Goal: Task Accomplishment & Management: Use online tool/utility

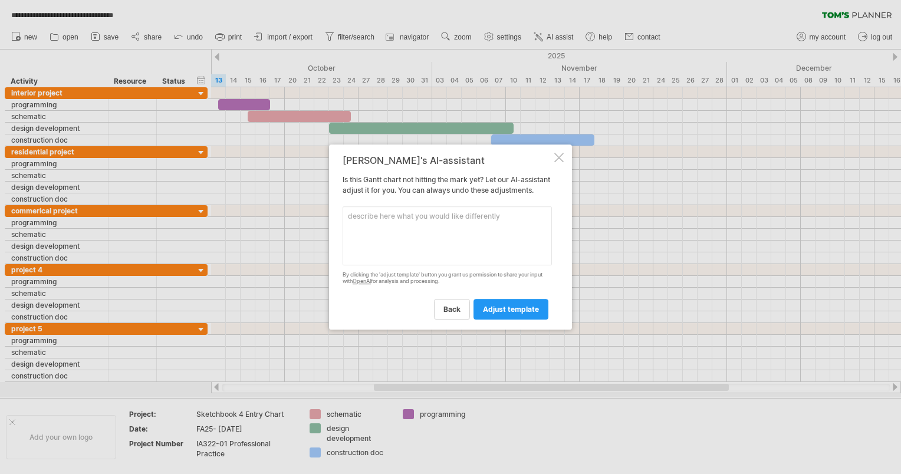
click at [409, 242] on textarea at bounding box center [447, 235] width 209 height 59
paste textarea "Hourly break down Create a [PERSON_NAME] chart for a proposed interior project,…"
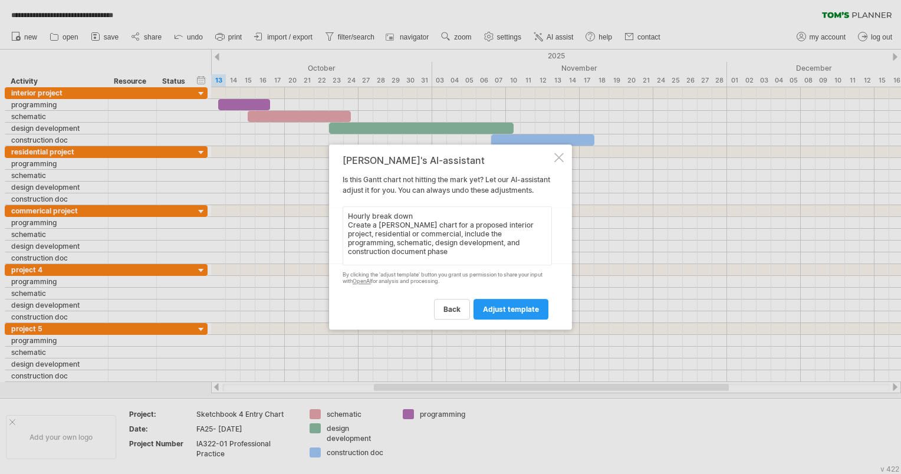
scroll to position [36, 0]
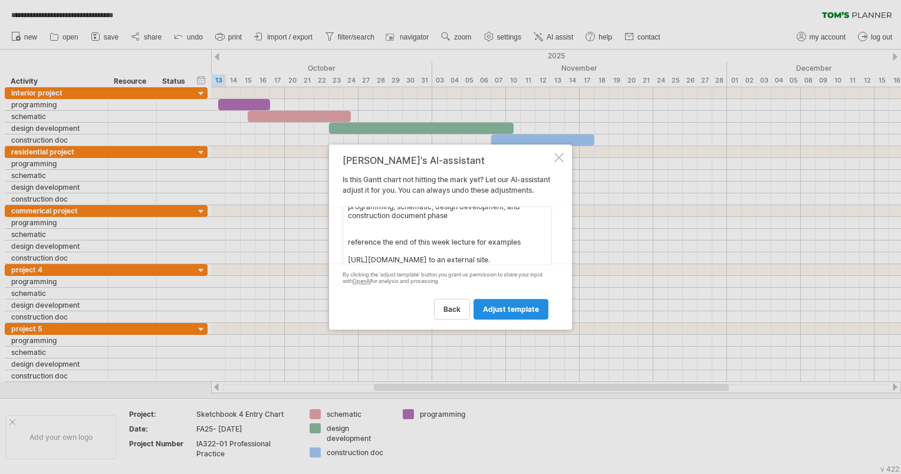
type textarea "Hourly break down Create a [PERSON_NAME] chart for a proposed interior project,…"
click at [503, 314] on span "adjust template" at bounding box center [511, 309] width 56 height 9
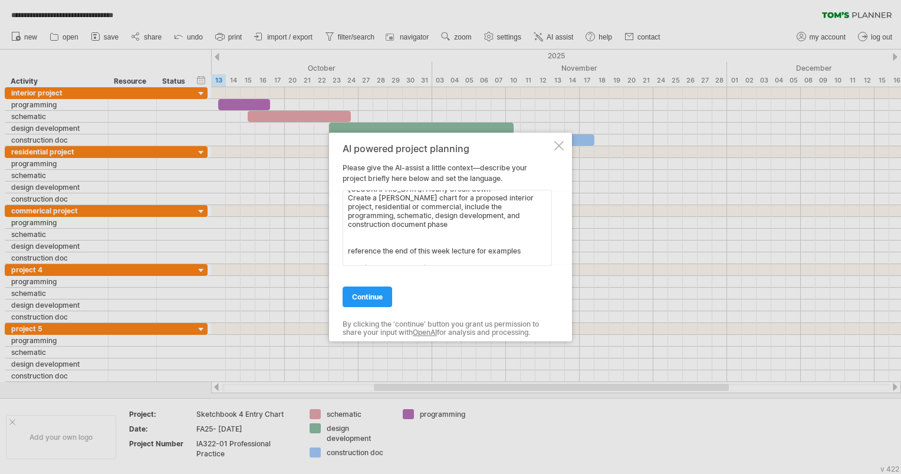
scroll to position [51, 0]
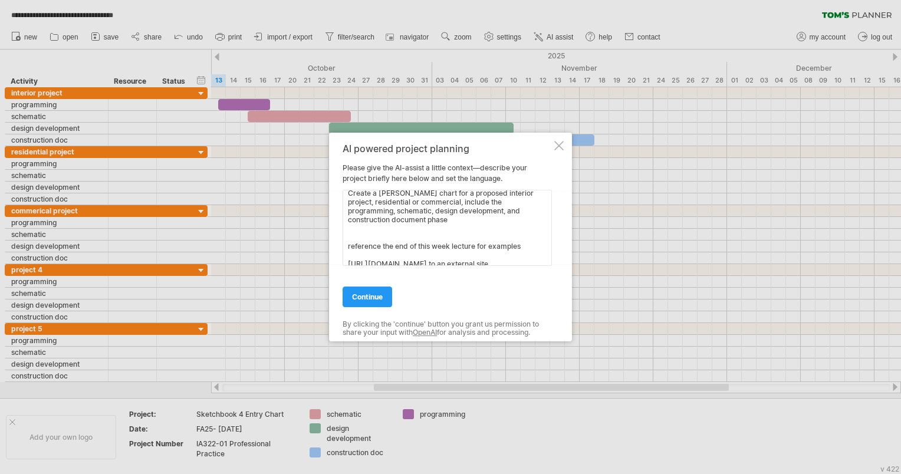
drag, startPoint x: 532, startPoint y: 262, endPoint x: 333, endPoint y: 228, distance: 202.7
click at [333, 228] on div "AI powered project planning Please give the AI-assist a little context—describe…" at bounding box center [450, 237] width 243 height 209
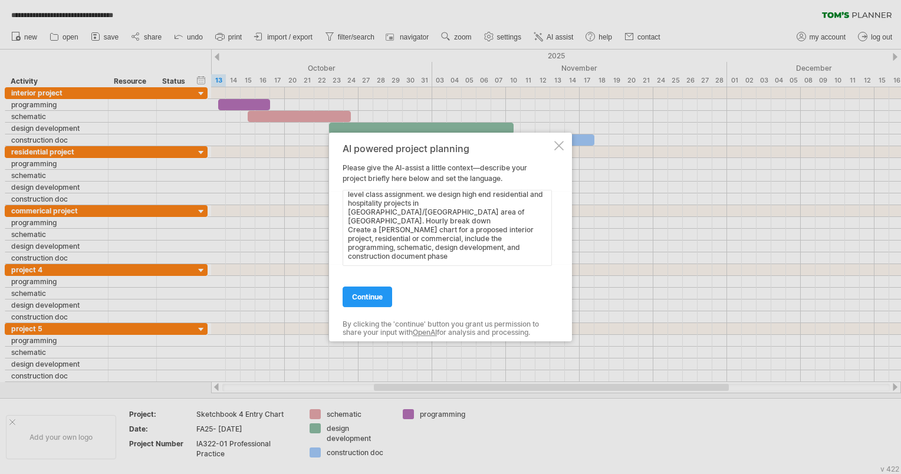
scroll to position [24, 0]
click at [466, 202] on textarea "my company is seaside designs which is from a college level class assignment. w…" at bounding box center [447, 228] width 209 height 76
click at [371, 198] on textarea "my company is seaside designs which is from a college level class assignment. w…" at bounding box center [447, 228] width 209 height 76
type textarea "my company is seaside designs which is from a college level class assignment. w…"
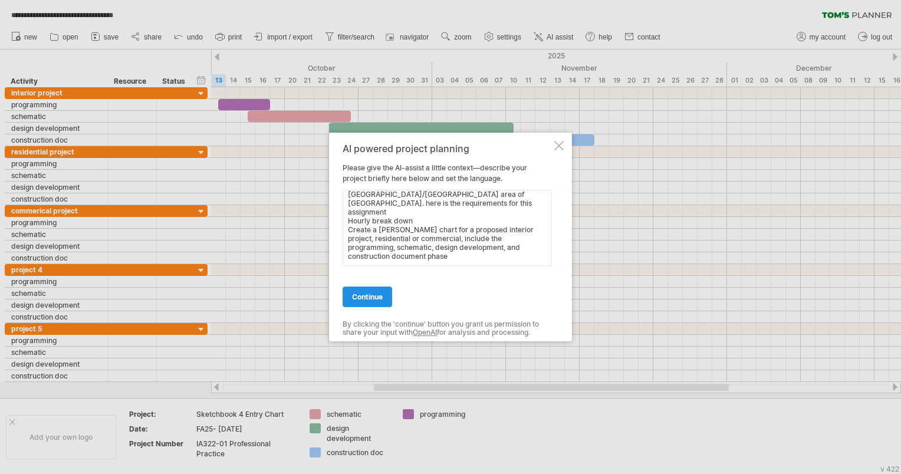
click at [363, 292] on span "continue" at bounding box center [367, 296] width 31 height 9
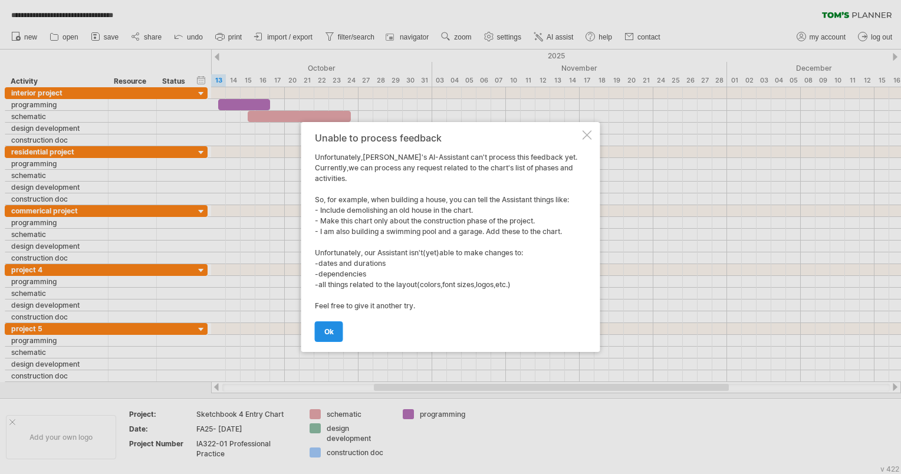
click at [335, 329] on link "ok" at bounding box center [329, 331] width 28 height 21
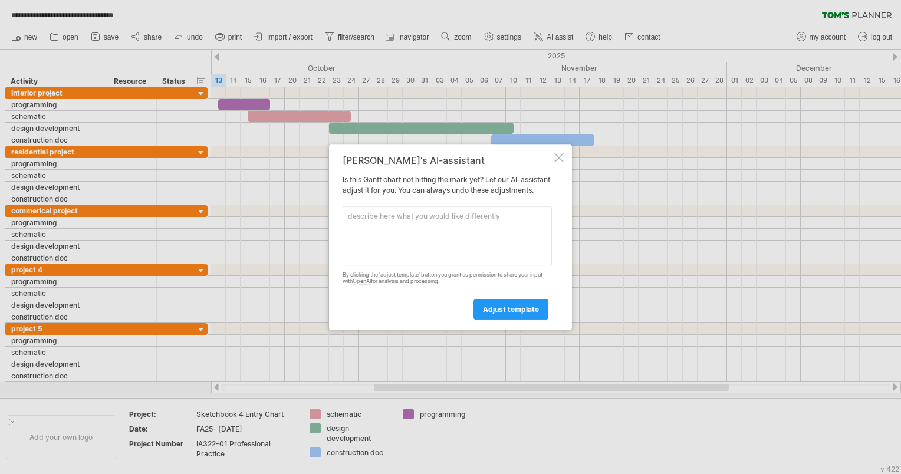
click at [399, 229] on textarea at bounding box center [447, 235] width 209 height 59
click at [346, 219] on textarea "include interior projects, residential, commercial -" at bounding box center [447, 235] width 209 height 59
click at [357, 228] on textarea "-include interior projects, residential, commercial -" at bounding box center [447, 235] width 209 height 59
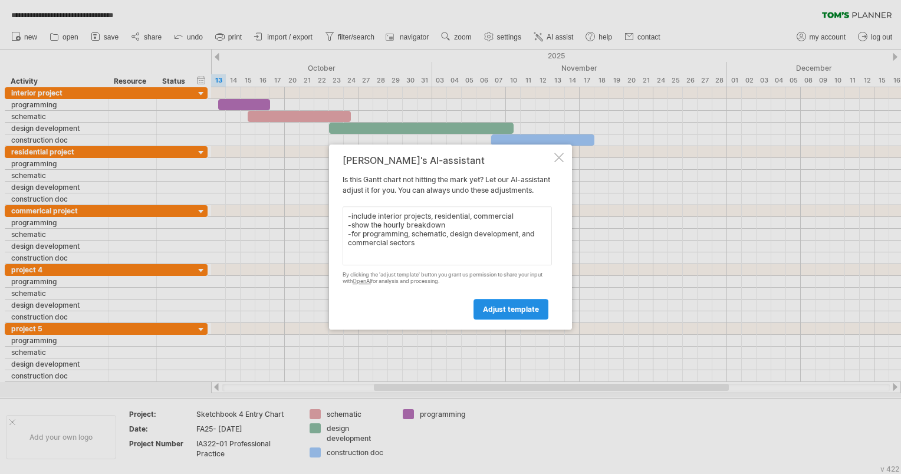
type textarea "-include interior projects, residential, commercial -show the hourly breakdown …"
click at [483, 320] on link "adjust template" at bounding box center [510, 309] width 75 height 21
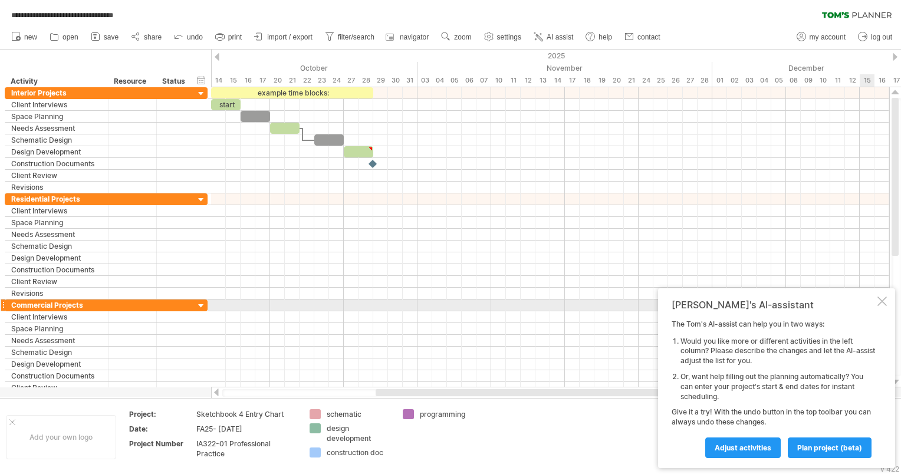
click at [885, 302] on div at bounding box center [881, 301] width 9 height 9
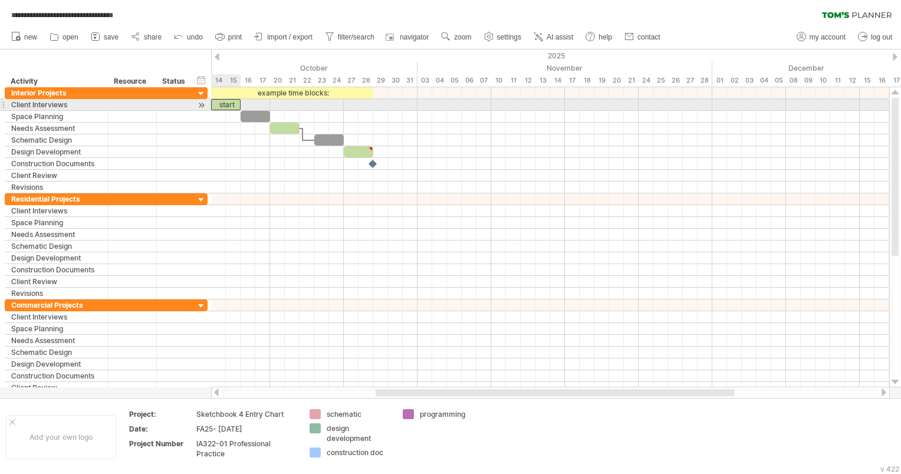
click at [231, 100] on div "start" at bounding box center [225, 104] width 29 height 11
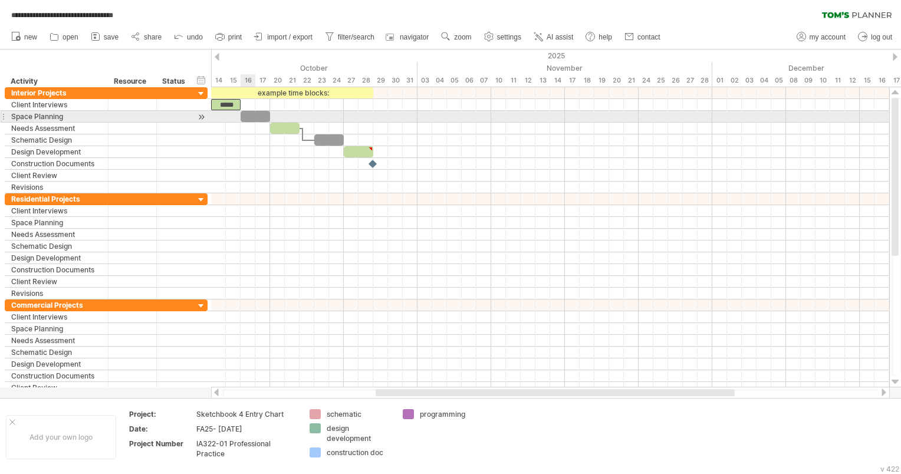
click at [247, 114] on div at bounding box center [255, 116] width 29 height 11
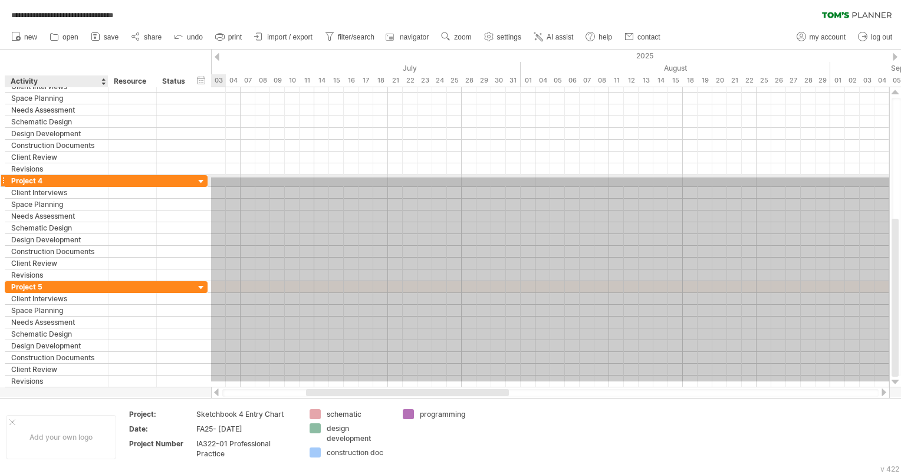
drag, startPoint x: 231, startPoint y: 381, endPoint x: 85, endPoint y: 179, distance: 249.3
click at [85, 179] on div "**********" at bounding box center [450, 237] width 901 height 474
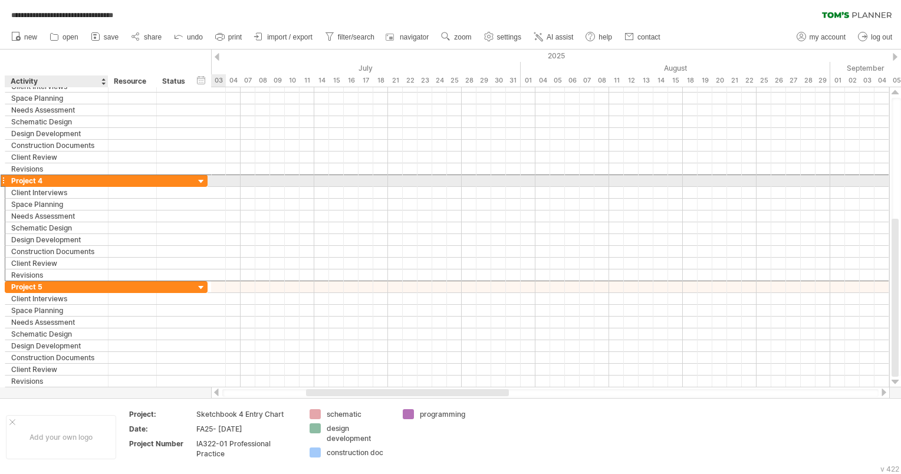
click at [91, 185] on div "********* Project 4" at bounding box center [106, 181] width 203 height 12
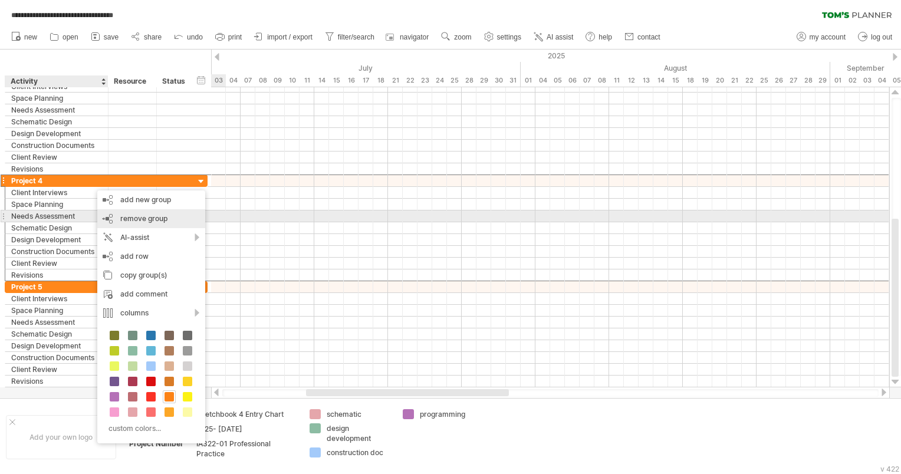
click at [142, 221] on span "remove group" at bounding box center [143, 218] width 47 height 9
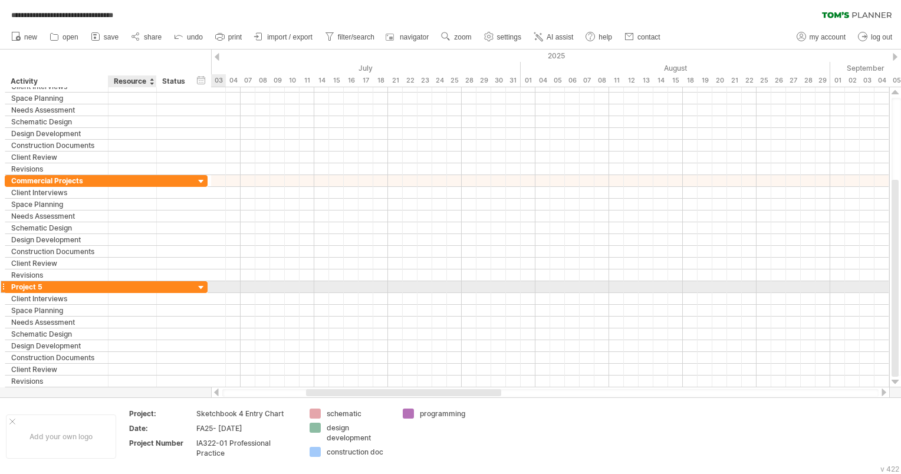
click at [130, 287] on div at bounding box center [132, 286] width 36 height 11
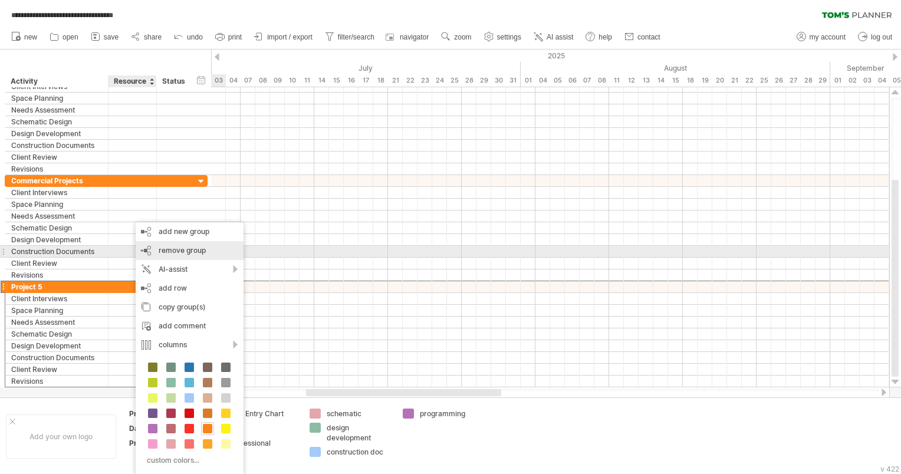
click at [187, 250] on span "remove group" at bounding box center [182, 250] width 47 height 9
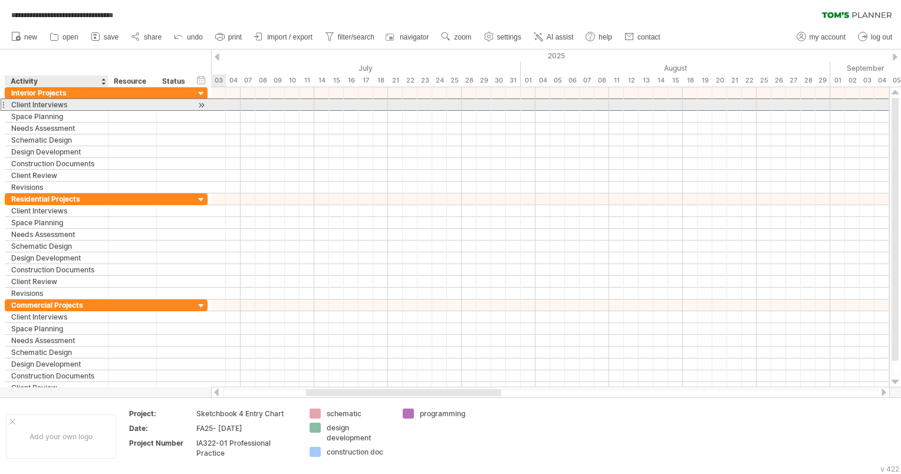
click at [19, 104] on div "Client Interviews" at bounding box center [56, 104] width 91 height 11
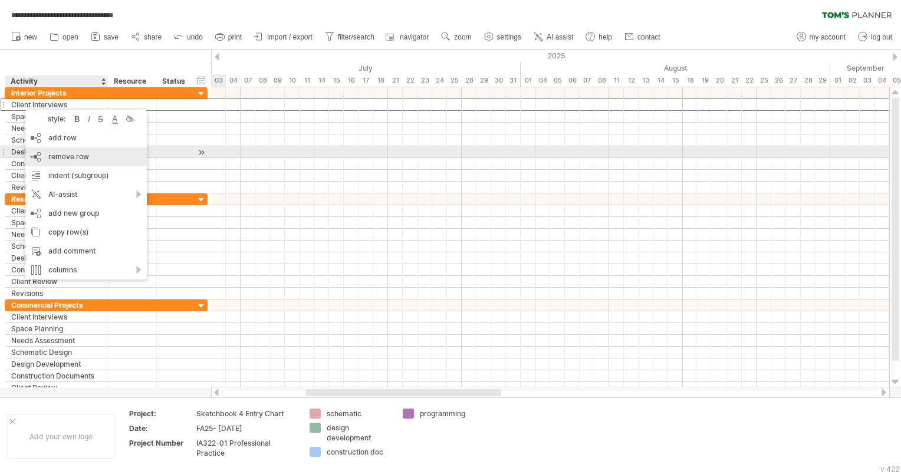
click at [66, 153] on span "remove row" at bounding box center [68, 156] width 41 height 9
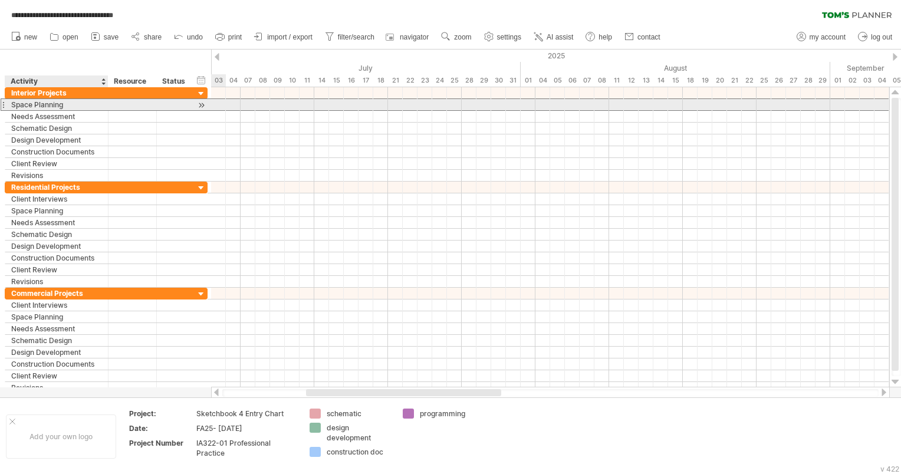
click at [45, 104] on div "Space Planning" at bounding box center [56, 104] width 91 height 11
type input "**********"
click at [49, 104] on input "**********" at bounding box center [56, 104] width 91 height 11
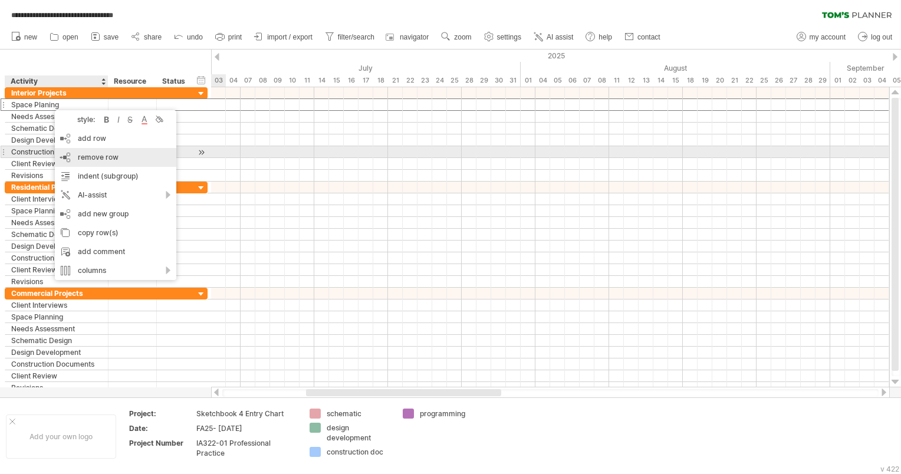
click at [87, 153] on span "remove row" at bounding box center [98, 157] width 41 height 9
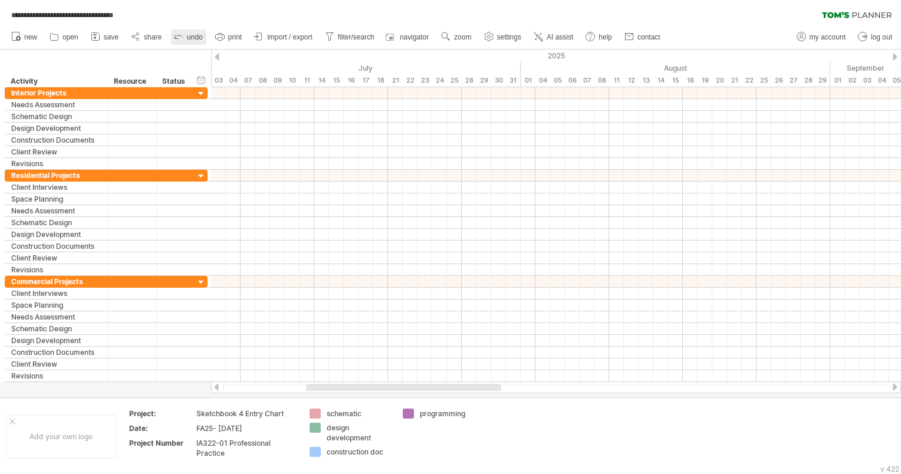
click at [186, 37] on link "undo" at bounding box center [188, 36] width 35 height 15
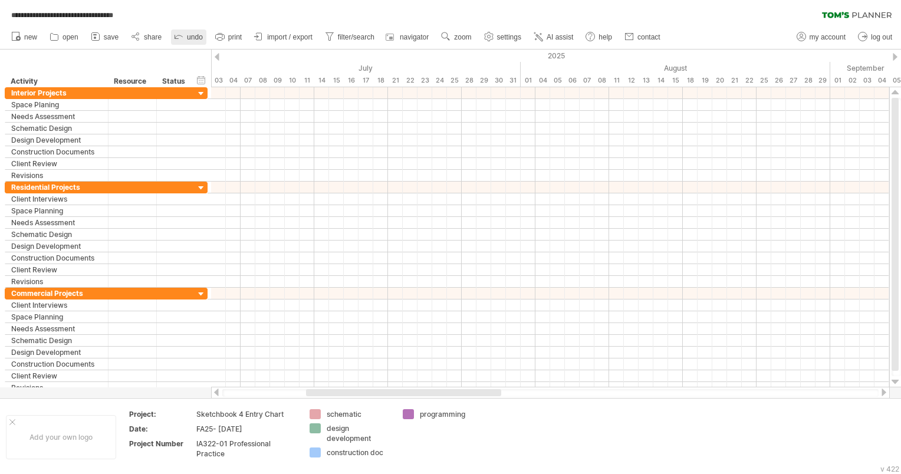
click at [186, 37] on link "undo" at bounding box center [188, 36] width 35 height 15
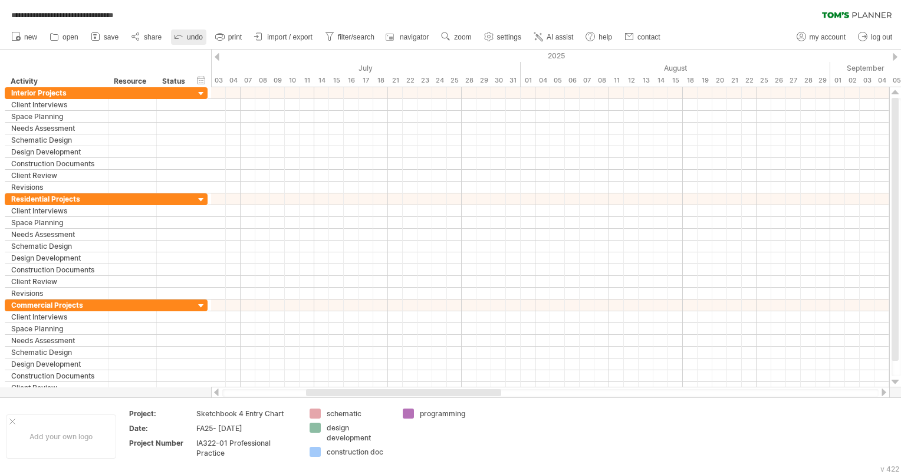
click at [186, 37] on link "undo" at bounding box center [188, 36] width 35 height 15
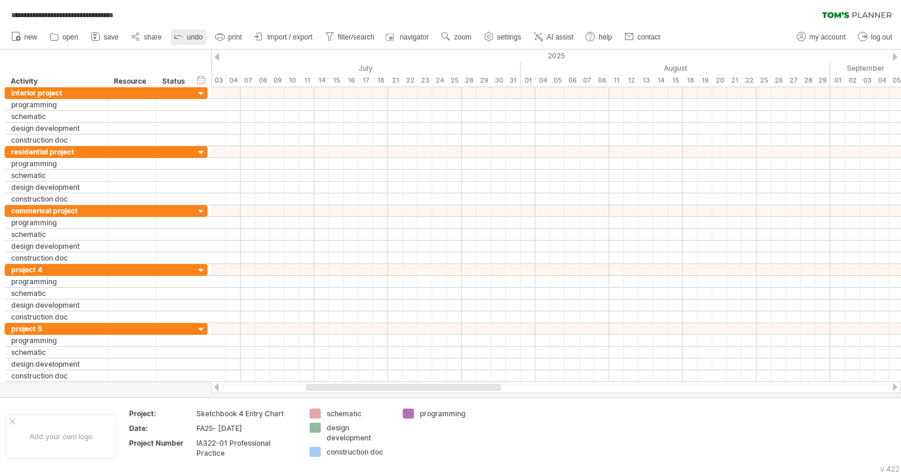
click at [186, 37] on link "undo" at bounding box center [188, 36] width 35 height 15
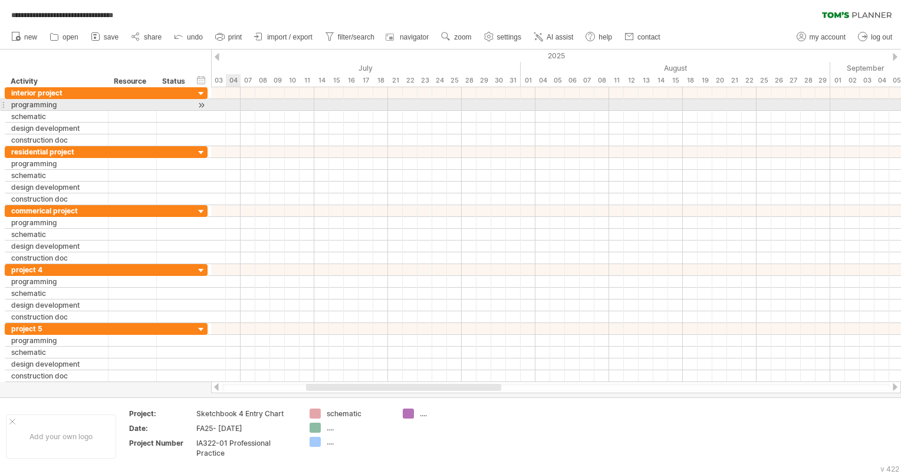
click at [231, 104] on div at bounding box center [556, 105] width 690 height 12
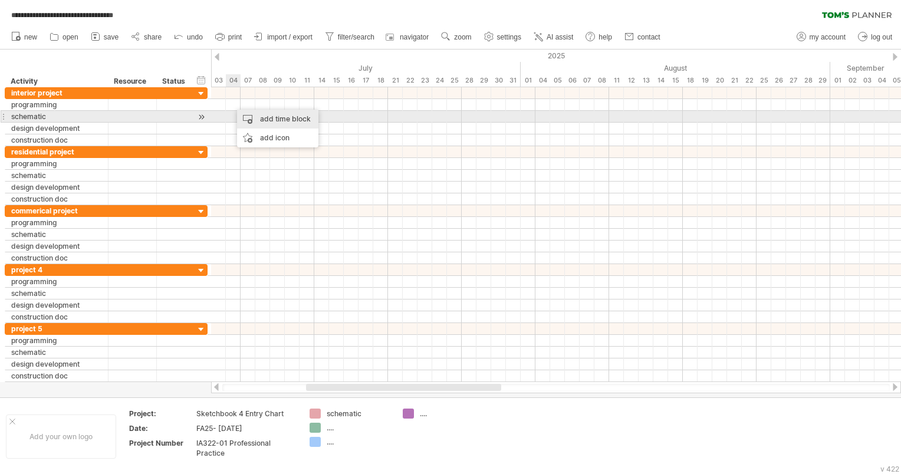
click at [262, 119] on div "add time block" at bounding box center [277, 119] width 81 height 19
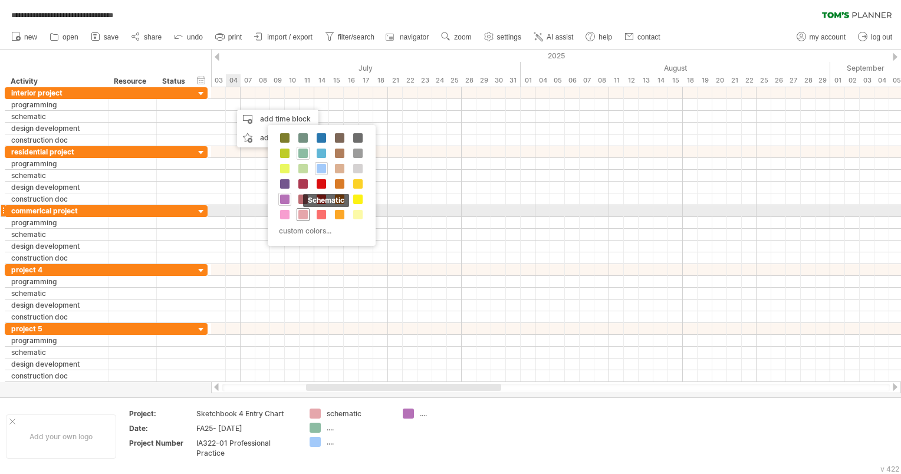
click at [301, 215] on span at bounding box center [302, 214] width 9 height 9
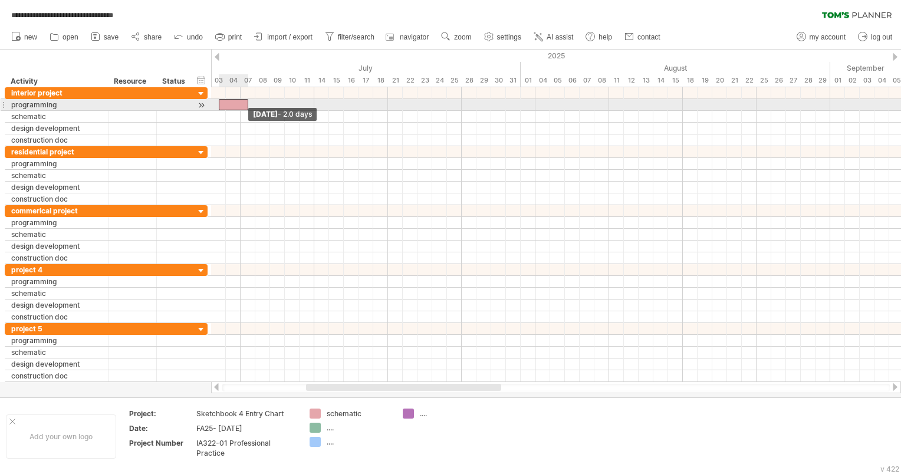
drag, startPoint x: 233, startPoint y: 103, endPoint x: 215, endPoint y: 101, distance: 17.8
click at [215, 101] on div "[DATE] [DATE] - 2.0 days" at bounding box center [556, 234] width 690 height 295
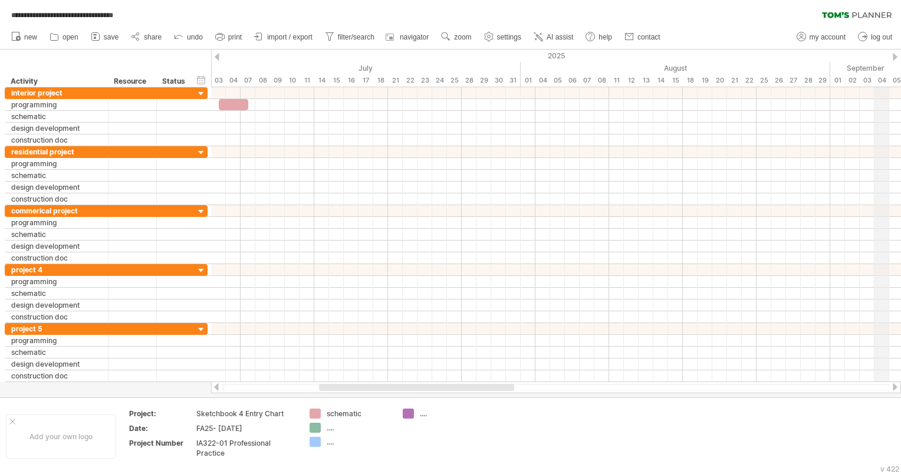
click at [887, 51] on div "2025" at bounding box center [757, 56] width 2742 height 12
click at [897, 54] on div "2025" at bounding box center [757, 56] width 2742 height 12
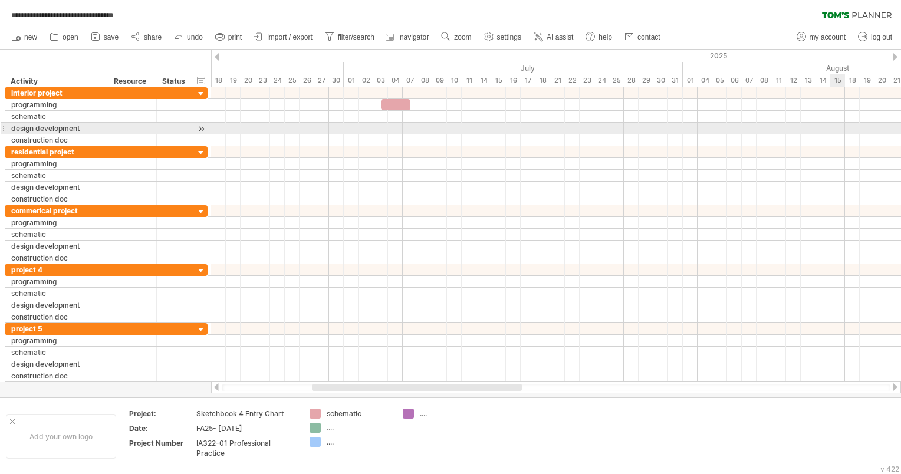
drag, startPoint x: 678, startPoint y: 65, endPoint x: 844, endPoint y: 124, distance: 175.7
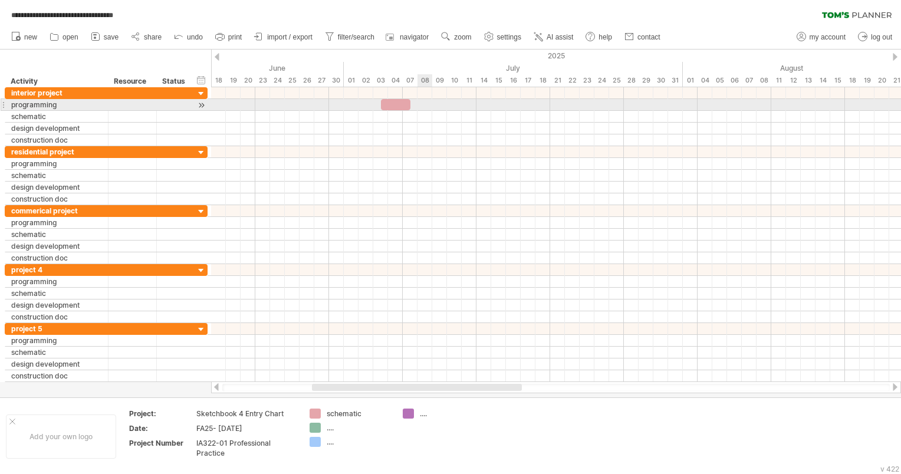
click at [418, 104] on div at bounding box center [556, 105] width 690 height 12
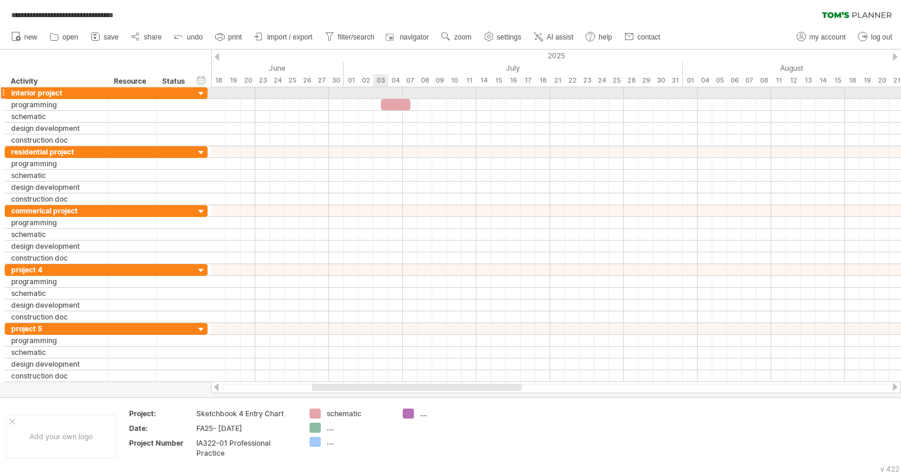
click at [382, 98] on div at bounding box center [556, 93] width 690 height 12
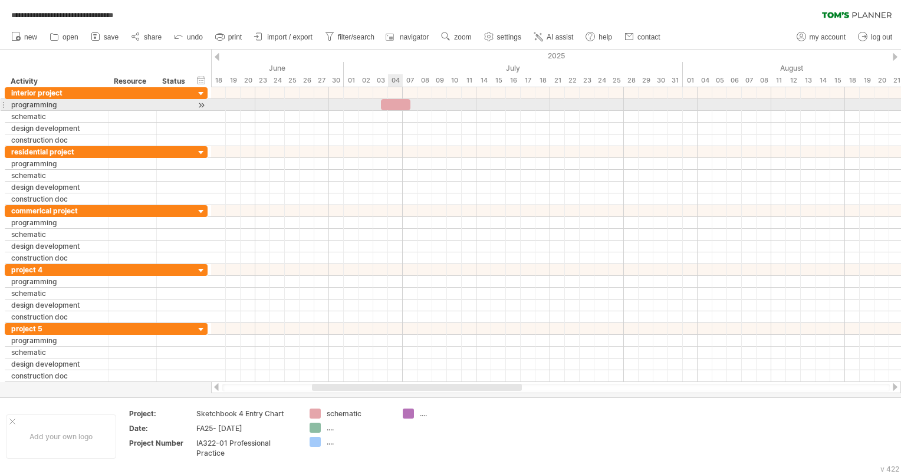
click at [393, 104] on div at bounding box center [395, 104] width 29 height 11
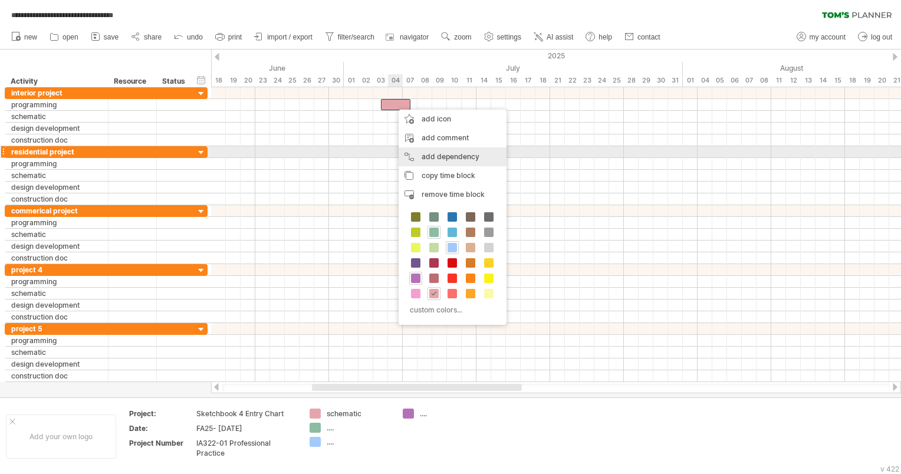
drag, startPoint x: 433, startPoint y: 150, endPoint x: 435, endPoint y: 156, distance: 6.2
click at [435, 155] on div "add icon add comment add dependency You can use dependencies when you require t…" at bounding box center [453, 217] width 108 height 215
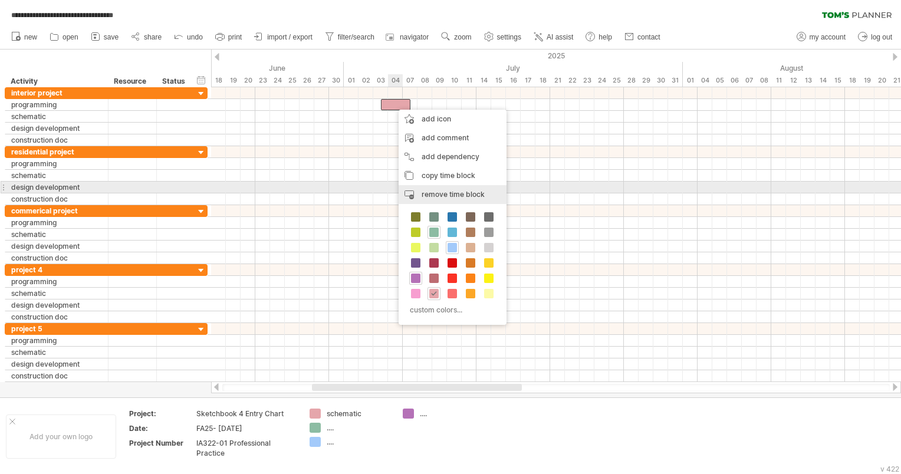
click at [438, 190] on span "remove time block" at bounding box center [453, 194] width 63 height 9
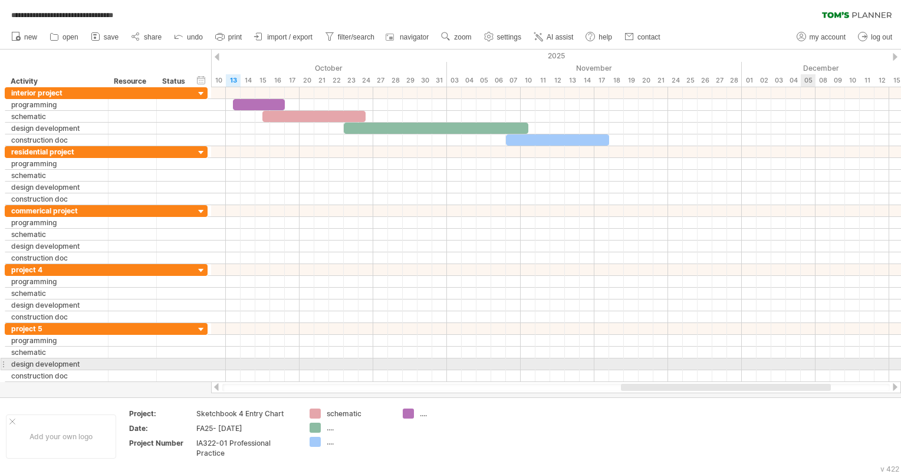
drag, startPoint x: 491, startPoint y: 384, endPoint x: 811, endPoint y: 366, distance: 321.3
click at [811, 366] on div "**********" at bounding box center [450, 237] width 901 height 474
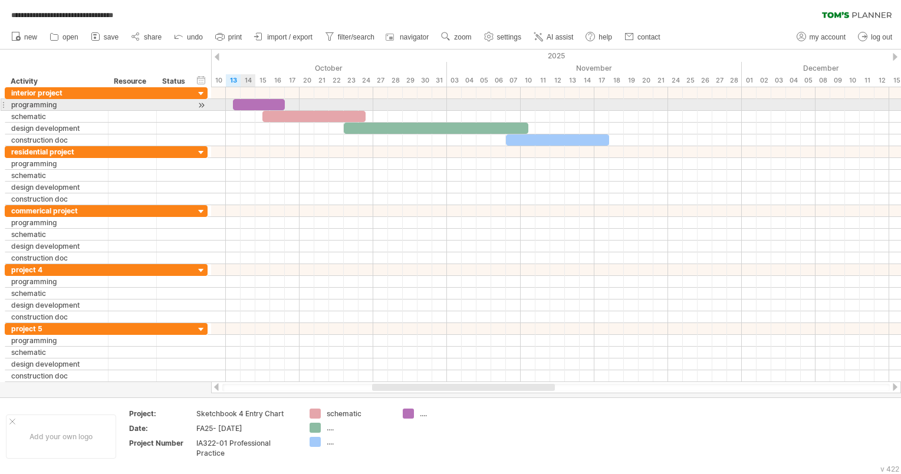
click at [252, 101] on div at bounding box center [259, 104] width 52 height 11
click at [252, 100] on div at bounding box center [259, 104] width 52 height 11
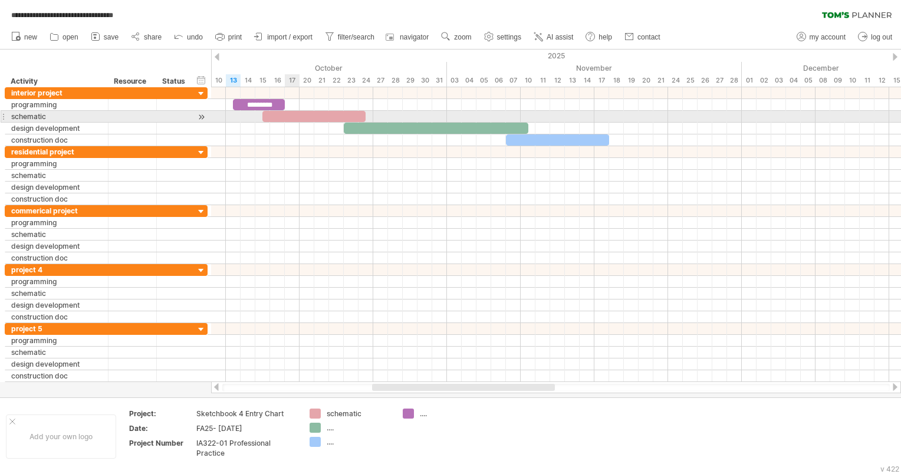
click at [295, 116] on div at bounding box center [313, 116] width 103 height 11
click at [327, 113] on div "***" at bounding box center [313, 116] width 103 height 11
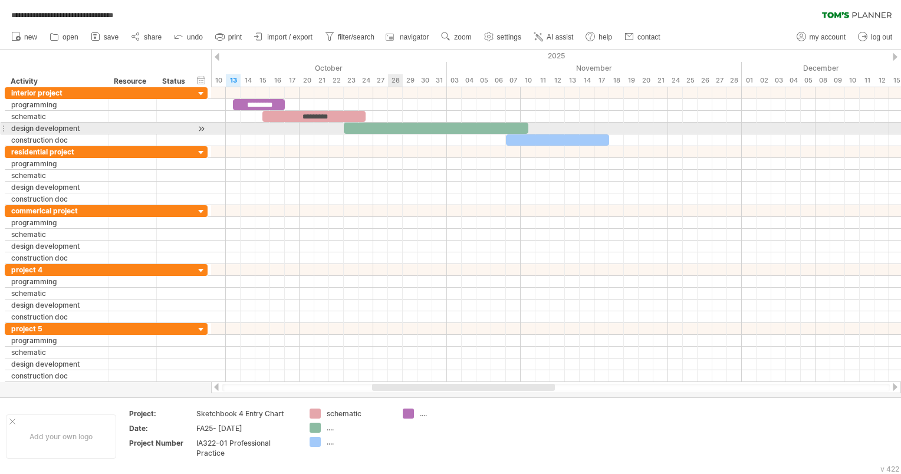
click at [402, 125] on div at bounding box center [436, 128] width 185 height 11
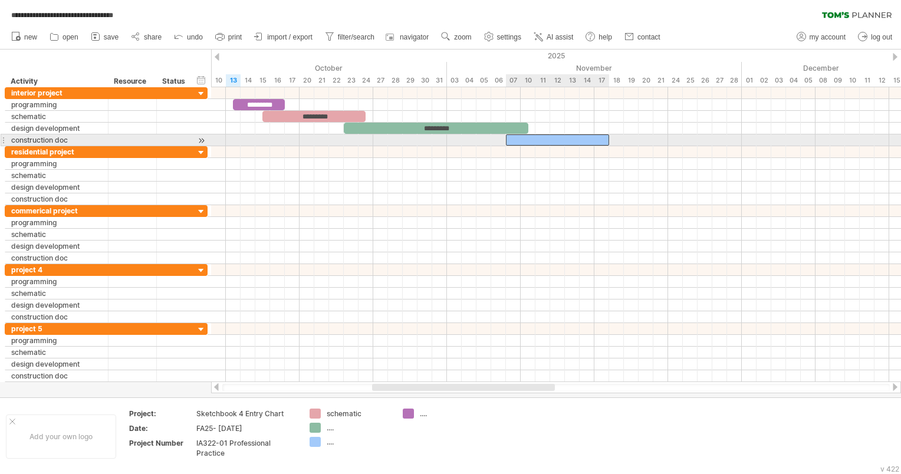
click at [561, 142] on div at bounding box center [557, 139] width 103 height 11
click at [557, 135] on div at bounding box center [557, 139] width 103 height 11
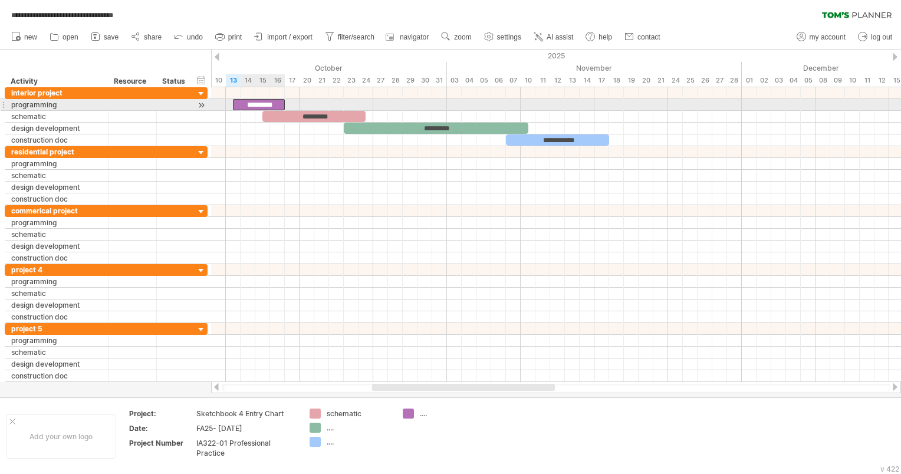
click at [248, 100] on div "*********" at bounding box center [259, 104] width 52 height 11
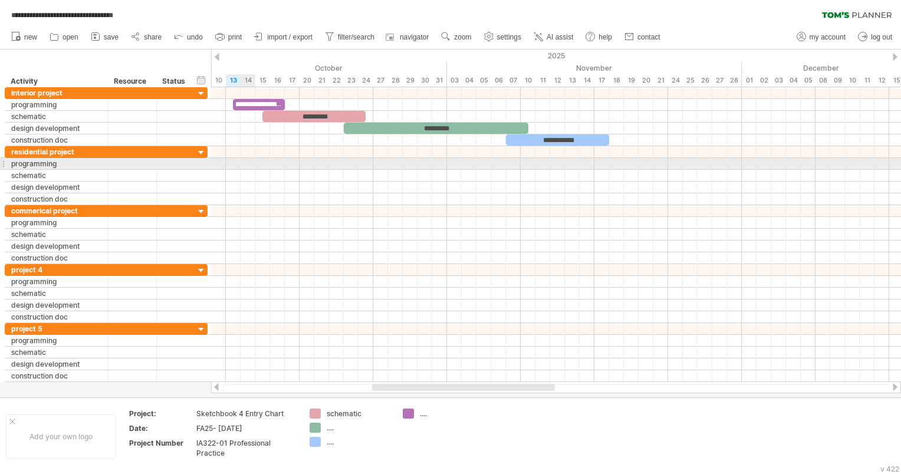
click at [249, 163] on div at bounding box center [556, 164] width 690 height 12
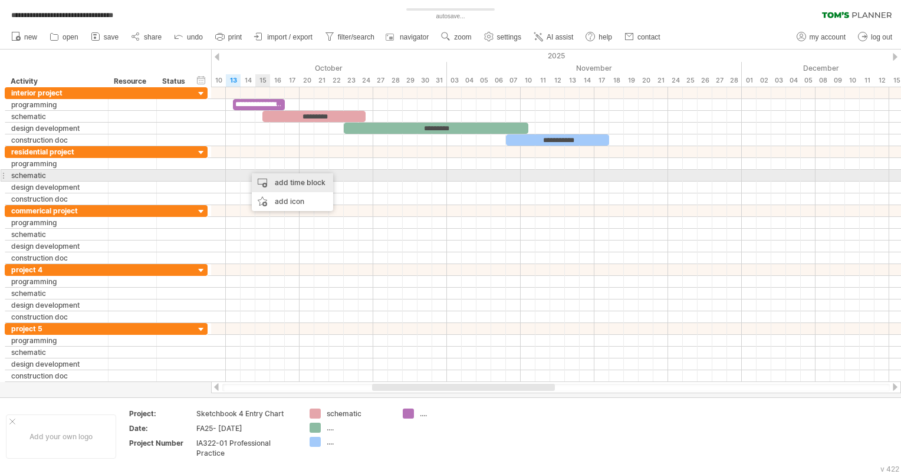
click at [271, 183] on div "add time block" at bounding box center [292, 182] width 81 height 19
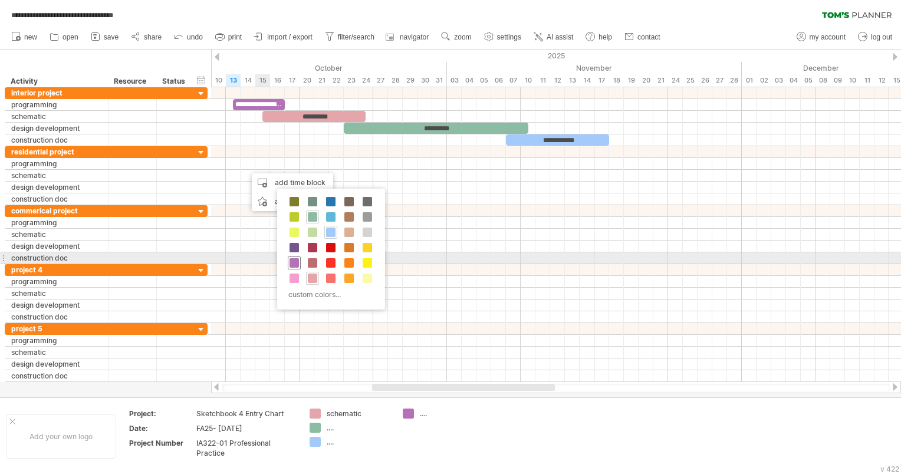
click at [295, 256] on div at bounding box center [294, 262] width 13 height 13
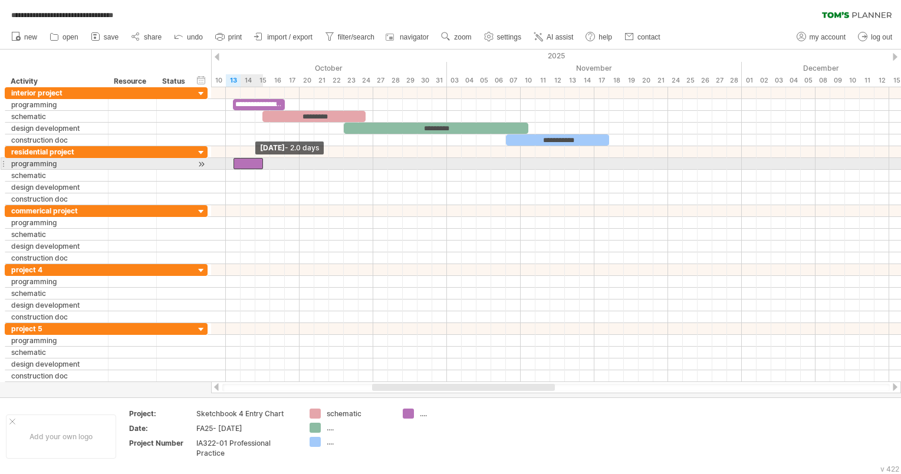
drag, startPoint x: 248, startPoint y: 161, endPoint x: 235, endPoint y: 160, distance: 12.4
click at [235, 160] on span at bounding box center [233, 163] width 5 height 11
drag, startPoint x: 261, startPoint y: 160, endPoint x: 287, endPoint y: 162, distance: 26.0
click at [287, 162] on div at bounding box center [262, 163] width 59 height 11
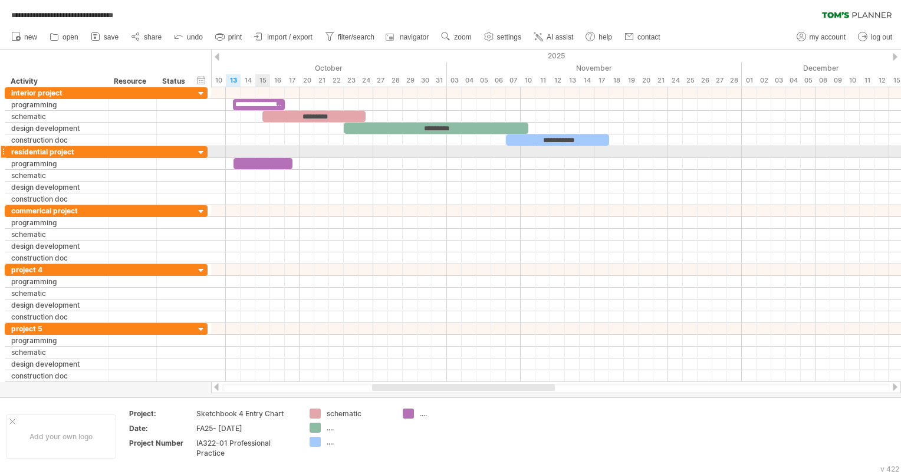
click at [264, 158] on div at bounding box center [262, 163] width 59 height 11
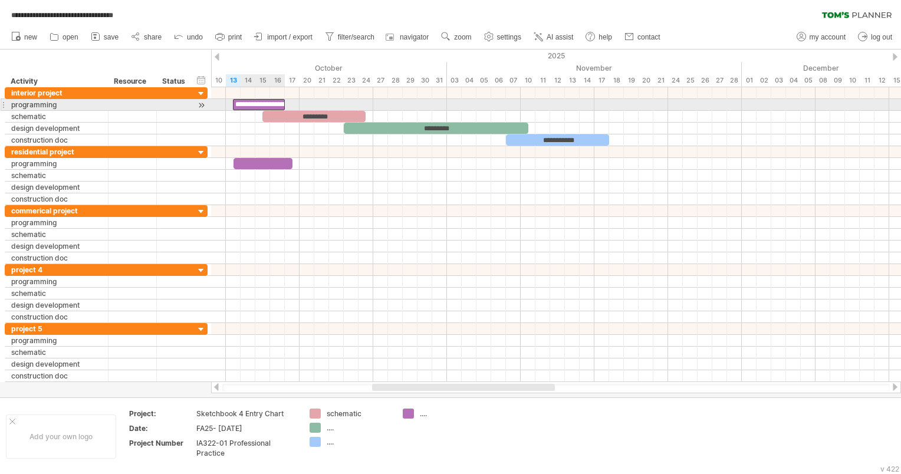
click at [259, 100] on div "**********" at bounding box center [259, 104] width 52 height 11
click at [265, 103] on div "********" at bounding box center [259, 104] width 52 height 11
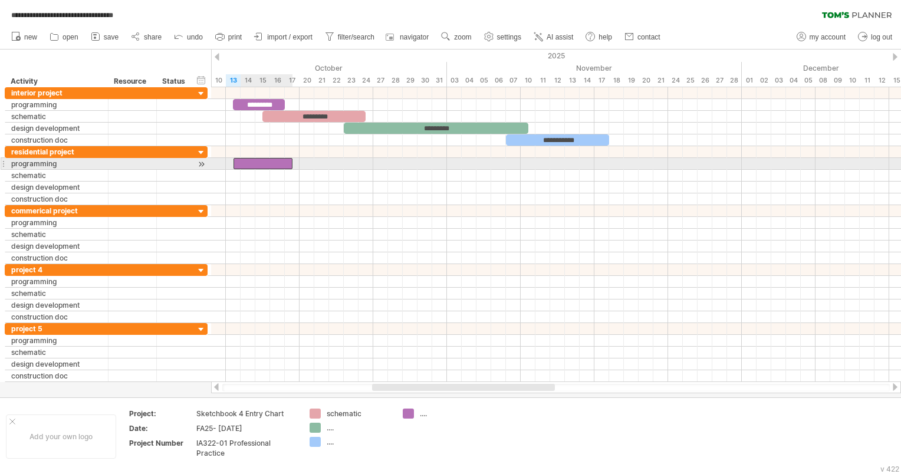
click at [252, 165] on div at bounding box center [262, 163] width 59 height 11
click at [250, 162] on div at bounding box center [262, 163] width 59 height 11
click at [270, 163] on div at bounding box center [262, 163] width 59 height 11
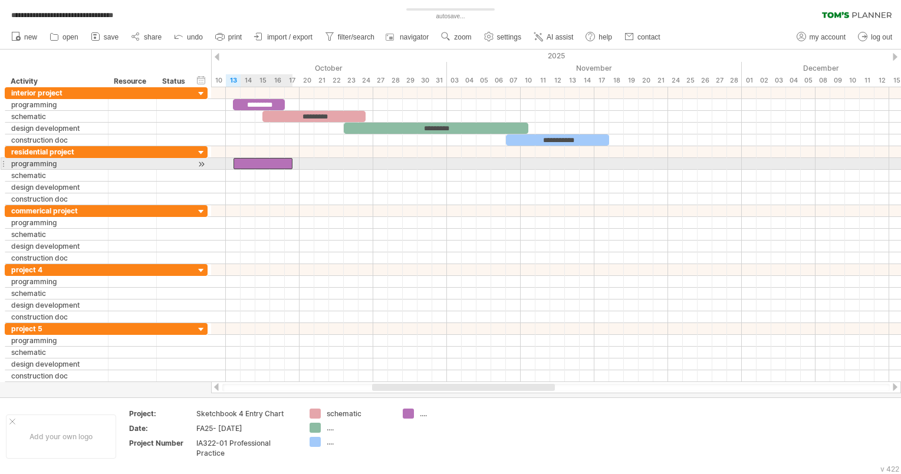
click at [270, 163] on div at bounding box center [262, 163] width 59 height 11
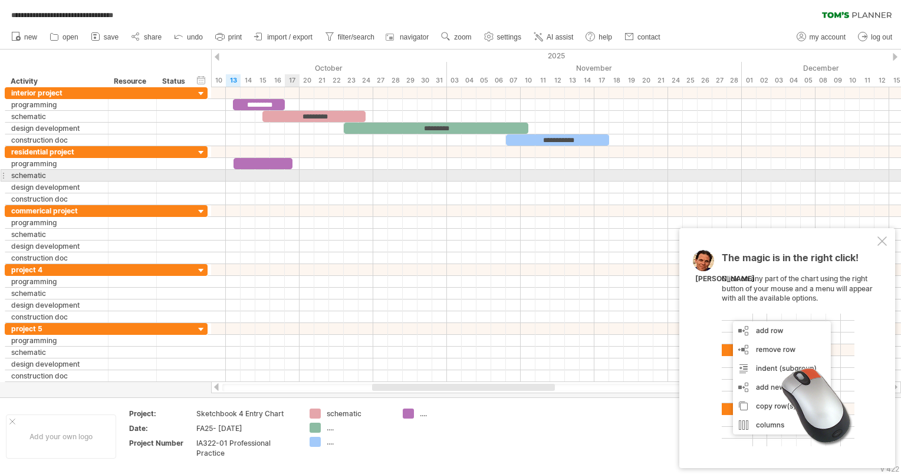
click at [285, 175] on div at bounding box center [556, 176] width 690 height 12
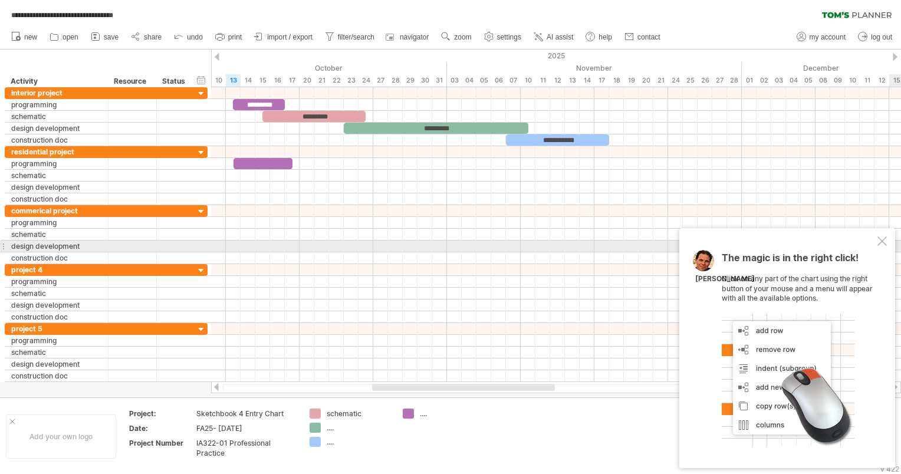
click at [881, 242] on div at bounding box center [881, 240] width 9 height 9
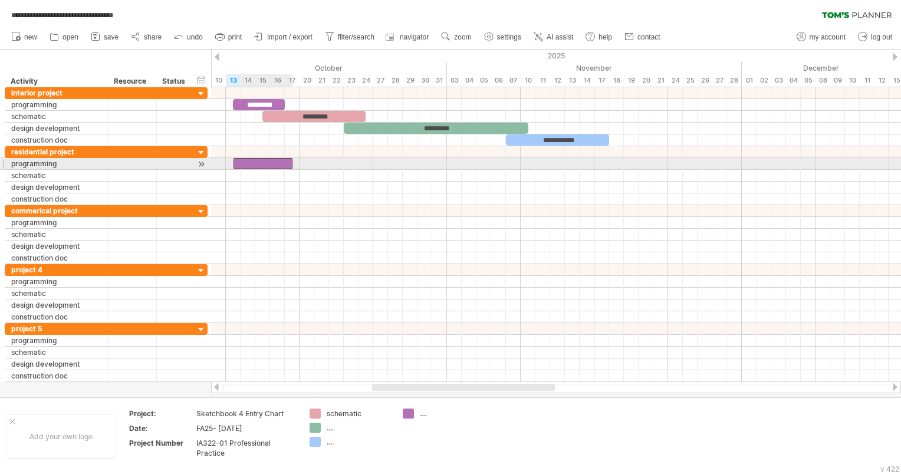
click at [262, 160] on div at bounding box center [262, 163] width 59 height 11
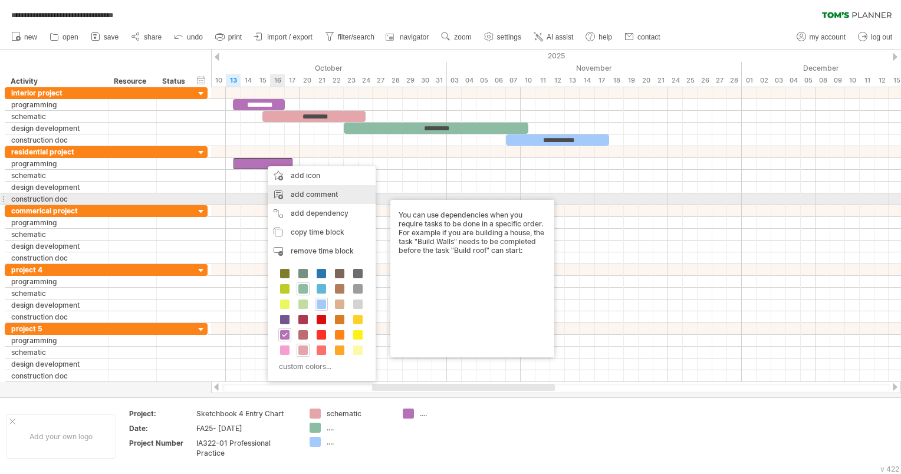
click at [292, 196] on div "add comment" at bounding box center [322, 194] width 108 height 19
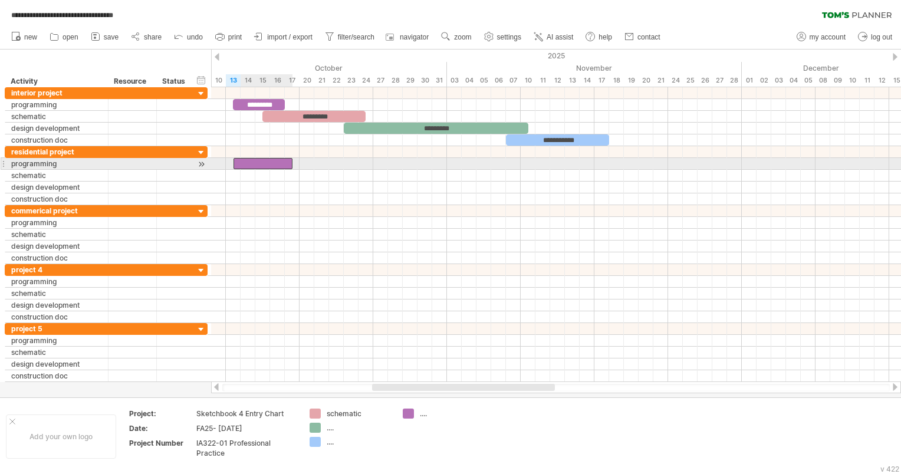
click at [252, 161] on div at bounding box center [262, 163] width 59 height 11
click at [258, 161] on div at bounding box center [262, 163] width 59 height 11
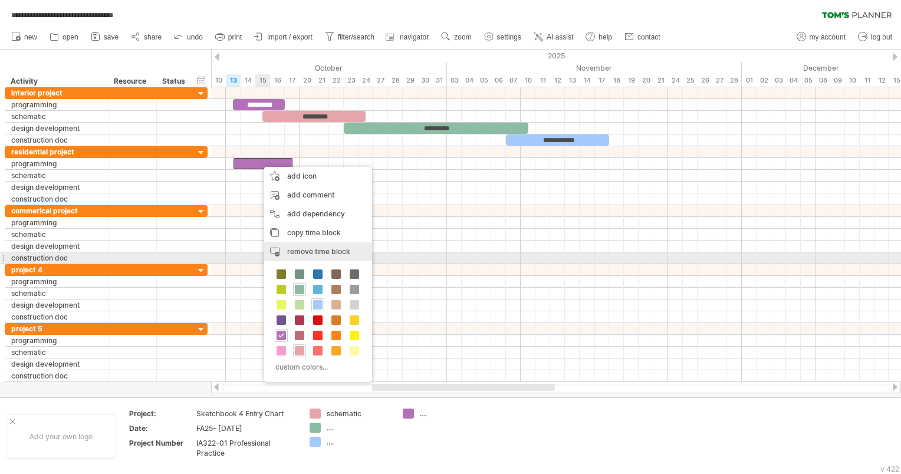
click at [298, 255] on span "remove time block" at bounding box center [318, 251] width 63 height 9
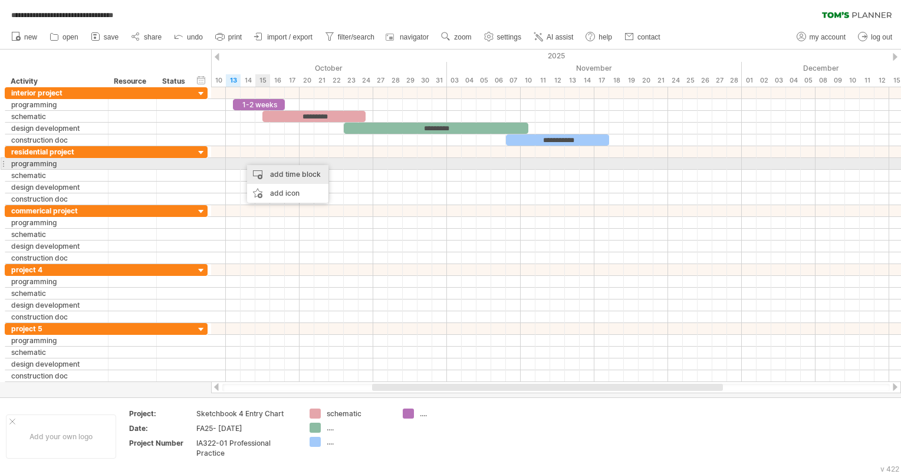
click at [259, 166] on div "add time block" at bounding box center [287, 174] width 81 height 19
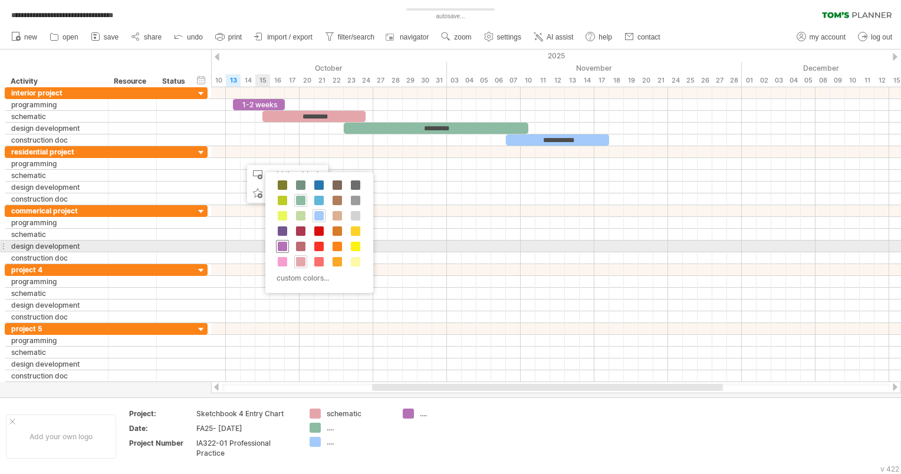
click at [282, 244] on span at bounding box center [282, 246] width 9 height 9
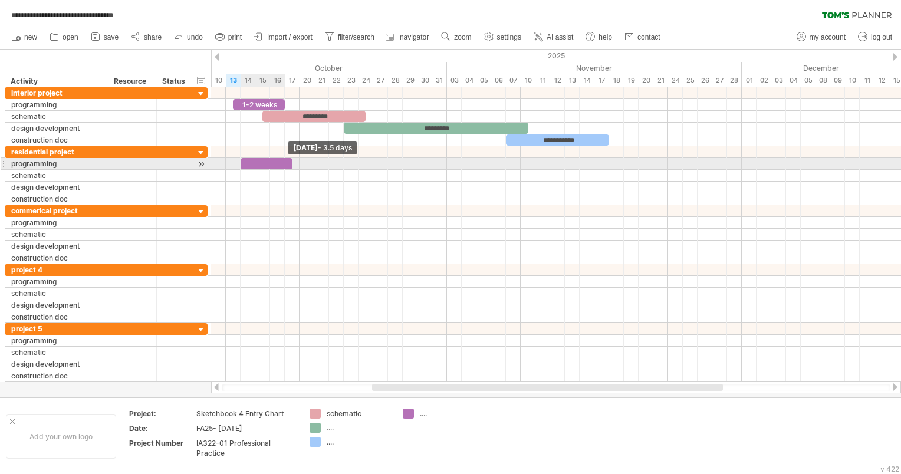
drag, startPoint x: 255, startPoint y: 160, endPoint x: 288, endPoint y: 163, distance: 33.7
click at [288, 163] on div at bounding box center [267, 163] width 52 height 11
click at [265, 158] on div at bounding box center [267, 163] width 52 height 11
drag, startPoint x: 239, startPoint y: 159, endPoint x: 231, endPoint y: 158, distance: 7.7
click at [231, 158] on span at bounding box center [233, 163] width 5 height 11
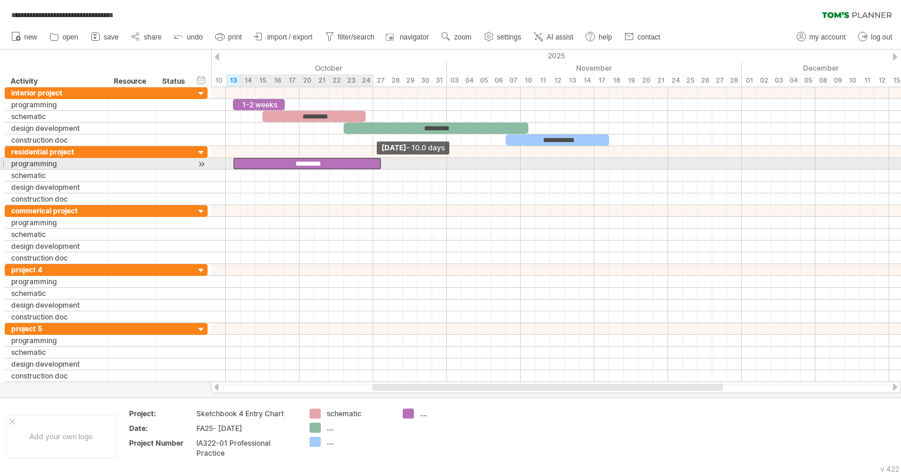
drag, startPoint x: 290, startPoint y: 163, endPoint x: 375, endPoint y: 163, distance: 84.9
click at [375, 163] on div "*********" at bounding box center [306, 163] width 147 height 11
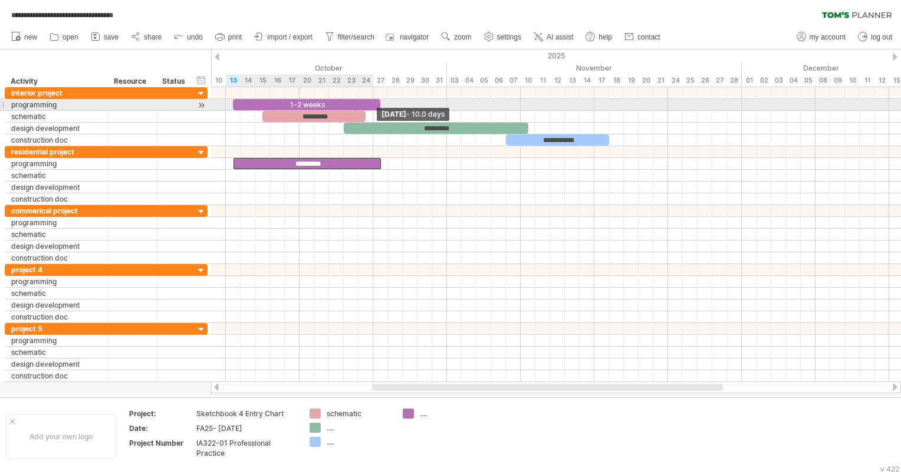
drag, startPoint x: 285, startPoint y: 103, endPoint x: 377, endPoint y: 101, distance: 92.0
click at [377, 101] on div "1-2 weeks" at bounding box center [306, 104] width 147 height 11
drag, startPoint x: 379, startPoint y: 101, endPoint x: 370, endPoint y: 101, distance: 8.3
click at [371, 101] on span at bounding box center [373, 104] width 5 height 11
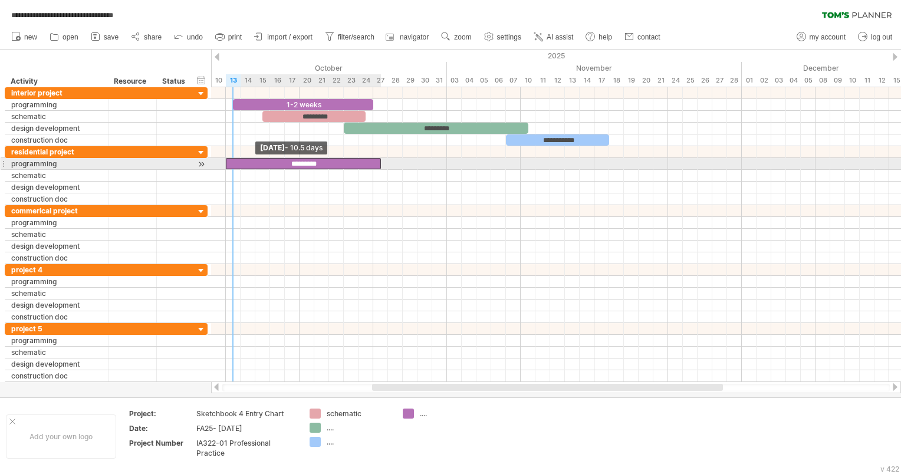
drag, startPoint x: 234, startPoint y: 166, endPoint x: 226, endPoint y: 166, distance: 7.7
click at [226, 166] on span at bounding box center [225, 163] width 5 height 11
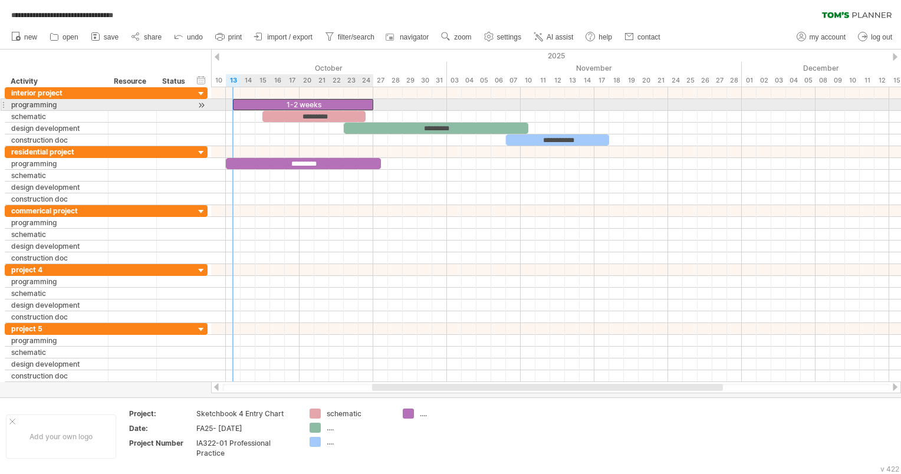
click at [239, 103] on div "1-2 weeks" at bounding box center [303, 104] width 140 height 11
drag, startPoint x: 234, startPoint y: 103, endPoint x: 226, endPoint y: 103, distance: 7.7
click at [226, 103] on span at bounding box center [225, 104] width 5 height 11
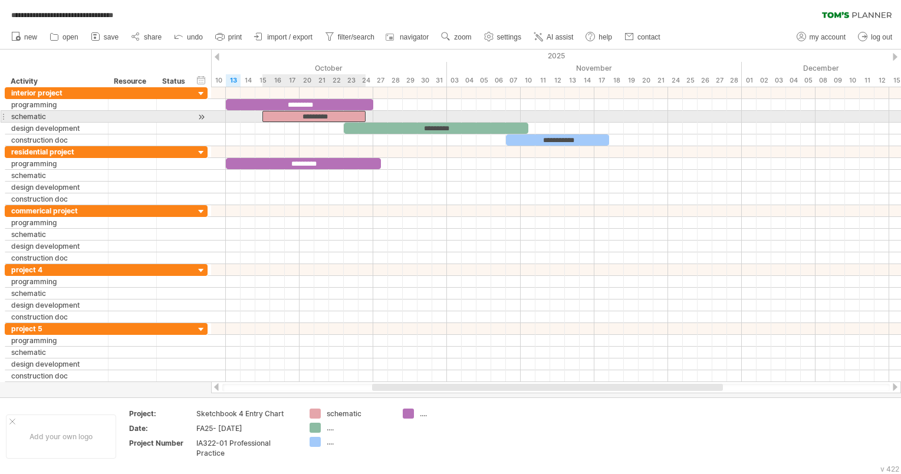
click at [267, 112] on div "*********" at bounding box center [313, 116] width 103 height 11
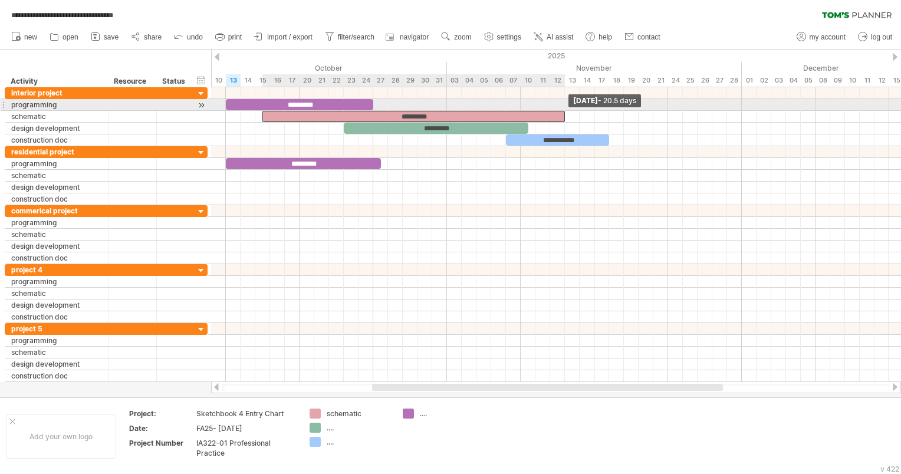
drag, startPoint x: 366, startPoint y: 115, endPoint x: 567, endPoint y: 110, distance: 201.7
click at [567, 110] on div "**********" at bounding box center [556, 234] width 690 height 295
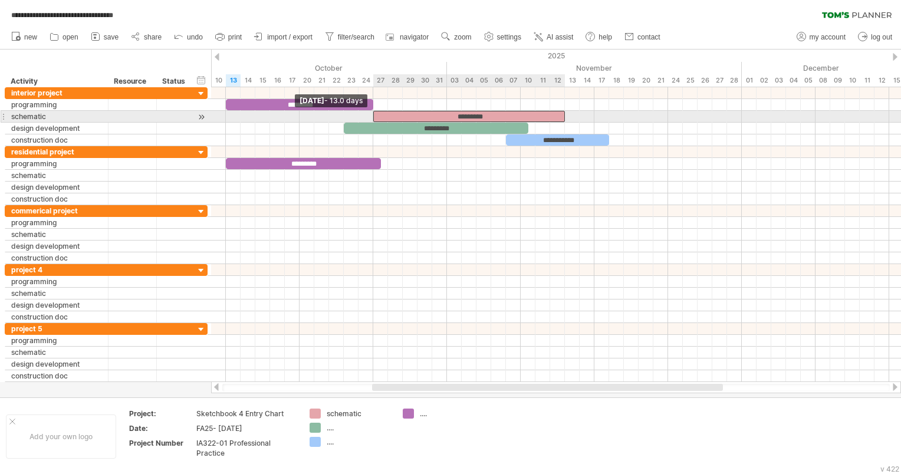
drag, startPoint x: 262, startPoint y: 113, endPoint x: 370, endPoint y: 120, distance: 107.5
click at [370, 120] on div "**********" at bounding box center [556, 234] width 690 height 295
click at [370, 120] on div at bounding box center [556, 117] width 690 height 12
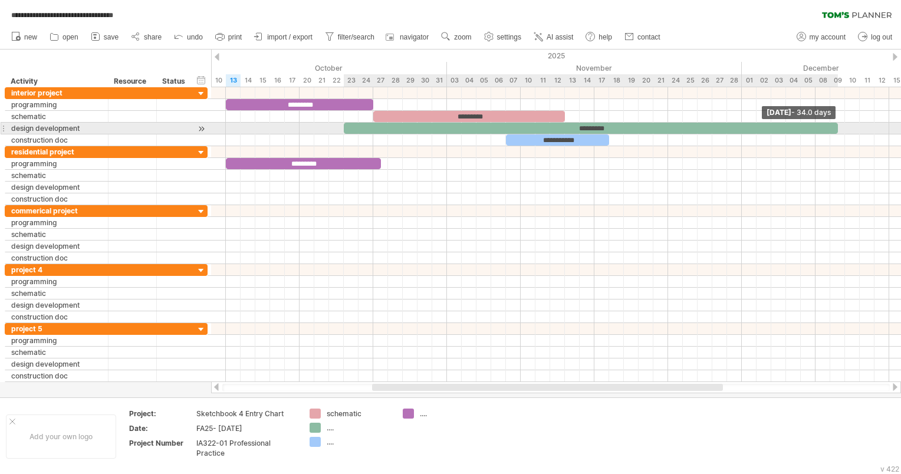
drag, startPoint x: 526, startPoint y: 127, endPoint x: 828, endPoint y: 123, distance: 302.5
click at [842, 127] on div "*********" at bounding box center [594, 128] width 501 height 11
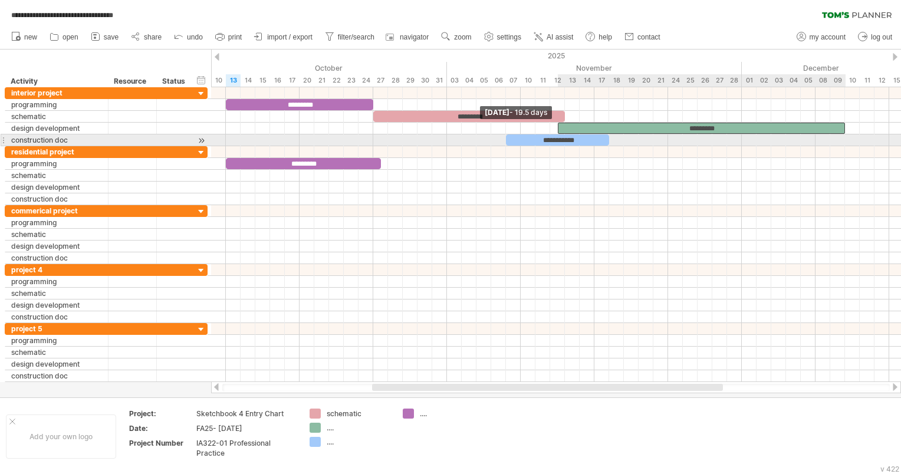
drag, startPoint x: 344, startPoint y: 128, endPoint x: 558, endPoint y: 137, distance: 213.6
click at [300, 137] on div "**********" at bounding box center [300, 116] width 0 height 59
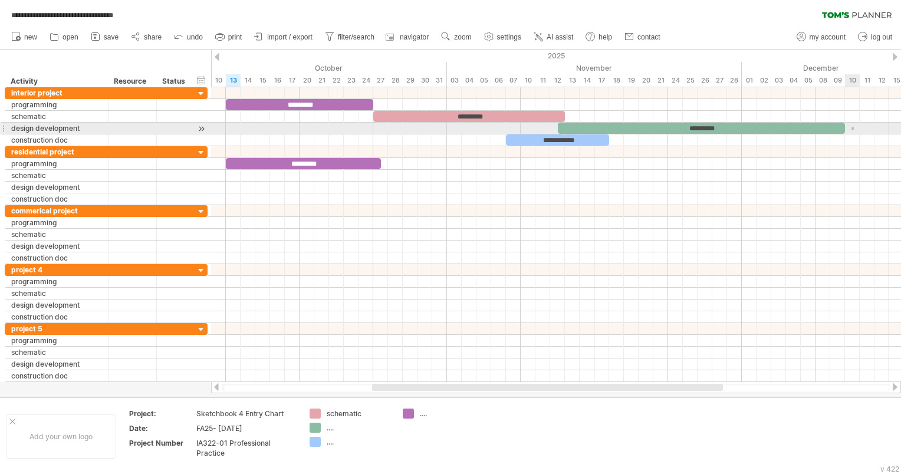
drag, startPoint x: 854, startPoint y: 130, endPoint x: 845, endPoint y: 125, distance: 10.0
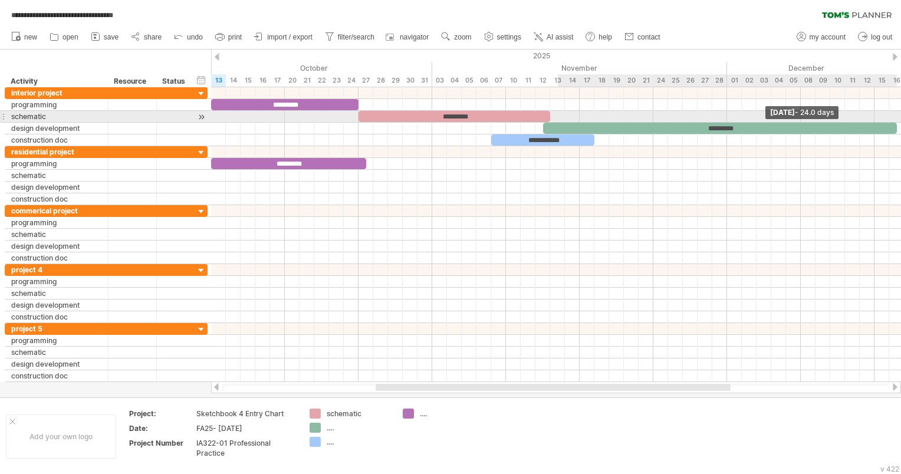
drag, startPoint x: 845, startPoint y: 125, endPoint x: 903, endPoint y: 121, distance: 57.9
click at [900, 121] on html "**********" at bounding box center [450, 238] width 901 height 476
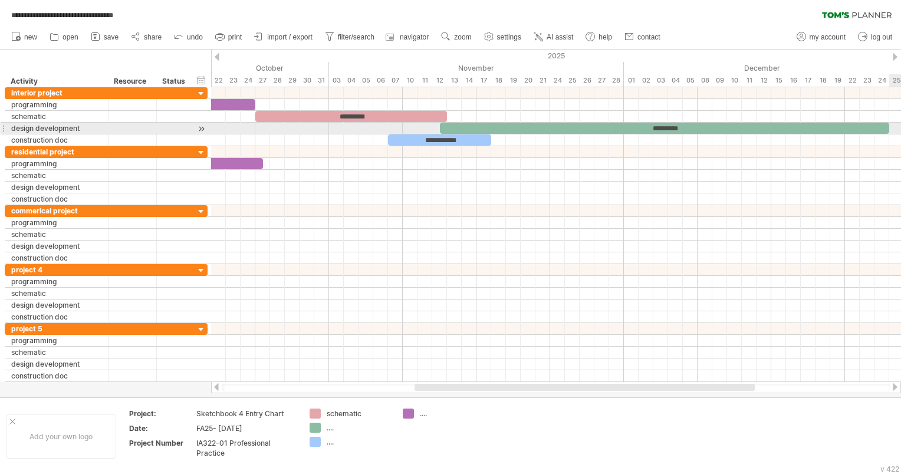
click at [894, 133] on div at bounding box center [556, 129] width 690 height 12
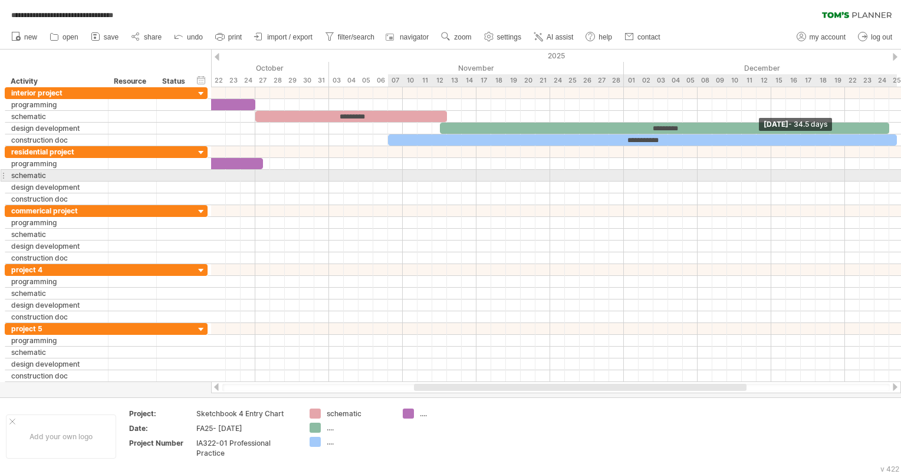
drag, startPoint x: 493, startPoint y: 138, endPoint x: 866, endPoint y: 162, distance: 374.0
click at [900, 177] on html "**********" at bounding box center [450, 238] width 901 height 476
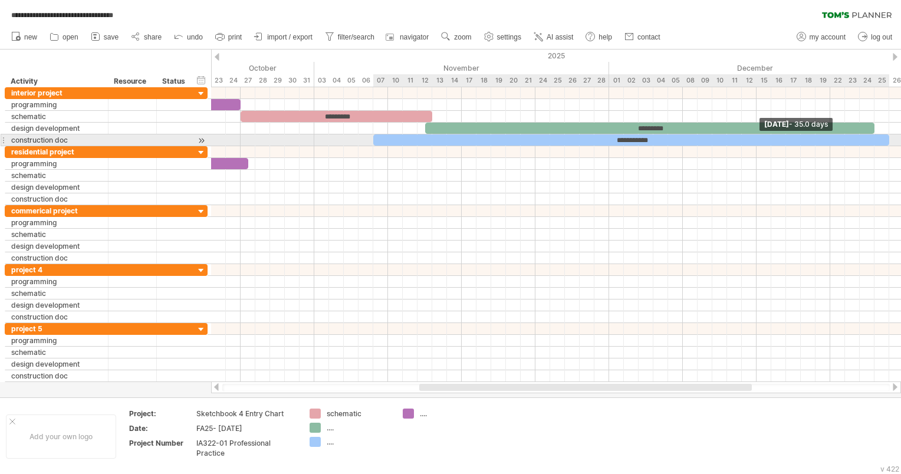
click at [894, 141] on div at bounding box center [556, 140] width 690 height 12
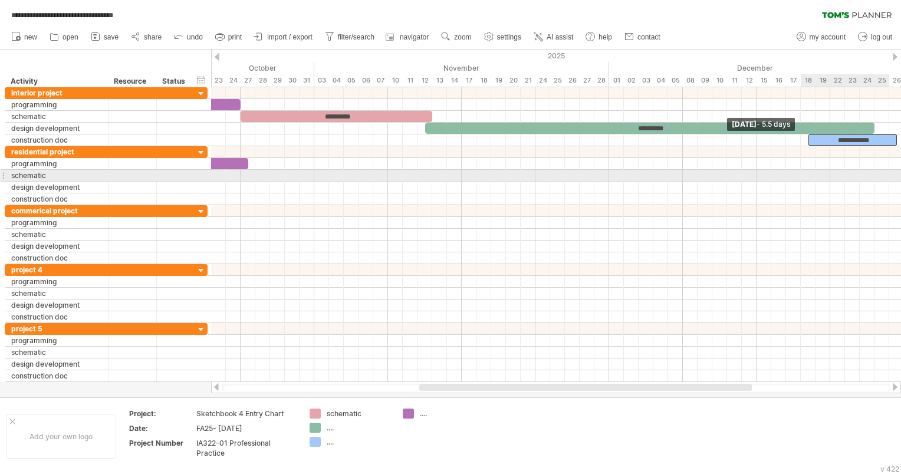
drag, startPoint x: 375, startPoint y: 139, endPoint x: 817, endPoint y: 178, distance: 443.9
click at [817, 178] on div "**********" at bounding box center [556, 234] width 690 height 295
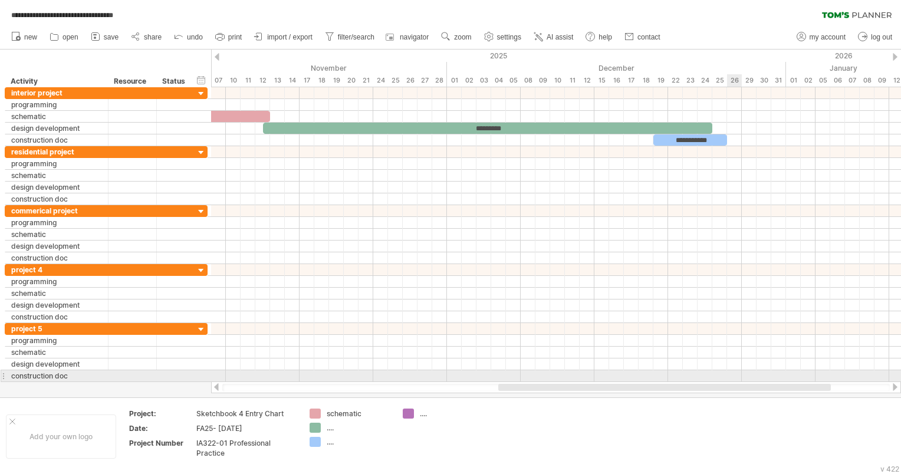
drag, startPoint x: 659, startPoint y: 389, endPoint x: 745, endPoint y: 366, distance: 89.1
click at [744, 378] on div "**********" at bounding box center [450, 237] width 901 height 474
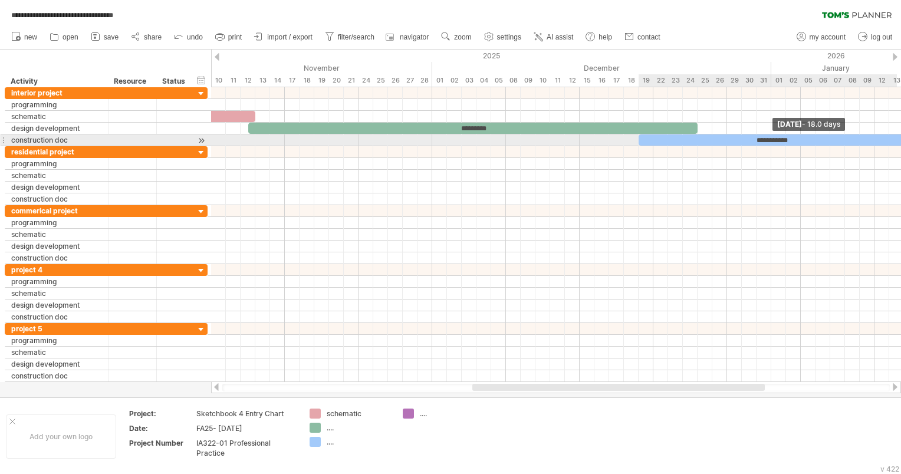
drag, startPoint x: 710, startPoint y: 140, endPoint x: 903, endPoint y: 135, distance: 192.9
click at [900, 135] on html "**********" at bounding box center [450, 238] width 901 height 476
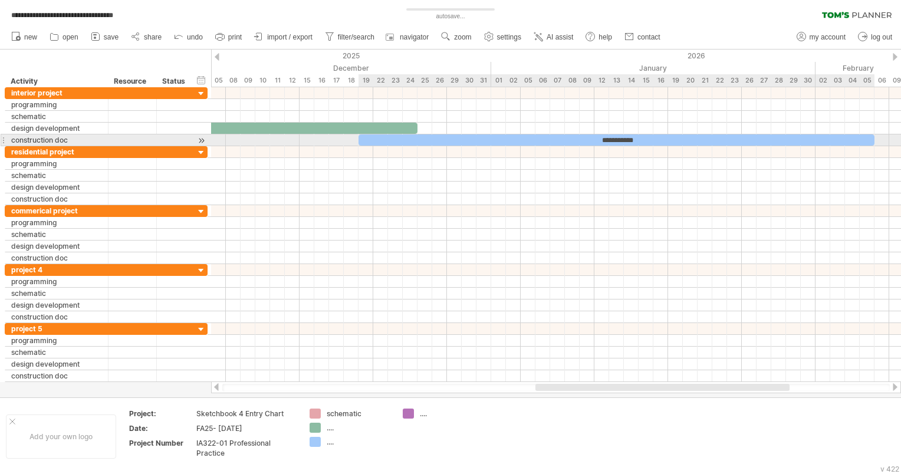
click at [877, 137] on div "**********" at bounding box center [556, 234] width 690 height 295
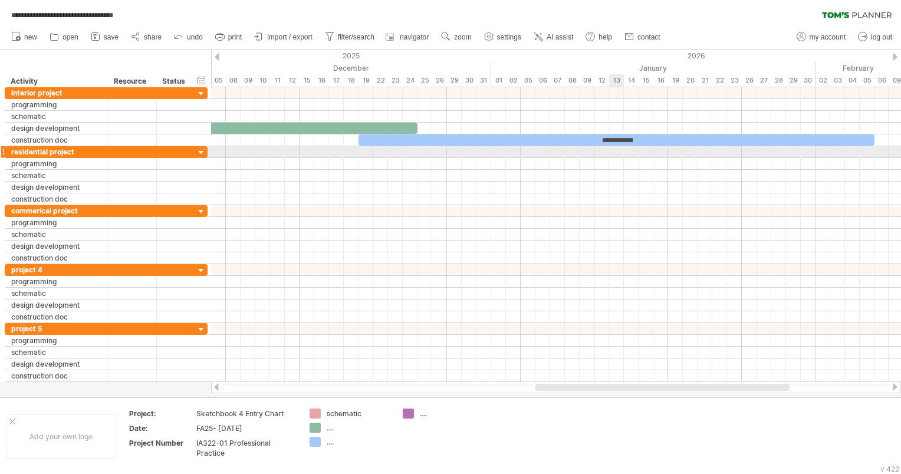
click at [609, 144] on div "**********" at bounding box center [616, 139] width 516 height 11
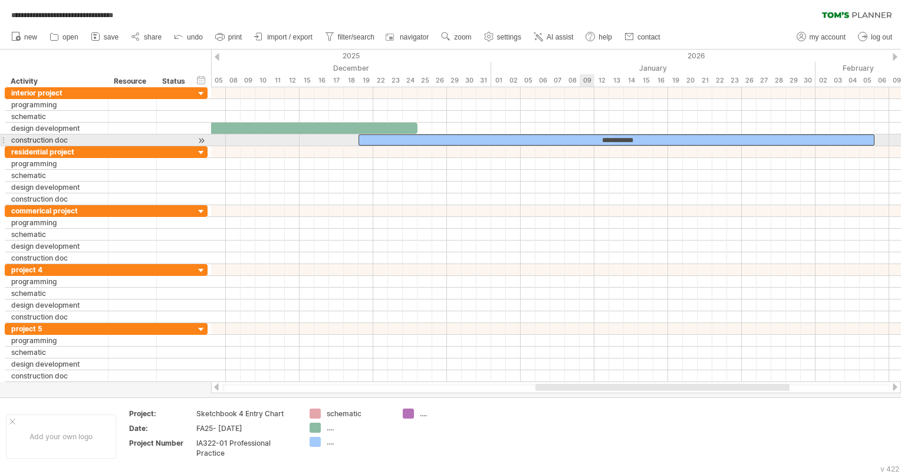
drag, startPoint x: 609, startPoint y: 144, endPoint x: 581, endPoint y: 134, distance: 29.8
click at [581, 134] on div "**********" at bounding box center [616, 139] width 516 height 11
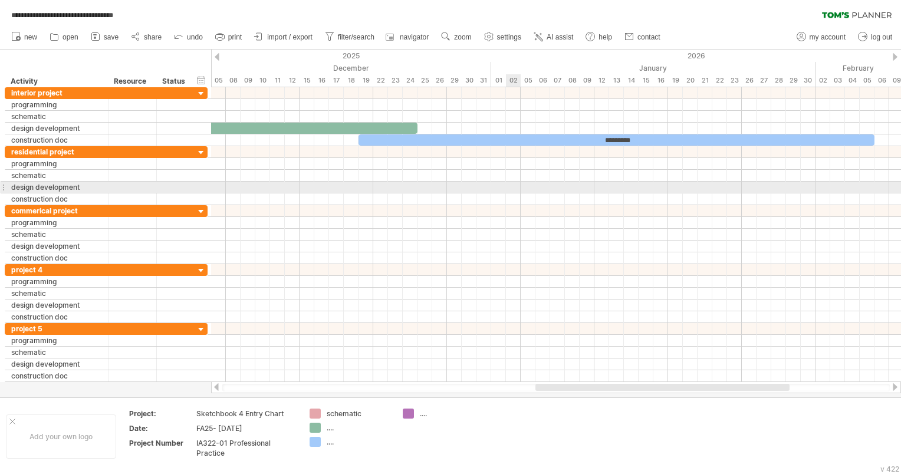
click at [516, 190] on div at bounding box center [556, 188] width 690 height 12
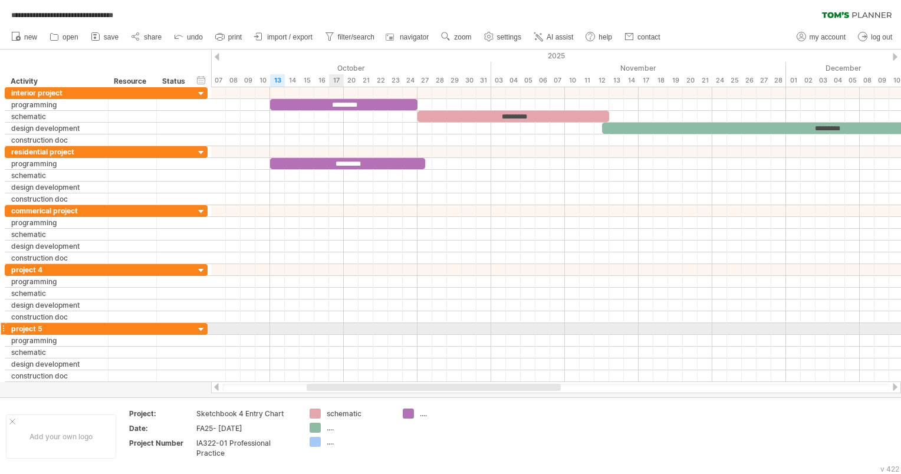
drag, startPoint x: 561, startPoint y: 389, endPoint x: 333, endPoint y: 327, distance: 237.1
click at [333, 327] on div "**********" at bounding box center [450, 237] width 901 height 474
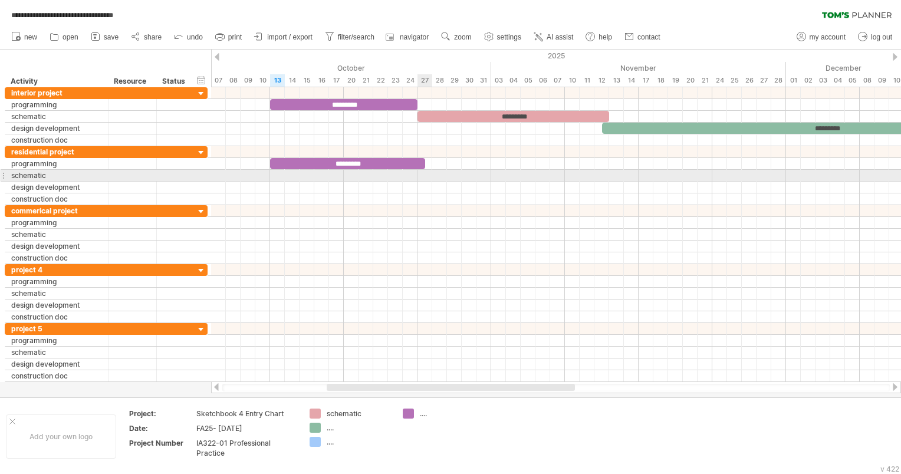
click at [430, 176] on div at bounding box center [556, 176] width 690 height 12
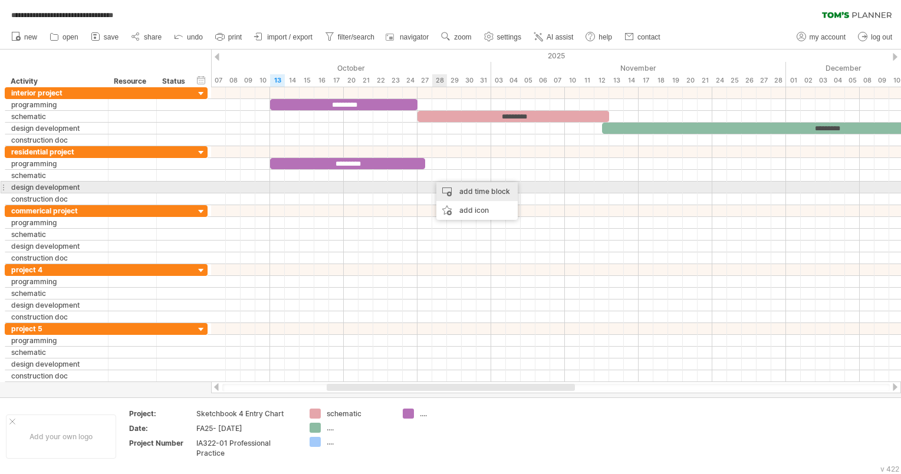
click at [452, 195] on div "add time block" at bounding box center [476, 191] width 81 height 19
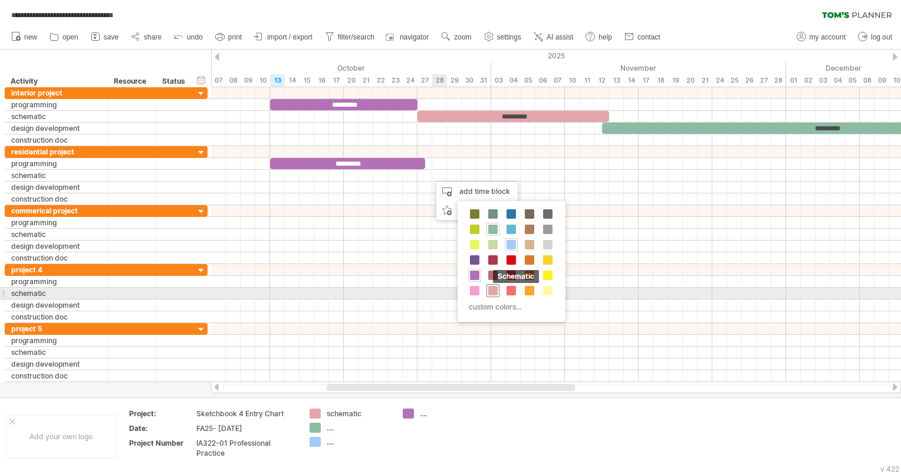
click at [493, 289] on span at bounding box center [492, 290] width 9 height 9
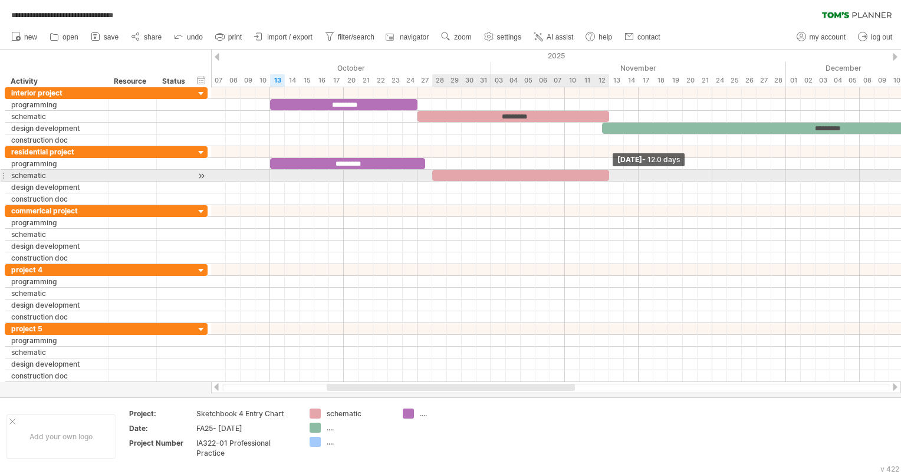
drag, startPoint x: 445, startPoint y: 175, endPoint x: 608, endPoint y: 172, distance: 163.9
click at [608, 172] on span at bounding box center [609, 175] width 5 height 11
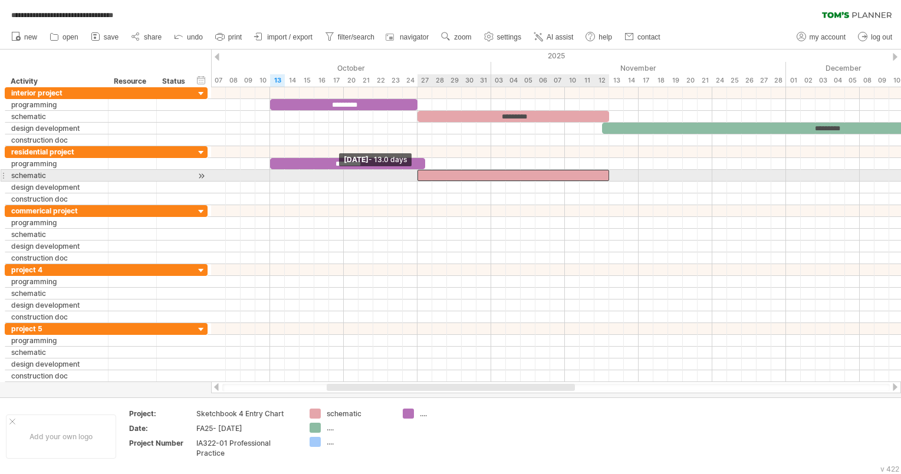
drag, startPoint x: 432, startPoint y: 175, endPoint x: 418, endPoint y: 175, distance: 13.6
click at [418, 175] on span at bounding box center [417, 175] width 5 height 11
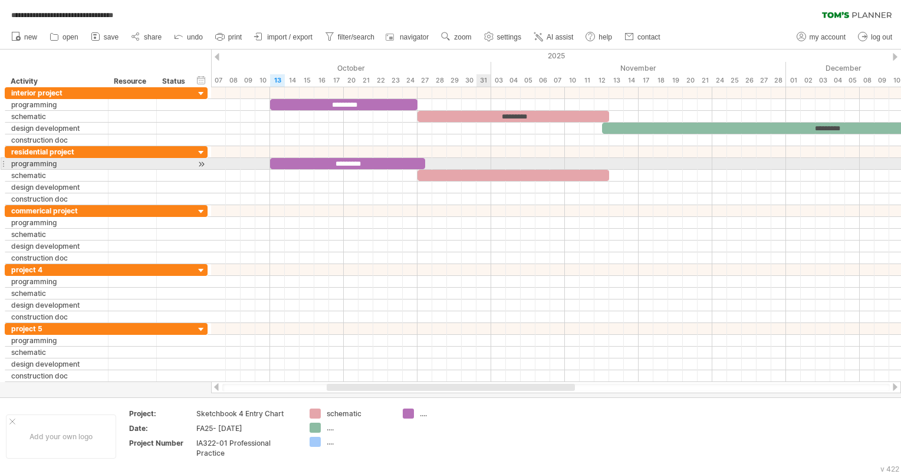
click at [488, 168] on div at bounding box center [556, 164] width 690 height 12
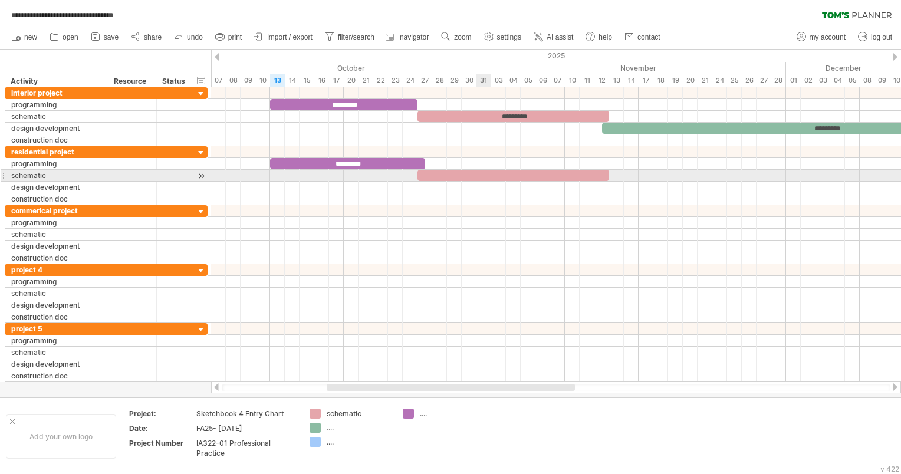
click at [489, 174] on div at bounding box center [513, 175] width 192 height 11
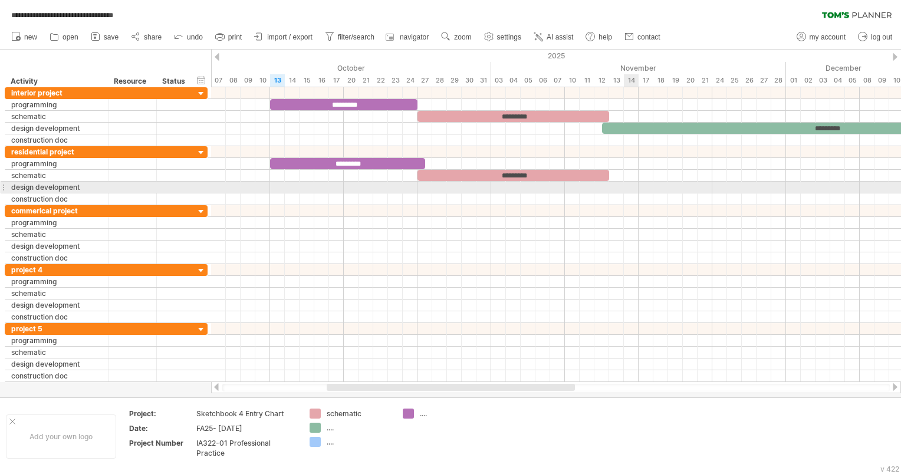
click at [630, 188] on div at bounding box center [556, 188] width 690 height 12
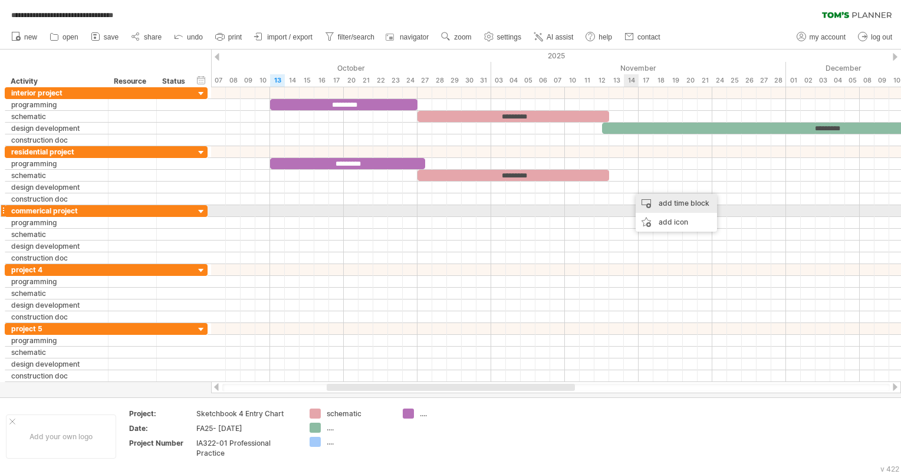
click at [667, 208] on div "add time block" at bounding box center [676, 203] width 81 height 19
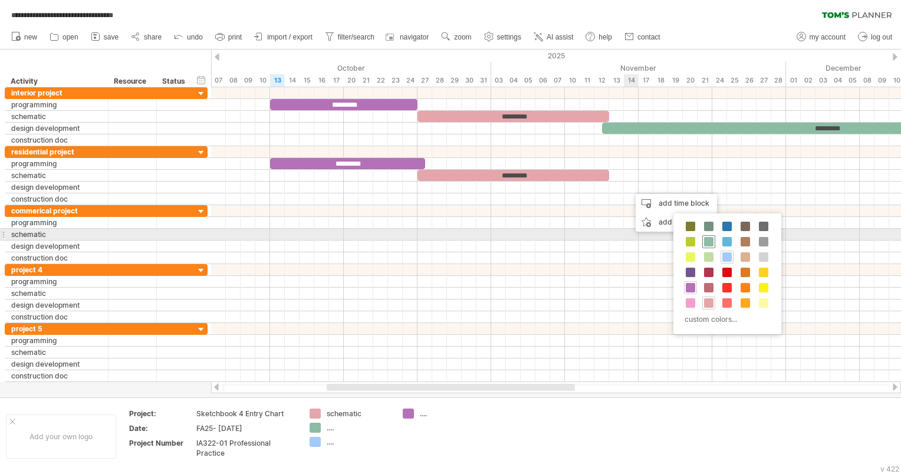
click at [708, 239] on span at bounding box center [708, 241] width 9 height 9
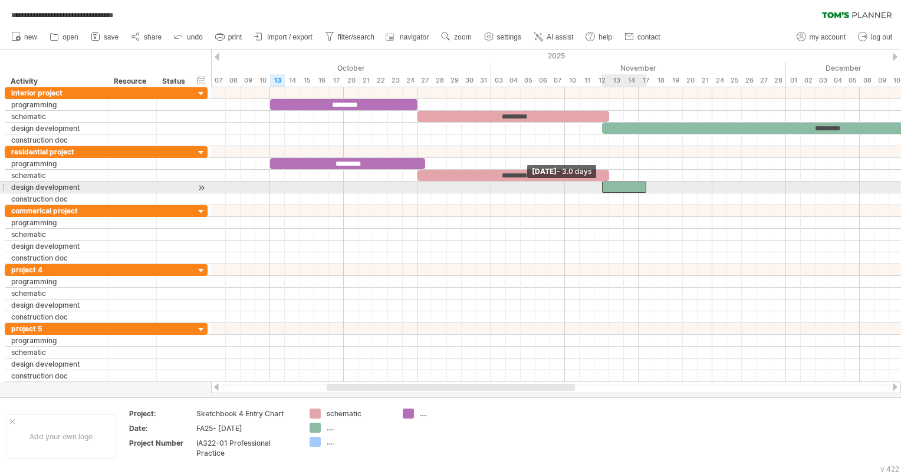
drag, startPoint x: 629, startPoint y: 184, endPoint x: 603, endPoint y: 182, distance: 26.6
click at [603, 182] on span at bounding box center [602, 187] width 5 height 11
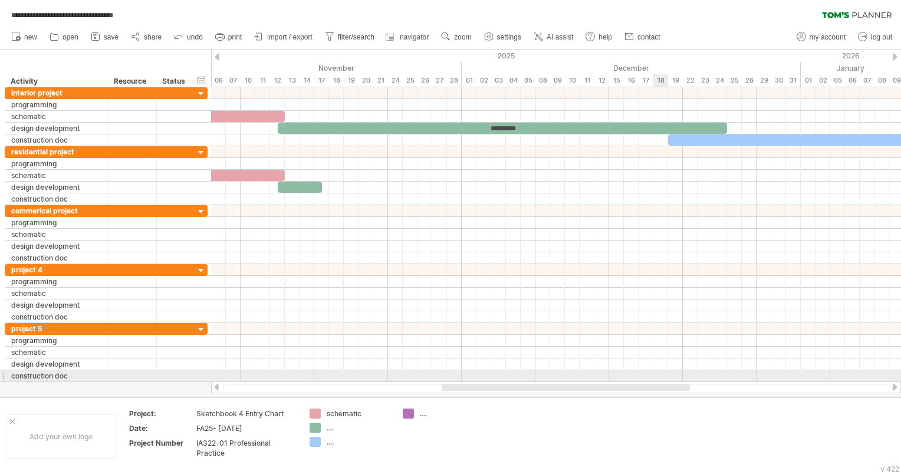
drag, startPoint x: 548, startPoint y: 387, endPoint x: 664, endPoint y: 371, distance: 117.2
click at [664, 371] on div "**********" at bounding box center [450, 237] width 901 height 474
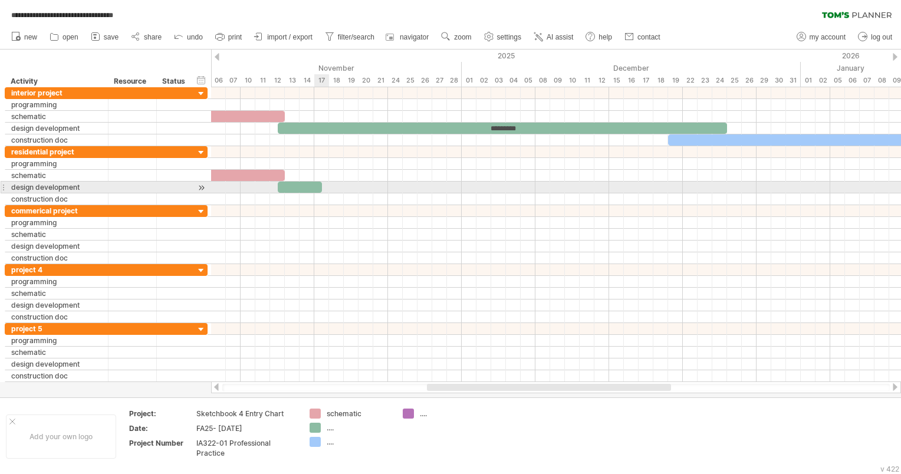
click at [324, 185] on div at bounding box center [556, 188] width 690 height 12
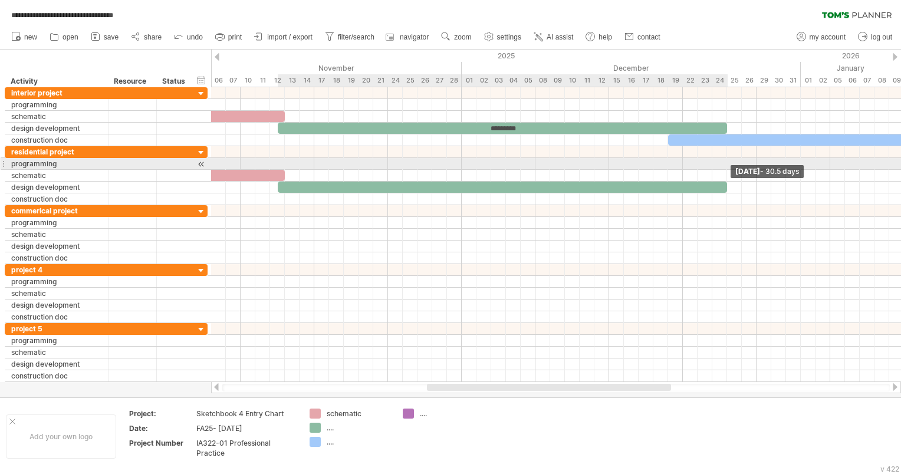
drag, startPoint x: 319, startPoint y: 185, endPoint x: 723, endPoint y: 164, distance: 405.0
click at [723, 164] on div "********* ********* ********* ********* ********* ********* [DATE] - 30.5 days …" at bounding box center [556, 234] width 690 height 295
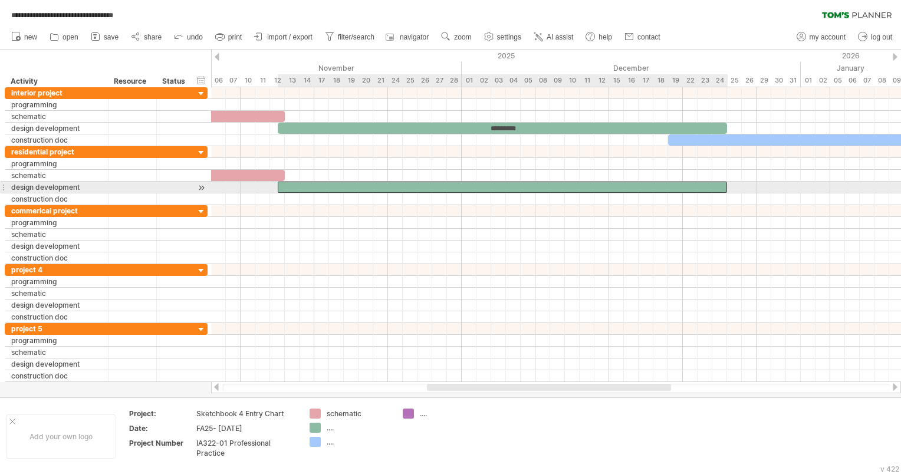
click at [669, 184] on div at bounding box center [503, 187] width 450 height 11
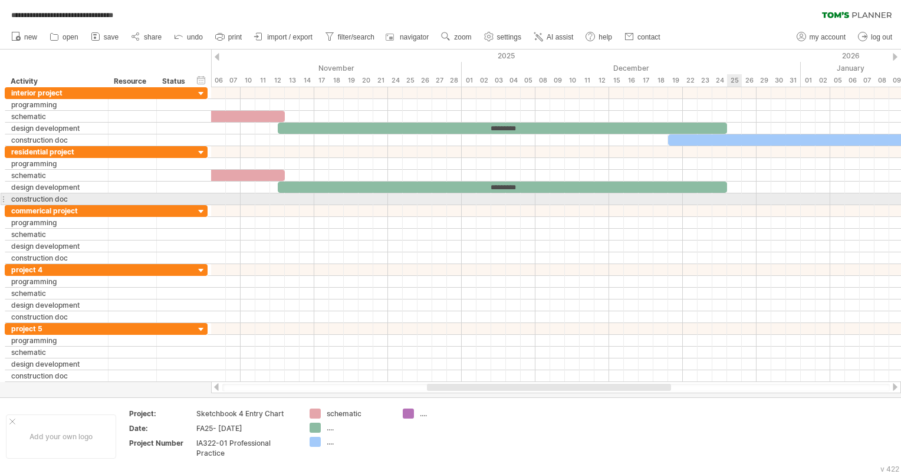
click at [737, 198] on div at bounding box center [556, 199] width 690 height 12
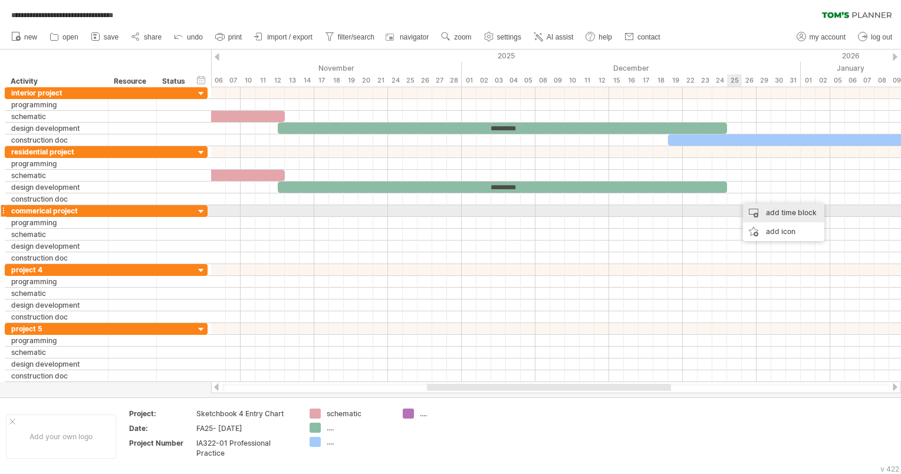
click at [759, 217] on div "add time block" at bounding box center [783, 212] width 81 height 19
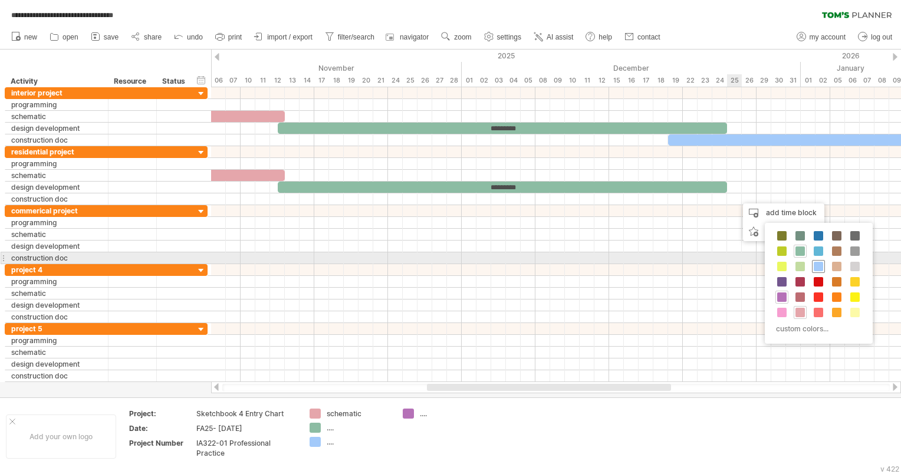
click at [819, 264] on span at bounding box center [818, 266] width 9 height 9
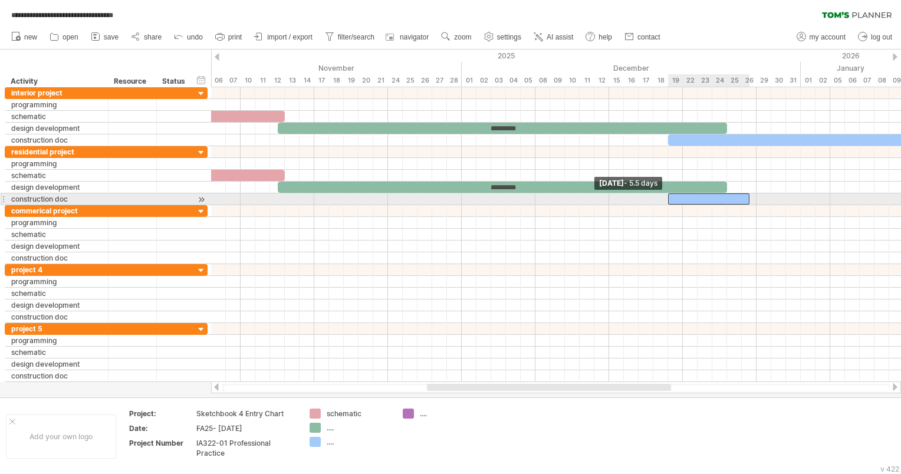
drag, startPoint x: 733, startPoint y: 196, endPoint x: 670, endPoint y: 196, distance: 63.7
click at [670, 196] on span at bounding box center [668, 198] width 5 height 11
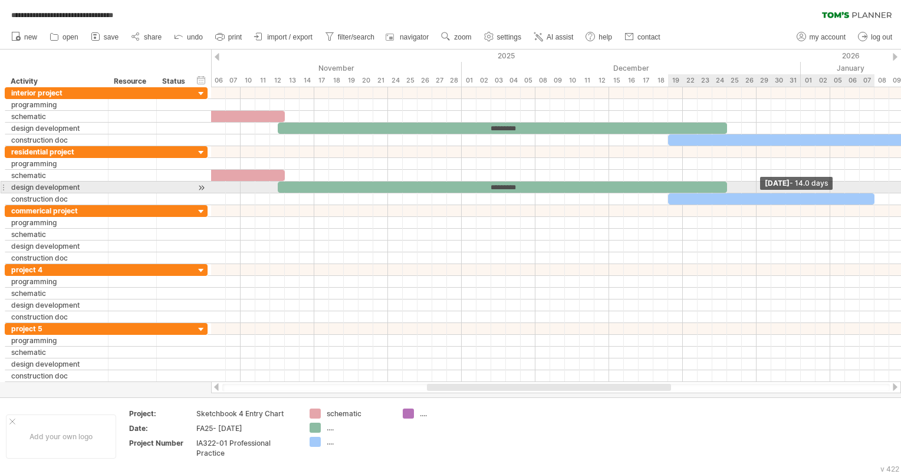
drag, startPoint x: 750, startPoint y: 195, endPoint x: 878, endPoint y: 189, distance: 128.7
click at [878, 189] on div "********* ********* ********* ********* ********* ********* ********* [DATE] - …" at bounding box center [556, 234] width 690 height 295
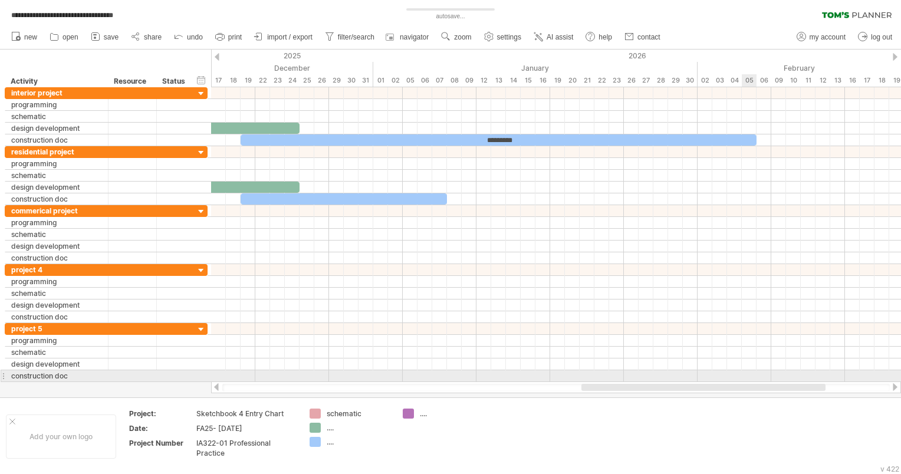
drag, startPoint x: 601, startPoint y: 384, endPoint x: 761, endPoint y: 377, distance: 159.9
click at [761, 377] on div "**********" at bounding box center [450, 237] width 901 height 474
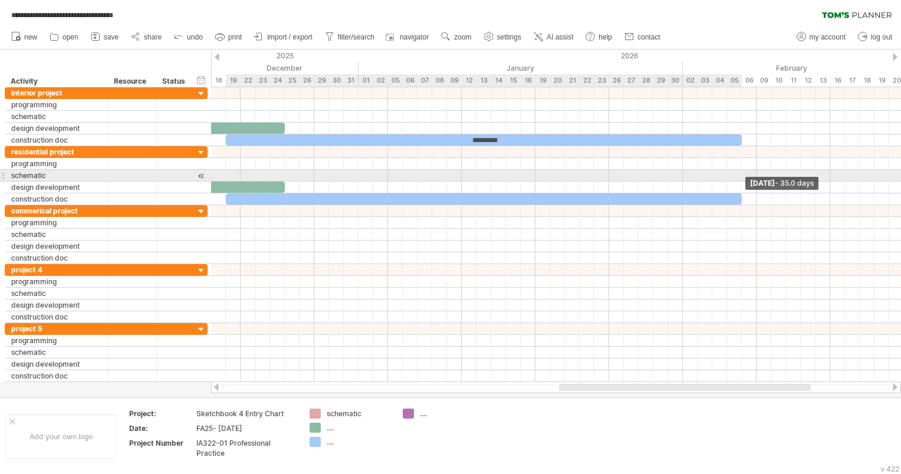
drag, startPoint x: 432, startPoint y: 198, endPoint x: 744, endPoint y: 179, distance: 313.0
click at [744, 179] on div "********* ********* ********* ********* ********* ********* ********* [DATE] - …" at bounding box center [556, 234] width 690 height 295
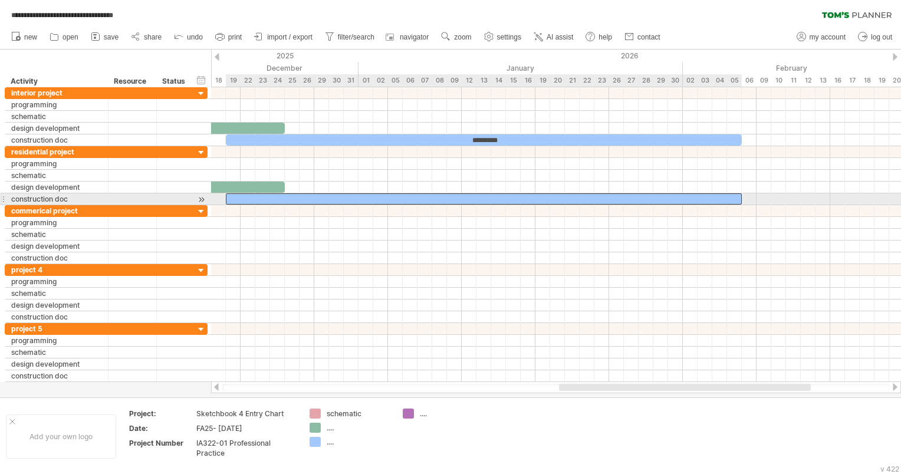
click at [577, 196] on div at bounding box center [484, 198] width 516 height 11
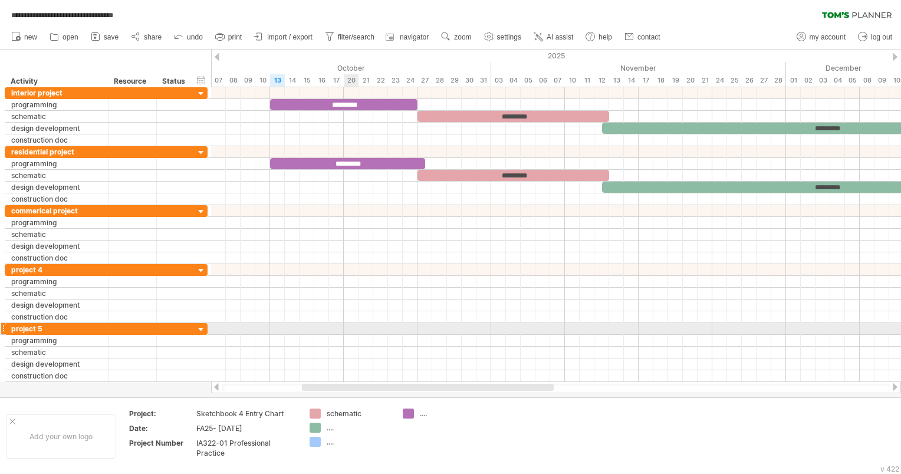
drag, startPoint x: 601, startPoint y: 387, endPoint x: 325, endPoint y: 313, distance: 285.6
click at [344, 329] on div "**********" at bounding box center [450, 237] width 901 height 474
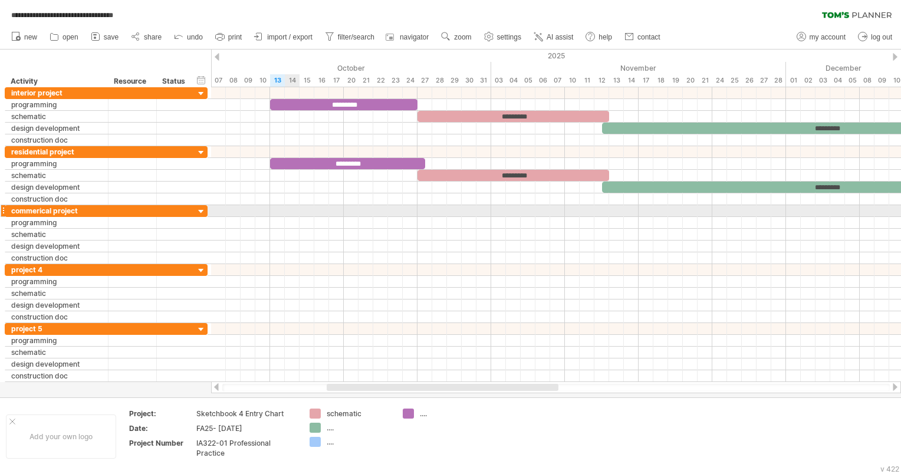
click at [297, 210] on div at bounding box center [556, 211] width 690 height 12
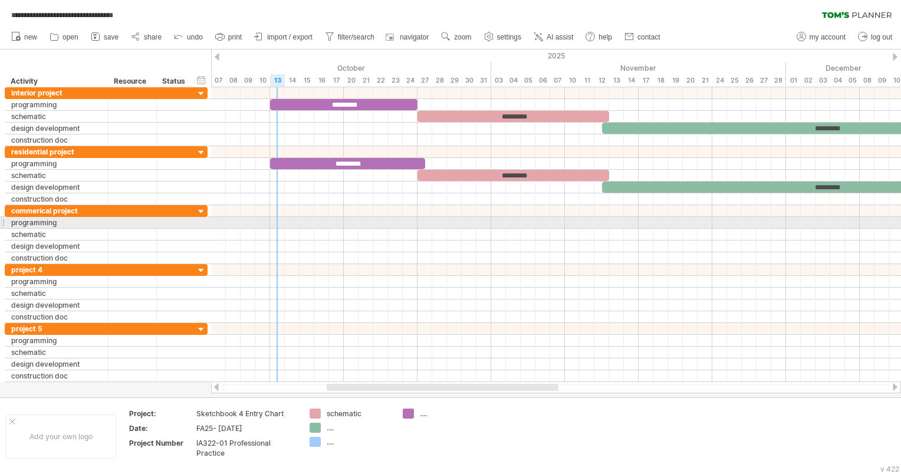
click at [273, 220] on div at bounding box center [556, 223] width 690 height 12
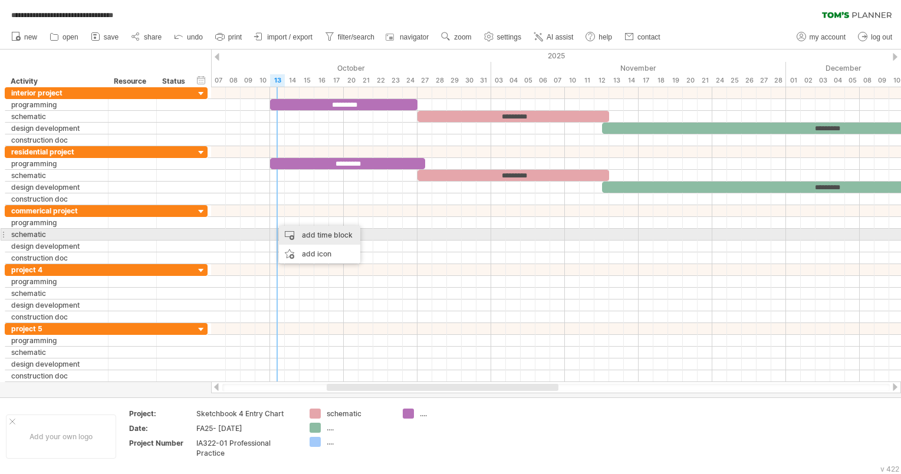
click at [305, 236] on div "add time block" at bounding box center [319, 235] width 81 height 19
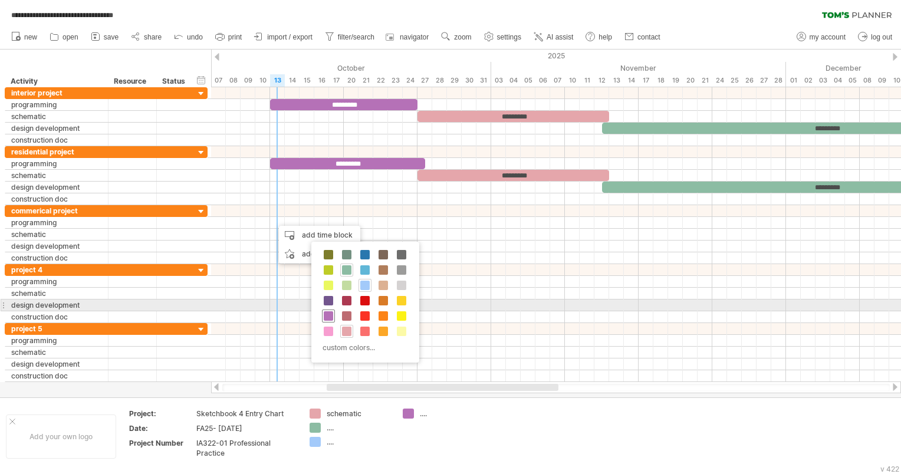
click at [327, 311] on span at bounding box center [328, 315] width 9 height 9
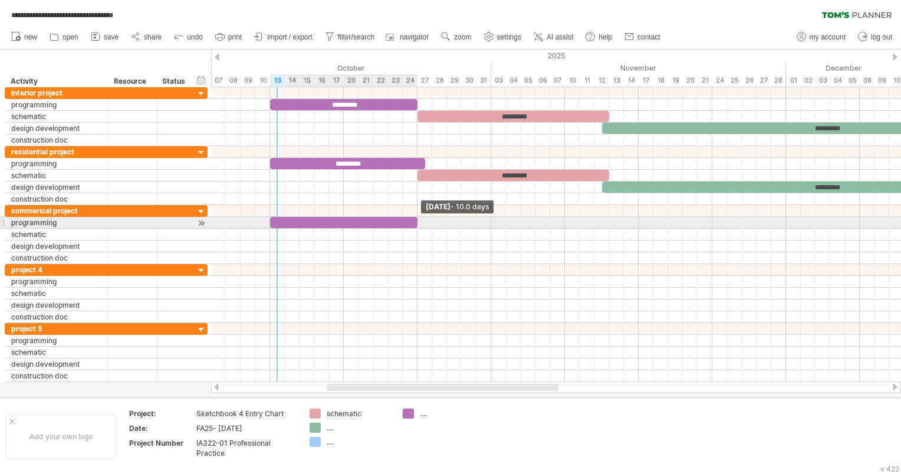
drag, startPoint x: 284, startPoint y: 221, endPoint x: 415, endPoint y: 221, distance: 130.9
click at [415, 221] on span at bounding box center [417, 222] width 5 height 11
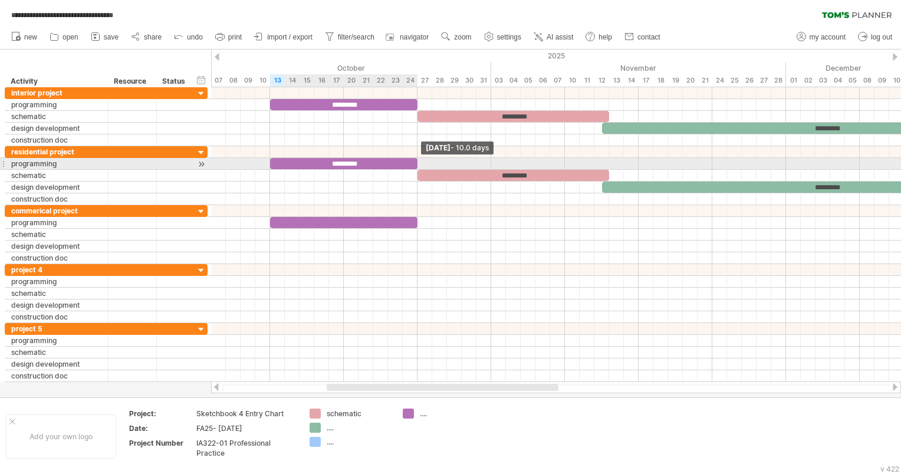
drag, startPoint x: 422, startPoint y: 160, endPoint x: 416, endPoint y: 160, distance: 5.9
click at [416, 160] on span at bounding box center [417, 163] width 5 height 11
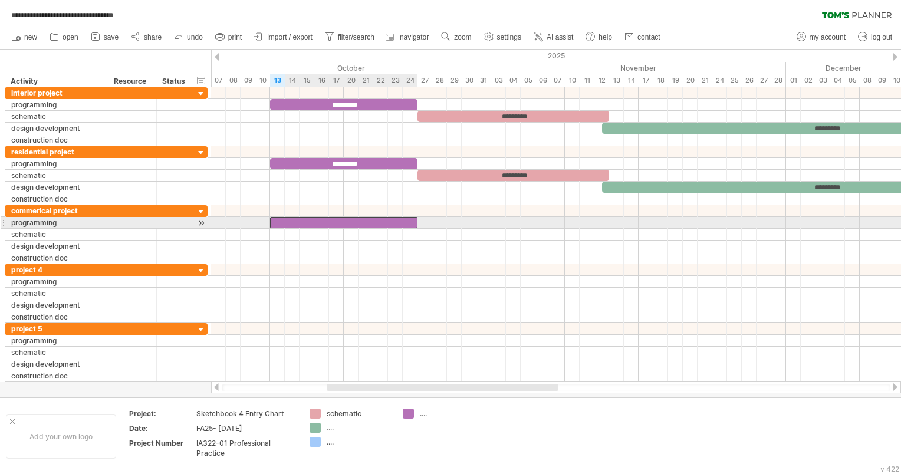
click at [356, 219] on div at bounding box center [343, 222] width 147 height 11
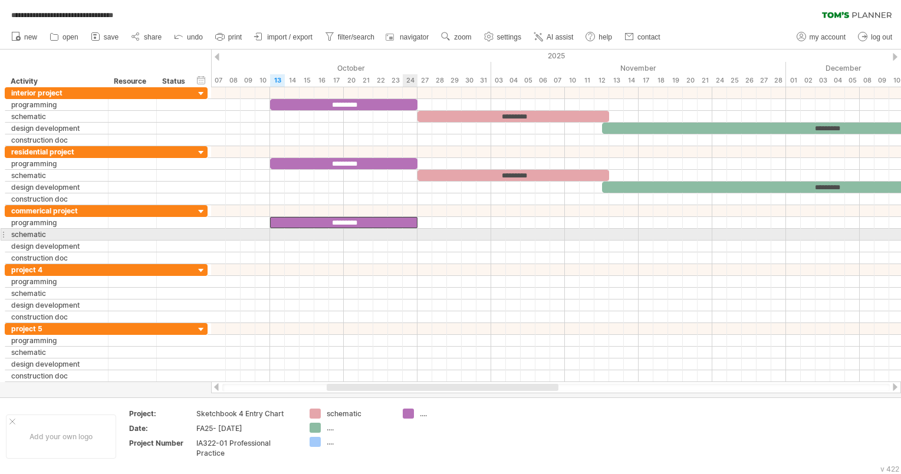
click at [417, 236] on div at bounding box center [556, 235] width 690 height 12
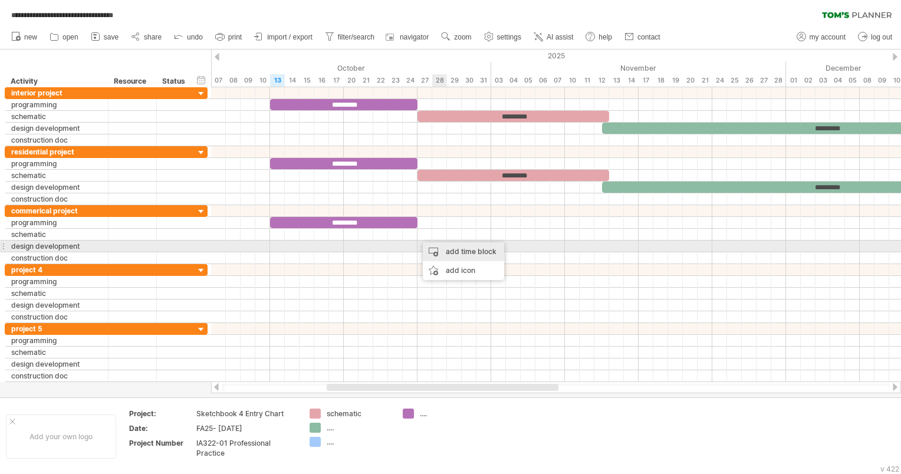
click at [445, 249] on div "add time block" at bounding box center [463, 251] width 81 height 19
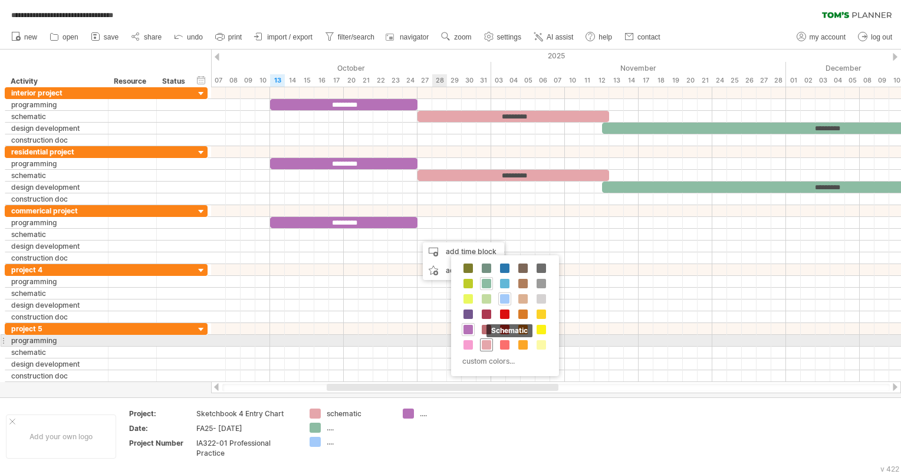
click at [485, 346] on span at bounding box center [486, 344] width 9 height 9
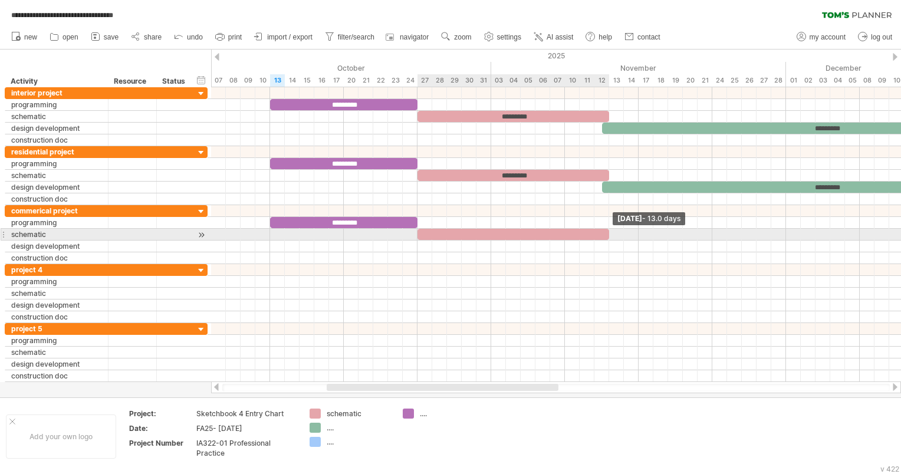
drag, startPoint x: 432, startPoint y: 233, endPoint x: 608, endPoint y: 235, distance: 176.3
click at [608, 235] on span at bounding box center [609, 234] width 5 height 11
click at [575, 230] on div at bounding box center [513, 234] width 192 height 11
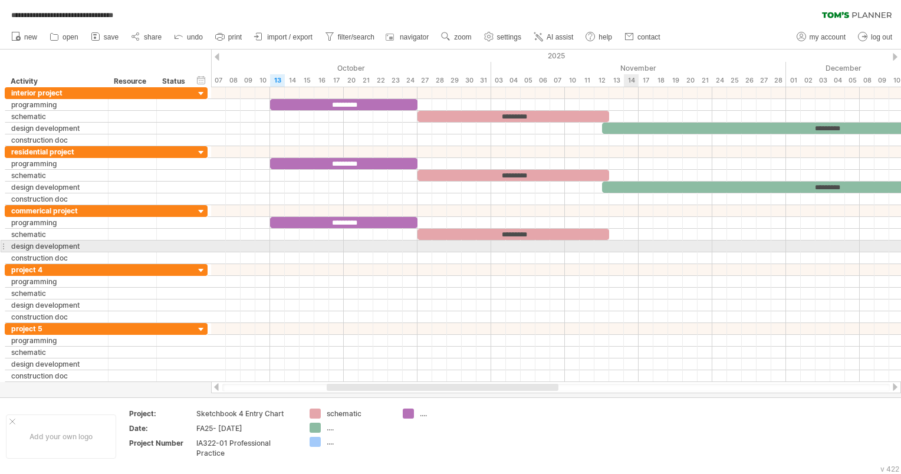
click at [625, 250] on div at bounding box center [556, 247] width 690 height 12
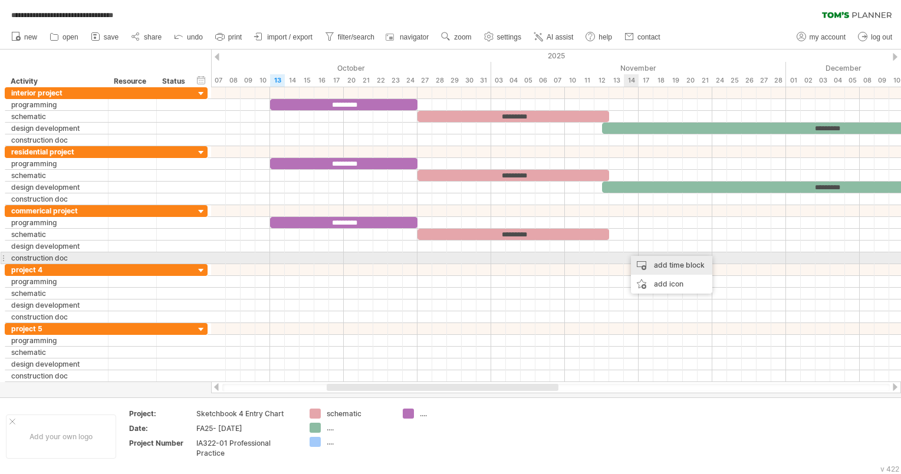
click at [654, 264] on div "add time block" at bounding box center [671, 265] width 81 height 19
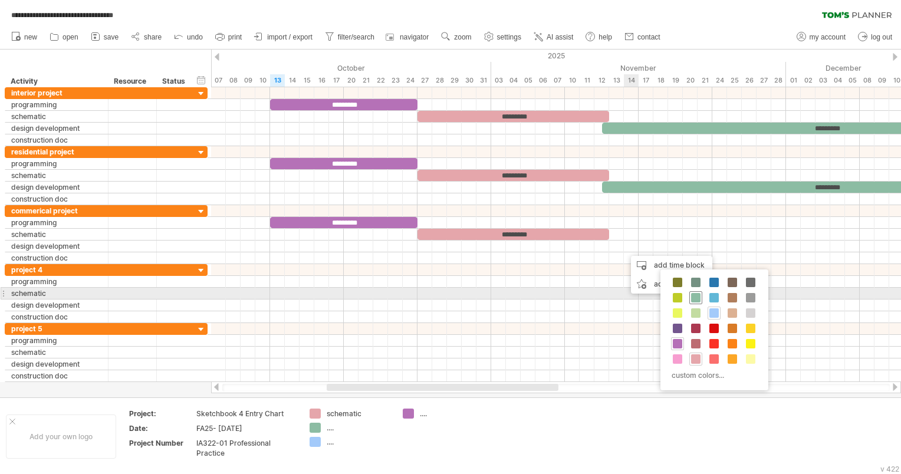
click at [695, 297] on span at bounding box center [695, 297] width 9 height 9
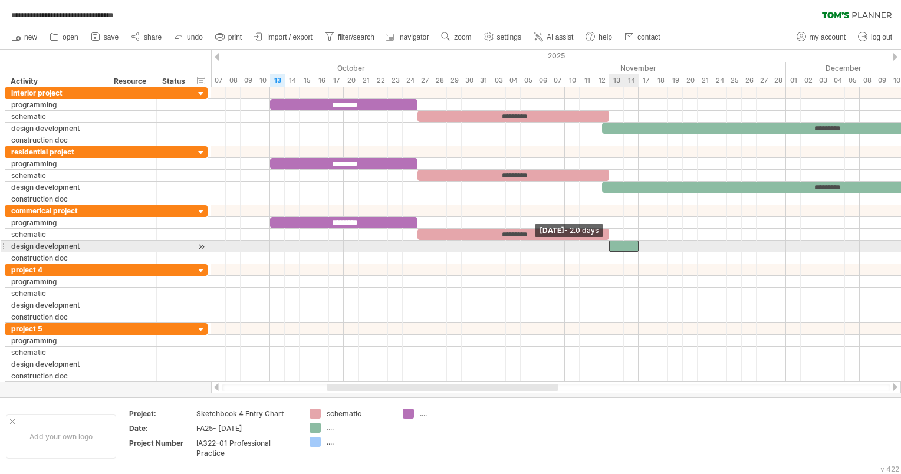
drag, startPoint x: 623, startPoint y: 242, endPoint x: 605, endPoint y: 242, distance: 17.1
click at [605, 242] on div "********* ********* ********* ********* ********* ********* ********* *********…" at bounding box center [556, 234] width 690 height 295
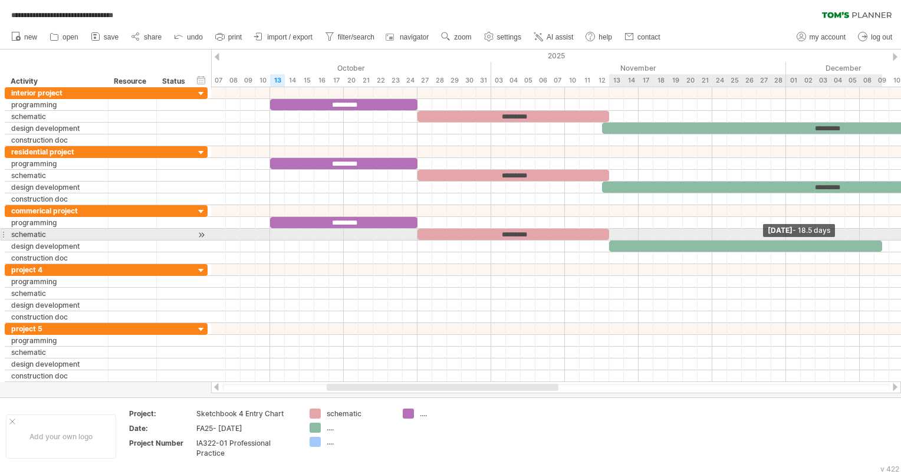
drag, startPoint x: 638, startPoint y: 243, endPoint x: 879, endPoint y: 235, distance: 241.3
click at [879, 235] on div "********* ********* ********* ********* ********* ********* ********* *********…" at bounding box center [556, 234] width 690 height 295
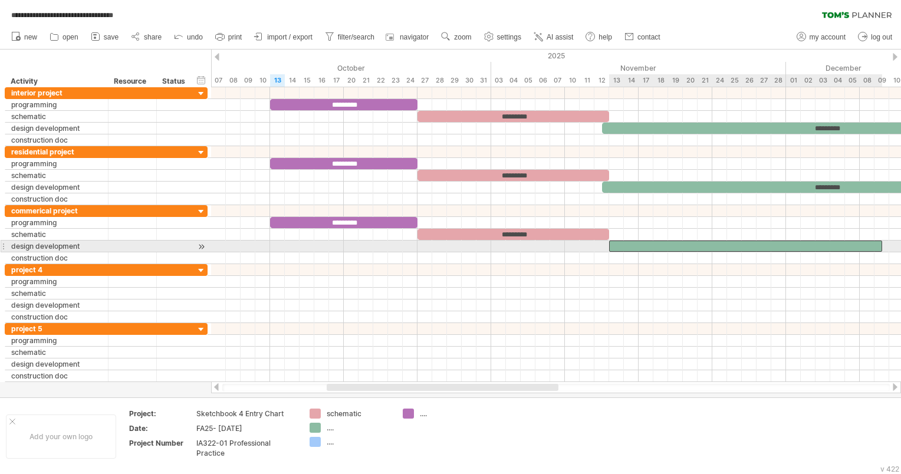
click at [797, 242] on div at bounding box center [745, 246] width 273 height 11
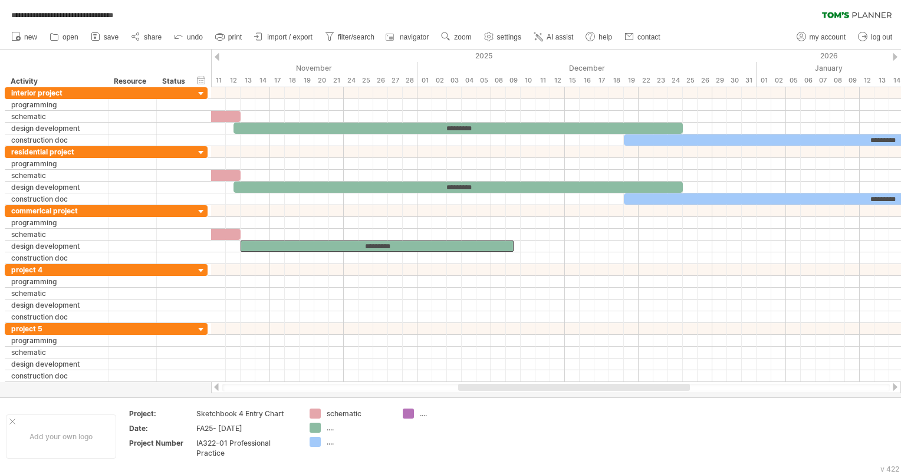
drag, startPoint x: 525, startPoint y: 387, endPoint x: 663, endPoint y: 389, distance: 138.6
click at [663, 389] on div at bounding box center [574, 387] width 232 height 7
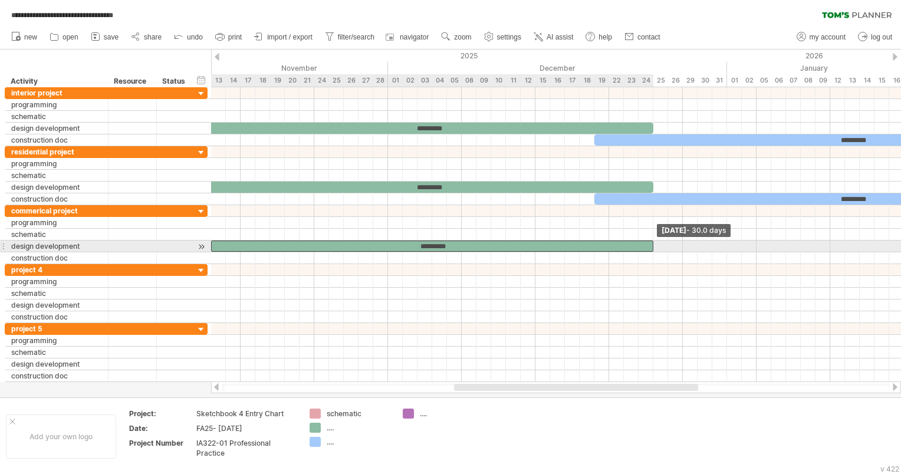
drag, startPoint x: 483, startPoint y: 242, endPoint x: 653, endPoint y: 245, distance: 169.8
click at [653, 245] on span at bounding box center [653, 246] width 5 height 11
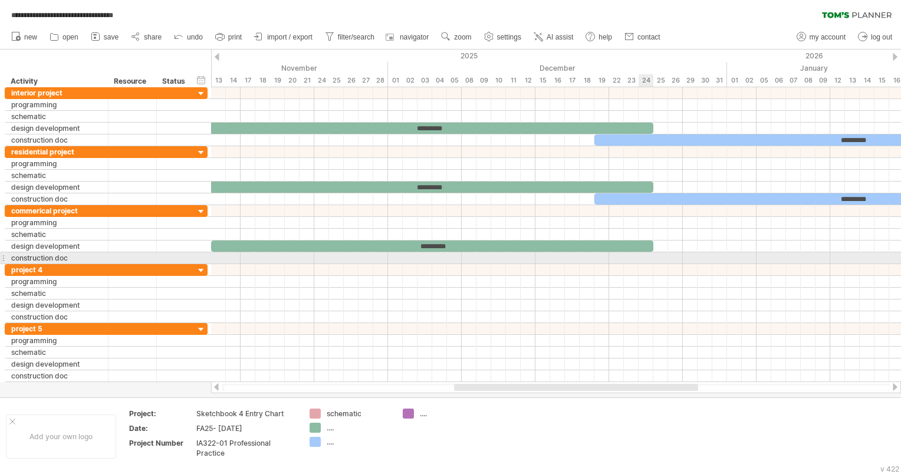
click at [651, 260] on div at bounding box center [556, 258] width 690 height 12
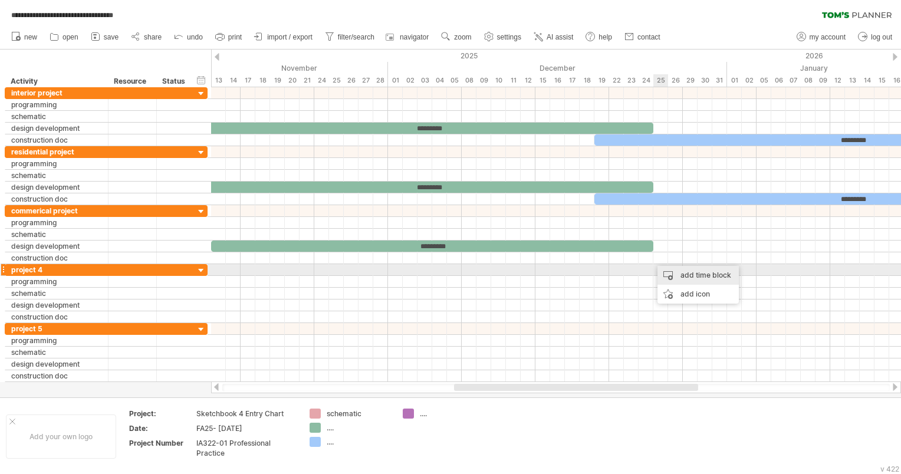
click at [687, 273] on div "add time block" at bounding box center [697, 275] width 81 height 19
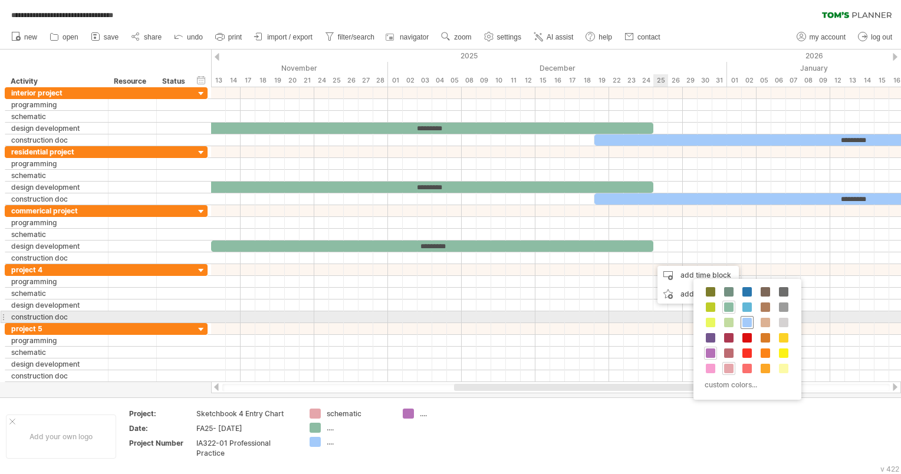
click at [746, 320] on span at bounding box center [746, 322] width 9 height 9
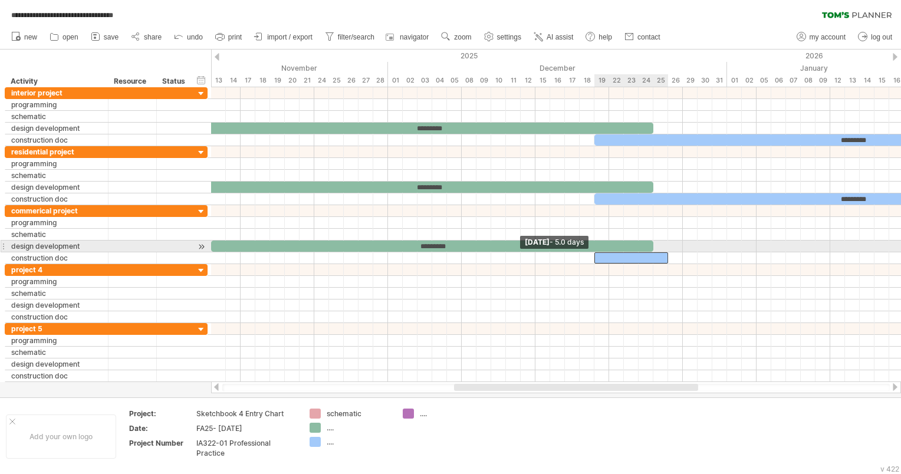
drag, startPoint x: 652, startPoint y: 254, endPoint x: 594, endPoint y: 250, distance: 57.9
click at [594, 252] on span at bounding box center [594, 257] width 5 height 11
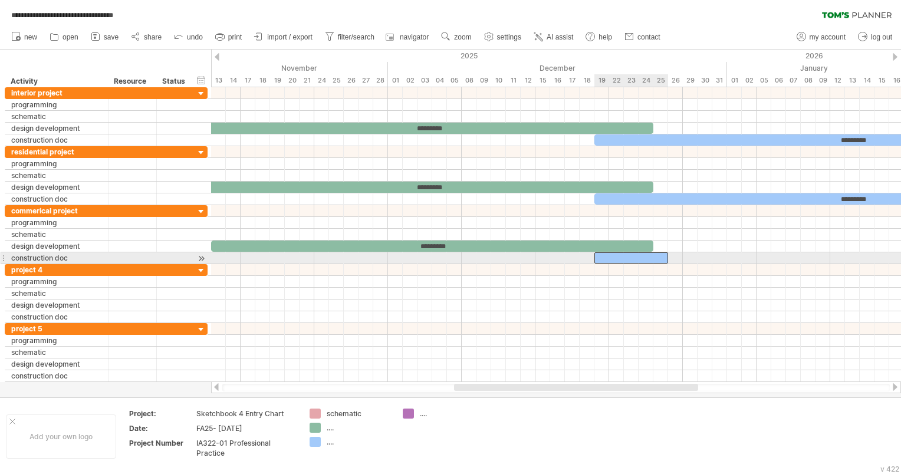
click at [654, 255] on div at bounding box center [631, 257] width 74 height 11
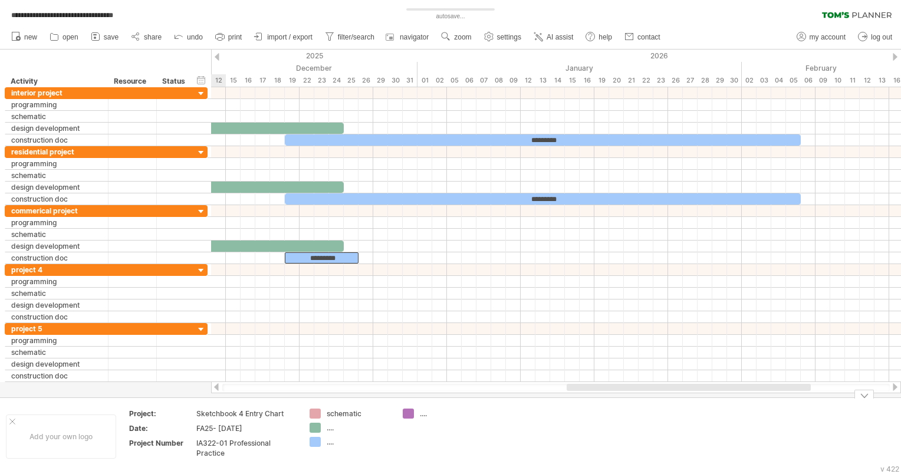
drag, startPoint x: 665, startPoint y: 386, endPoint x: 778, endPoint y: 395, distance: 113.5
click at [781, 401] on div "**********" at bounding box center [450, 237] width 901 height 474
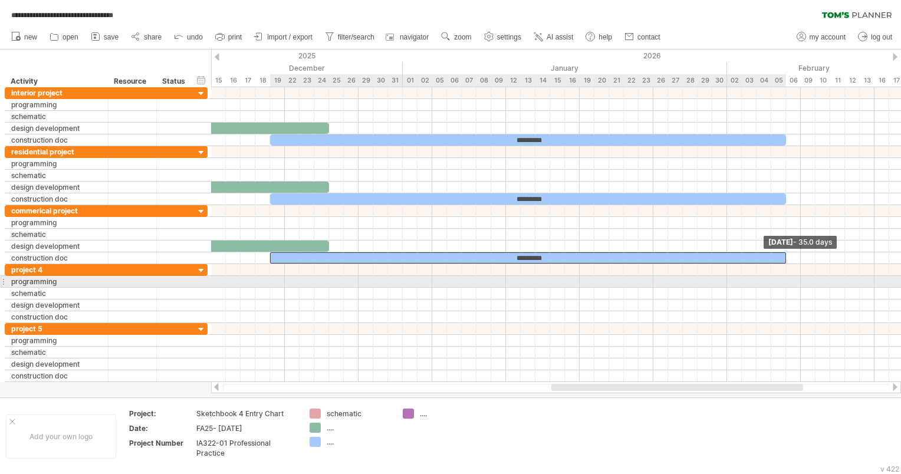
drag, startPoint x: 342, startPoint y: 255, endPoint x: 787, endPoint y: 277, distance: 445.7
click at [787, 277] on div "********* ********* ********* ********* ********* ********* ********* *********…" at bounding box center [556, 234] width 690 height 295
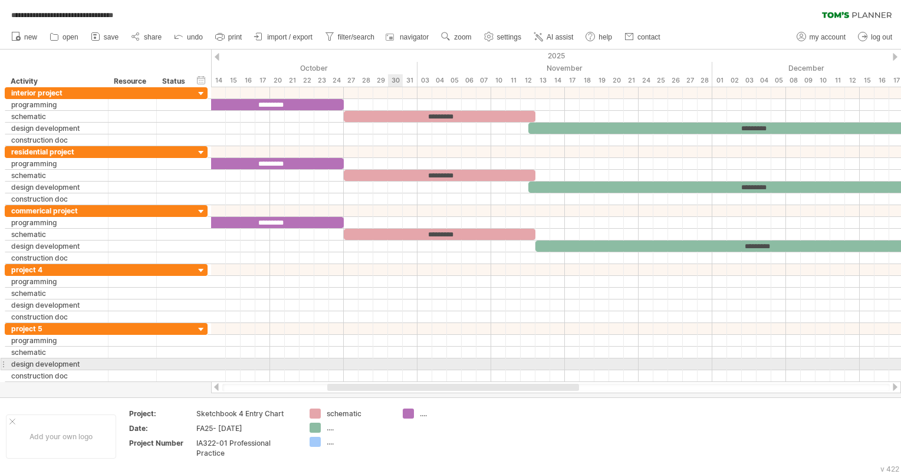
drag, startPoint x: 618, startPoint y: 387, endPoint x: 394, endPoint y: 364, distance: 225.3
click at [394, 364] on div "**********" at bounding box center [450, 237] width 901 height 474
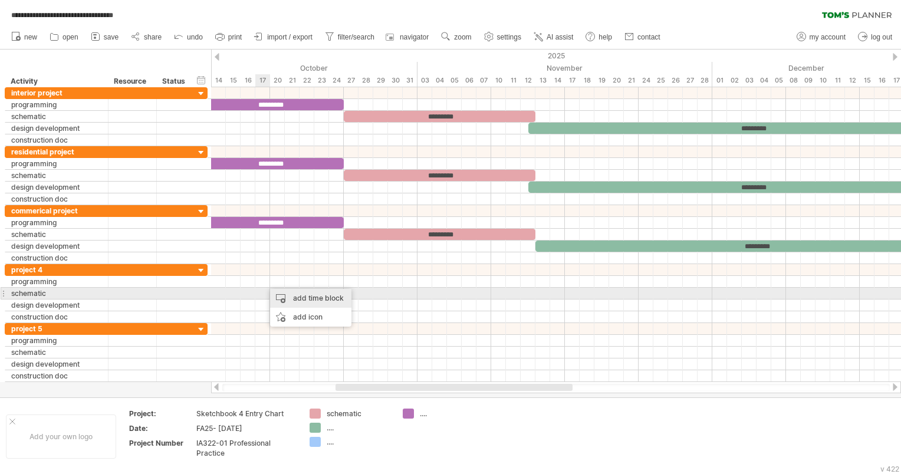
click at [281, 294] on div "add time block" at bounding box center [310, 298] width 81 height 19
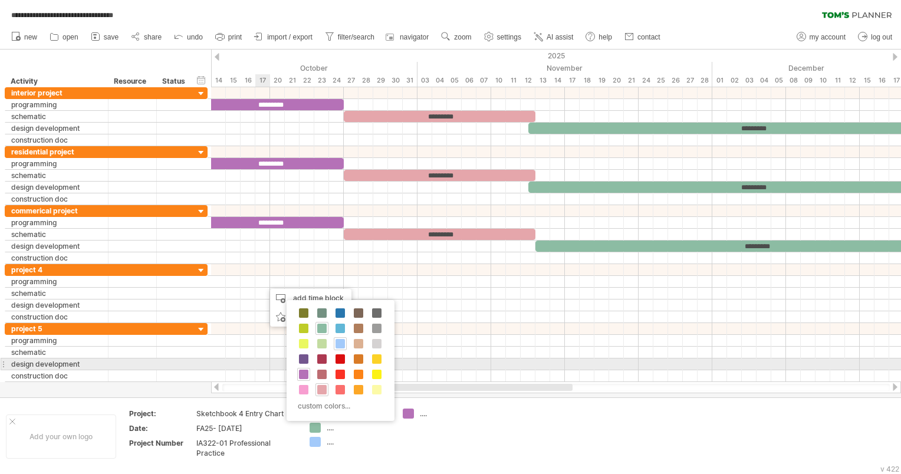
click at [304, 368] on div at bounding box center [303, 374] width 13 height 13
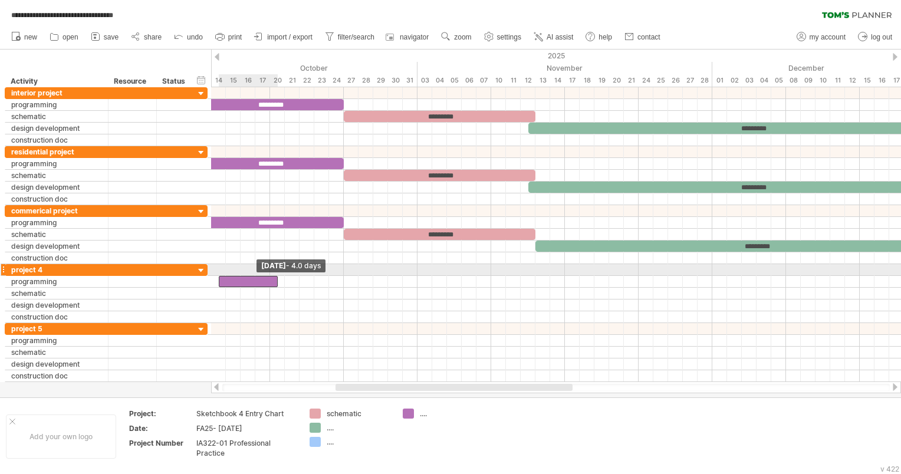
drag, startPoint x: 262, startPoint y: 279, endPoint x: 217, endPoint y: 274, distance: 45.1
click at [217, 276] on span at bounding box center [218, 281] width 5 height 11
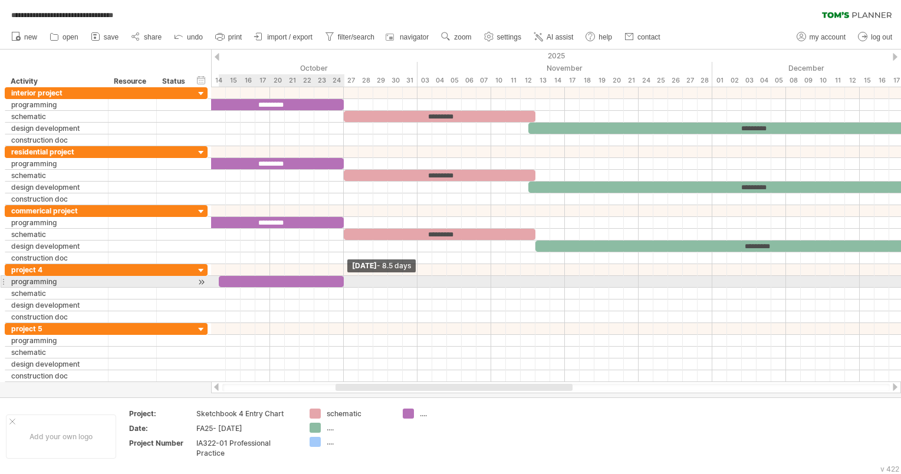
drag, startPoint x: 277, startPoint y: 278, endPoint x: 342, endPoint y: 281, distance: 65.5
click at [342, 281] on span at bounding box center [343, 281] width 5 height 11
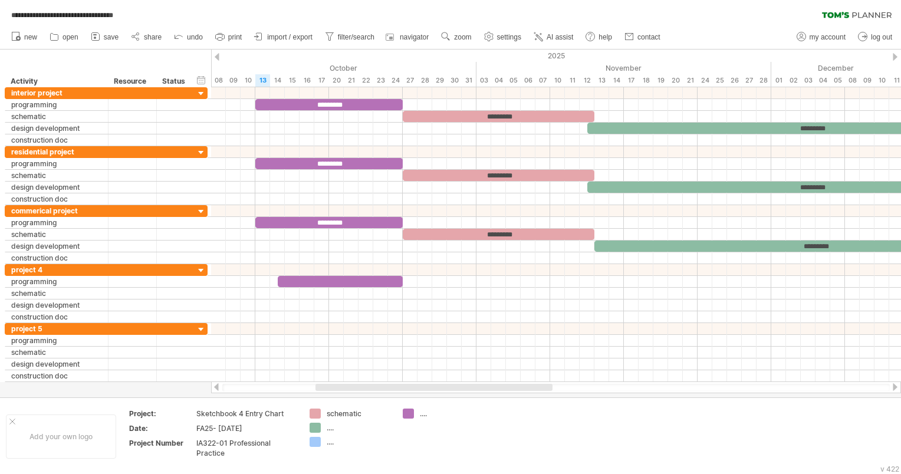
drag, startPoint x: 371, startPoint y: 389, endPoint x: 349, endPoint y: 383, distance: 23.3
click at [349, 383] on div at bounding box center [556, 387] width 690 height 12
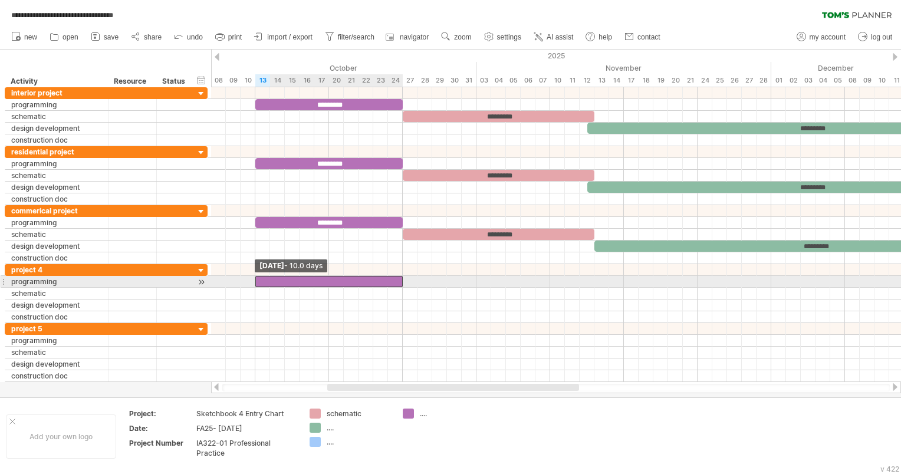
drag, startPoint x: 277, startPoint y: 280, endPoint x: 255, endPoint y: 276, distance: 21.6
click at [255, 276] on span at bounding box center [255, 281] width 5 height 11
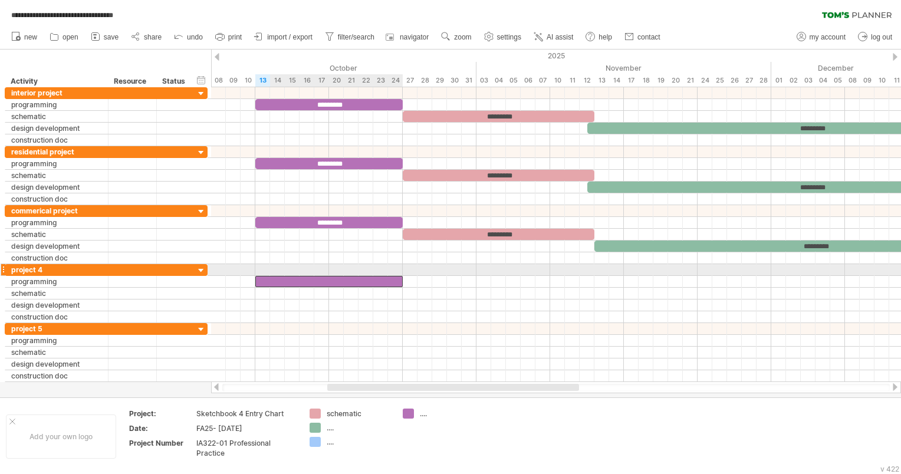
click at [278, 276] on div at bounding box center [328, 281] width 147 height 11
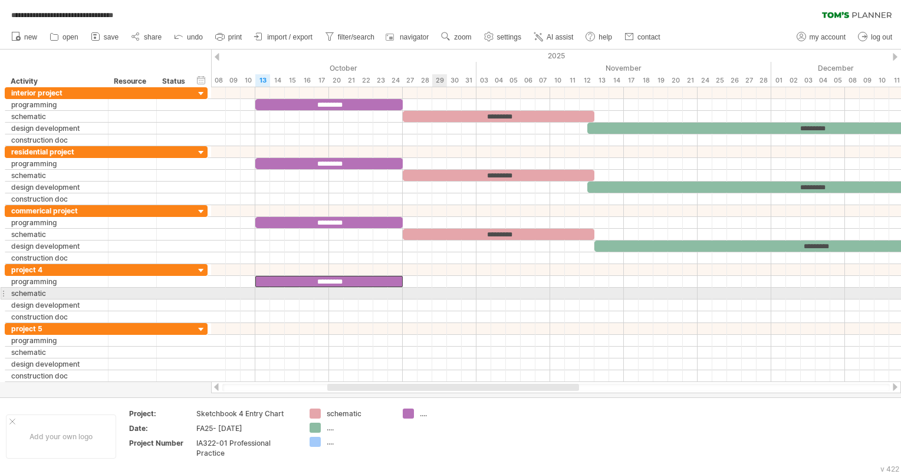
click at [432, 291] on div at bounding box center [556, 294] width 690 height 12
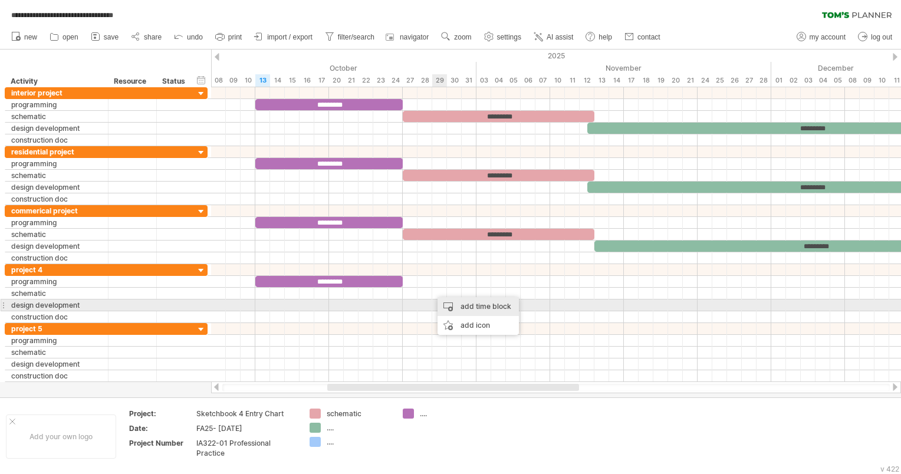
click at [451, 304] on div "add time block" at bounding box center [477, 306] width 81 height 19
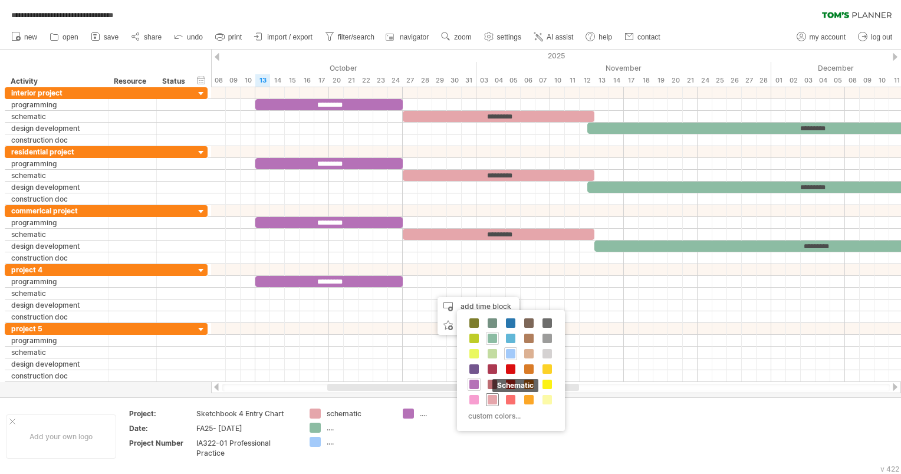
click at [491, 400] on span at bounding box center [492, 399] width 9 height 9
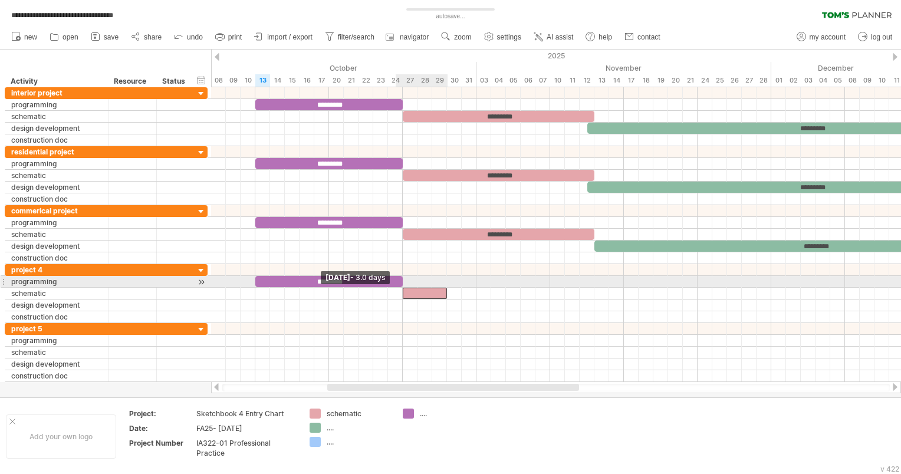
drag, startPoint x: 433, startPoint y: 291, endPoint x: 412, endPoint y: 290, distance: 21.2
click at [401, 288] on span at bounding box center [402, 293] width 5 height 11
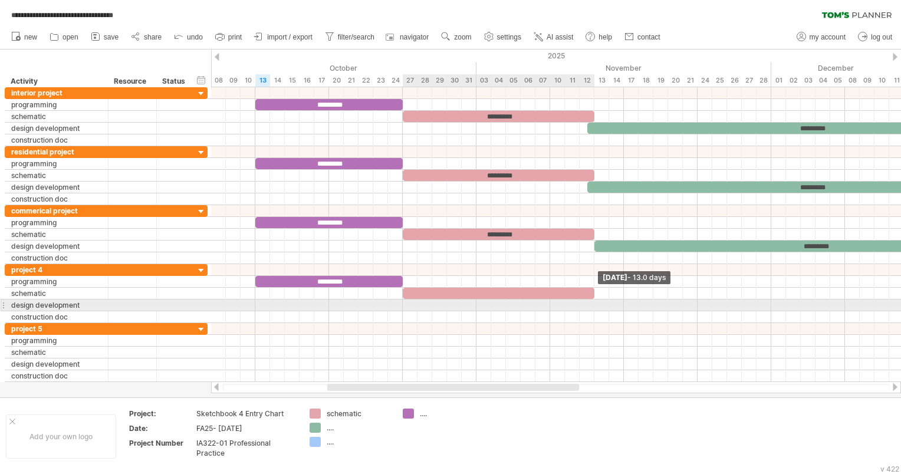
drag, startPoint x: 446, startPoint y: 291, endPoint x: 592, endPoint y: 303, distance: 146.7
click at [592, 303] on div "********* ********* ********* ********* ********* ********* ********* *********…" at bounding box center [556, 234] width 690 height 295
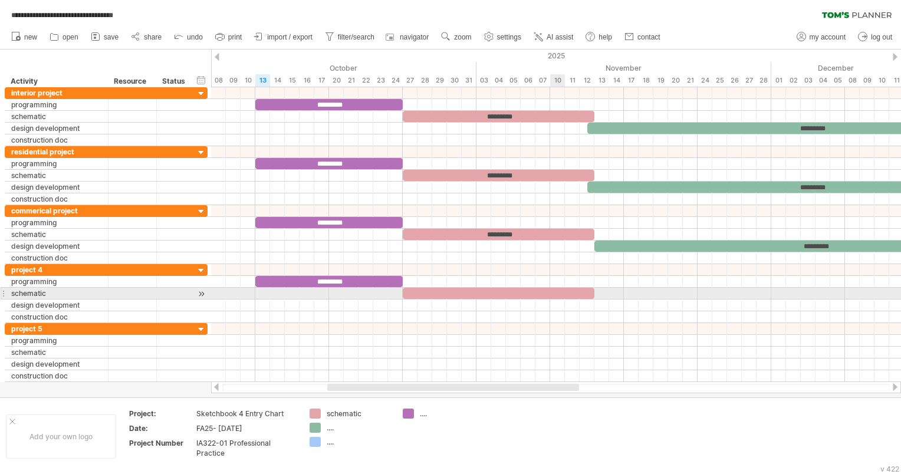
click at [557, 289] on div at bounding box center [499, 293] width 192 height 11
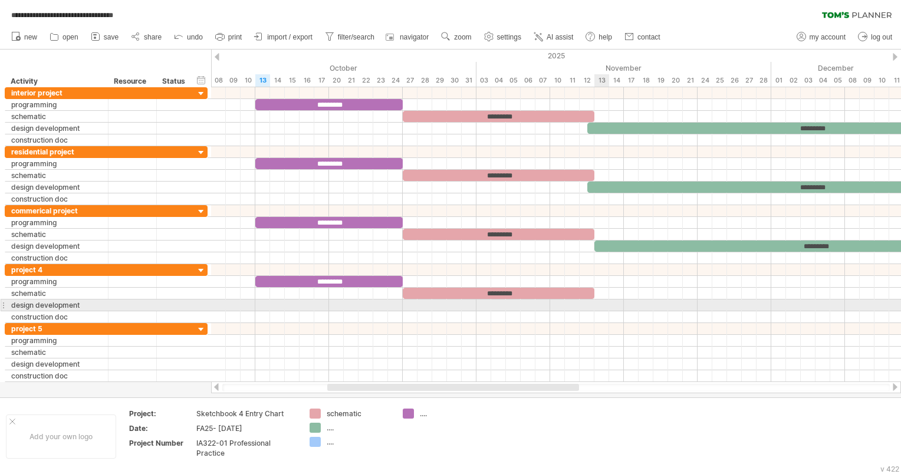
click at [600, 302] on div at bounding box center [556, 306] width 690 height 12
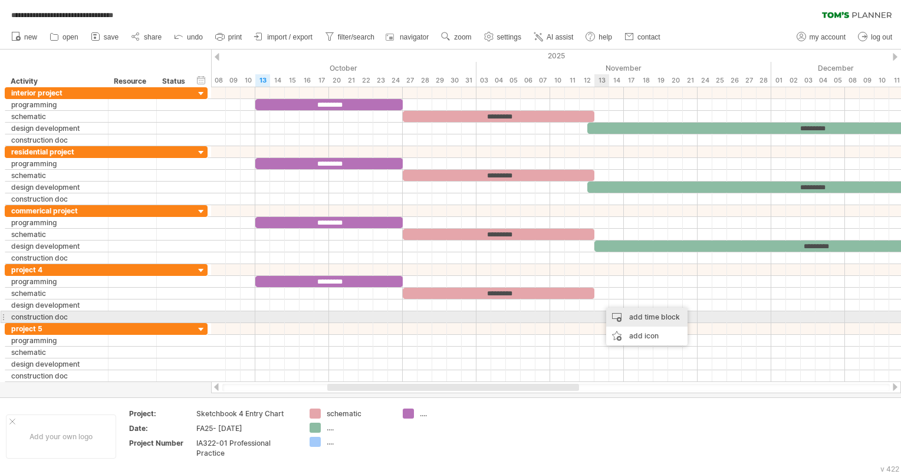
click at [618, 313] on div "add time block" at bounding box center [646, 317] width 81 height 19
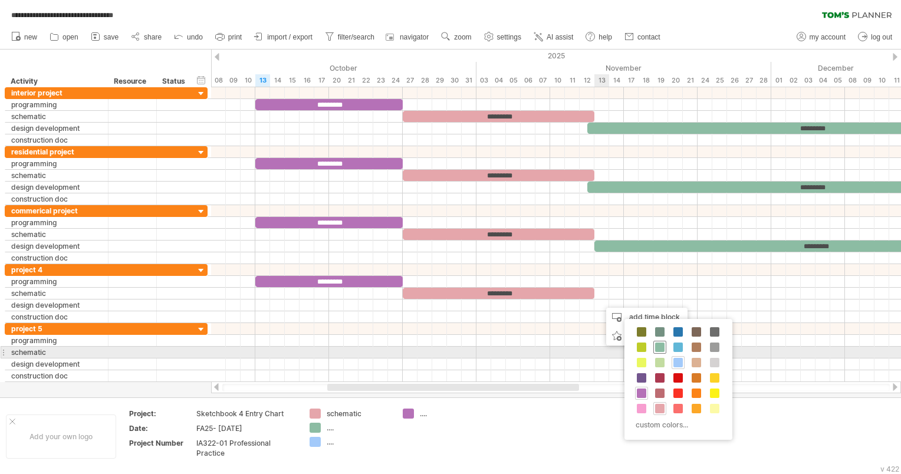
click at [656, 350] on span at bounding box center [659, 347] width 9 height 9
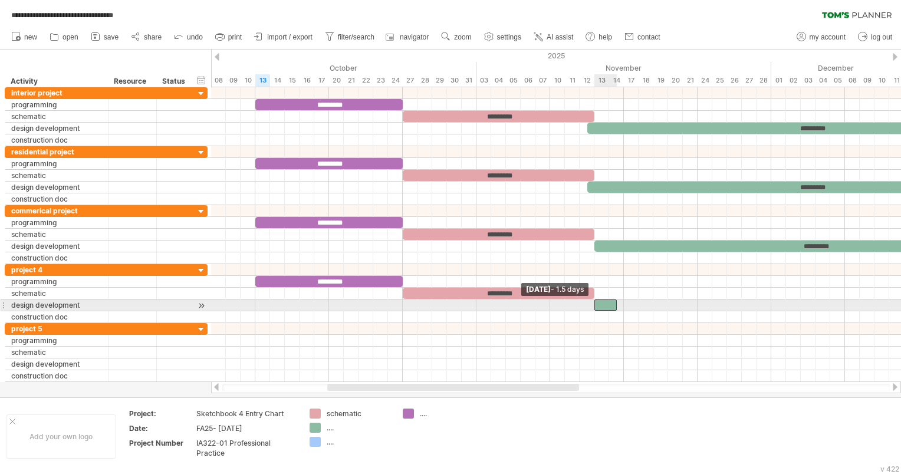
drag, startPoint x: 599, startPoint y: 300, endPoint x: 591, endPoint y: 300, distance: 7.7
click at [591, 300] on div "********* ********* ********* ********* ********* ********* ********* *********…" at bounding box center [556, 234] width 690 height 295
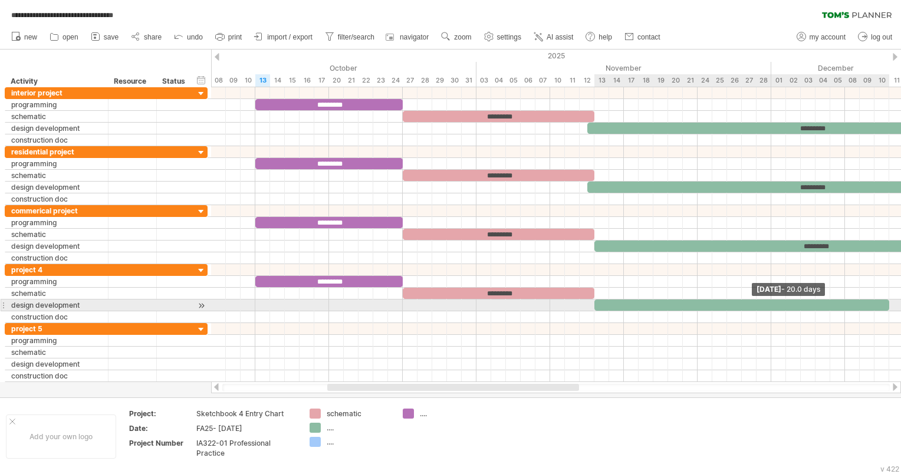
drag, startPoint x: 616, startPoint y: 303, endPoint x: 889, endPoint y: 301, distance: 273.6
click at [889, 301] on span at bounding box center [889, 305] width 5 height 11
click at [814, 301] on div at bounding box center [741, 305] width 295 height 11
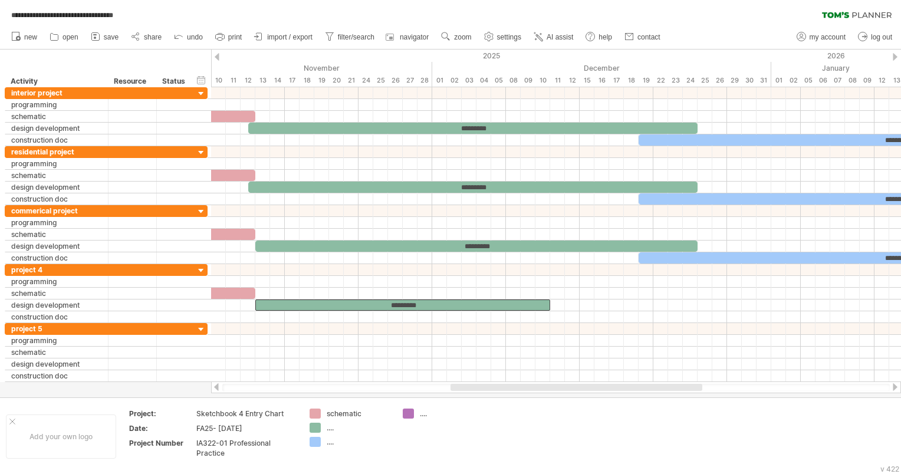
drag, startPoint x: 574, startPoint y: 386, endPoint x: 700, endPoint y: 389, distance: 126.8
click at [700, 389] on div at bounding box center [576, 387] width 252 height 7
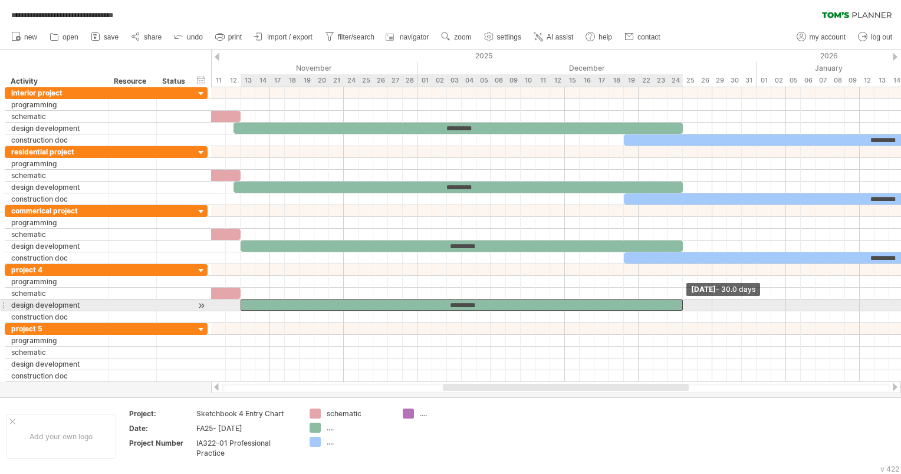
drag, startPoint x: 534, startPoint y: 301, endPoint x: 681, endPoint y: 301, distance: 146.8
click at [681, 301] on span at bounding box center [682, 305] width 5 height 11
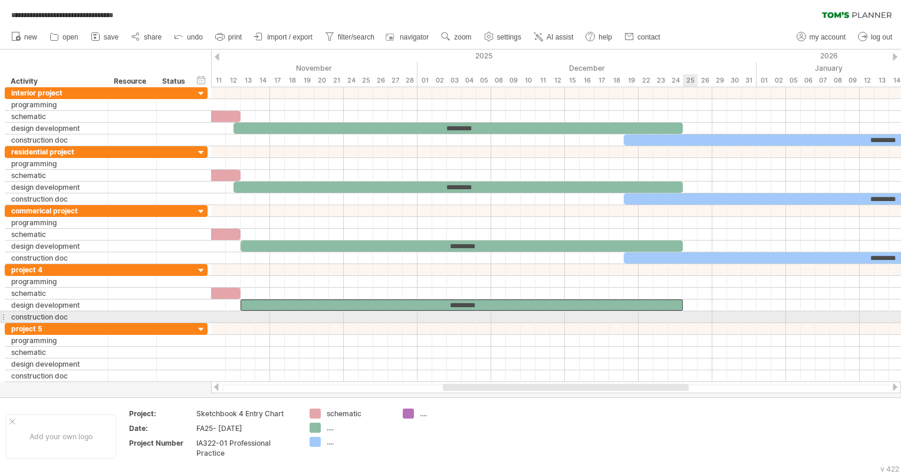
click at [684, 317] on div at bounding box center [556, 317] width 690 height 12
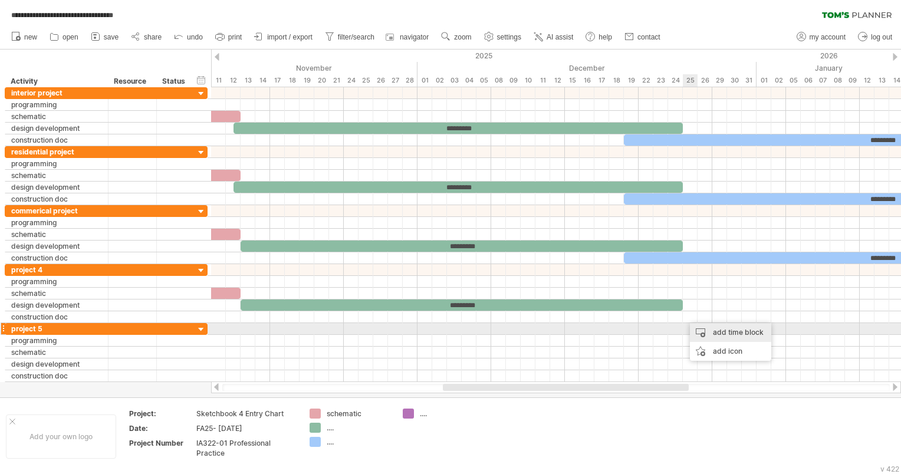
click at [705, 327] on div "add time block" at bounding box center [730, 332] width 81 height 19
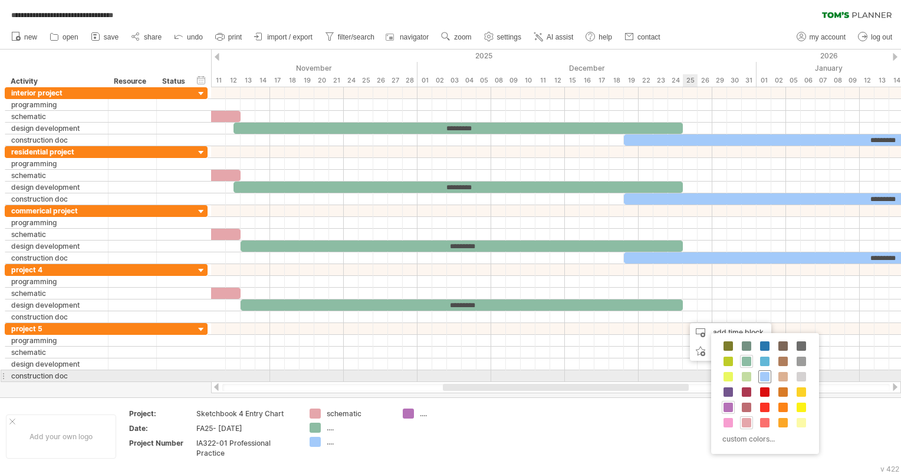
click at [766, 380] on span at bounding box center [764, 376] width 9 height 9
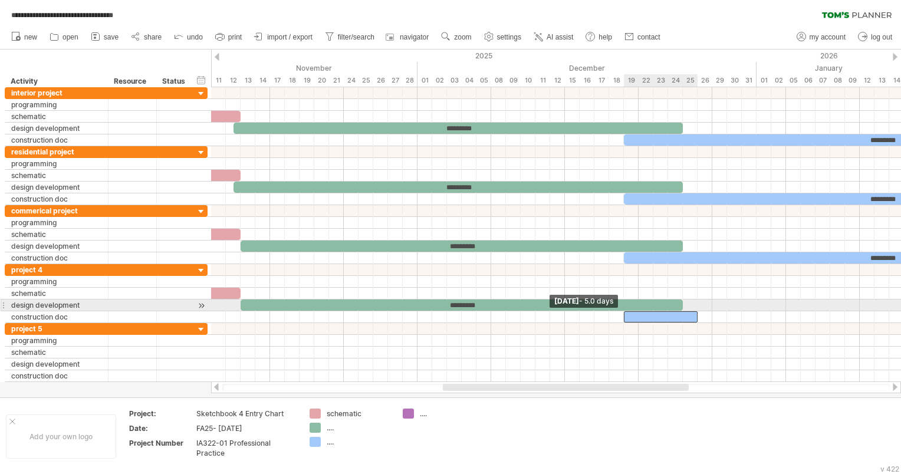
drag, startPoint x: 683, startPoint y: 317, endPoint x: 621, endPoint y: 308, distance: 62.6
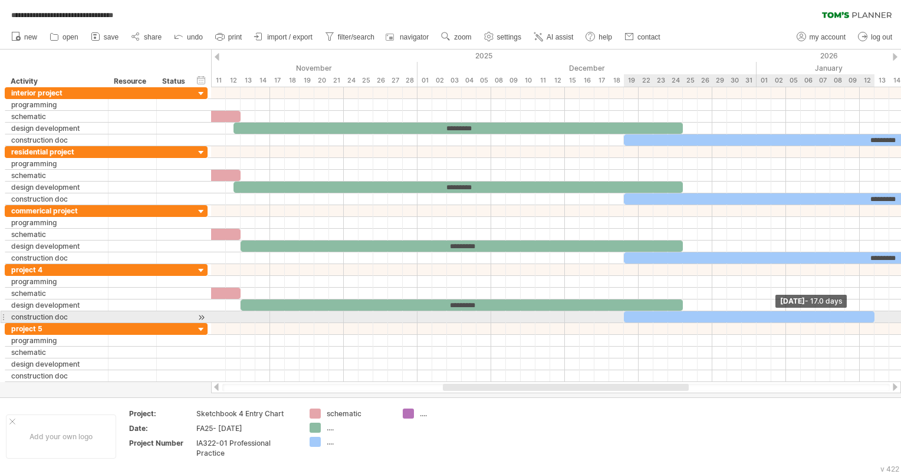
drag, startPoint x: 698, startPoint y: 314, endPoint x: 878, endPoint y: 314, distance: 180.4
click at [874, 314] on div at bounding box center [749, 316] width 251 height 11
click at [827, 316] on div at bounding box center [753, 316] width 258 height 11
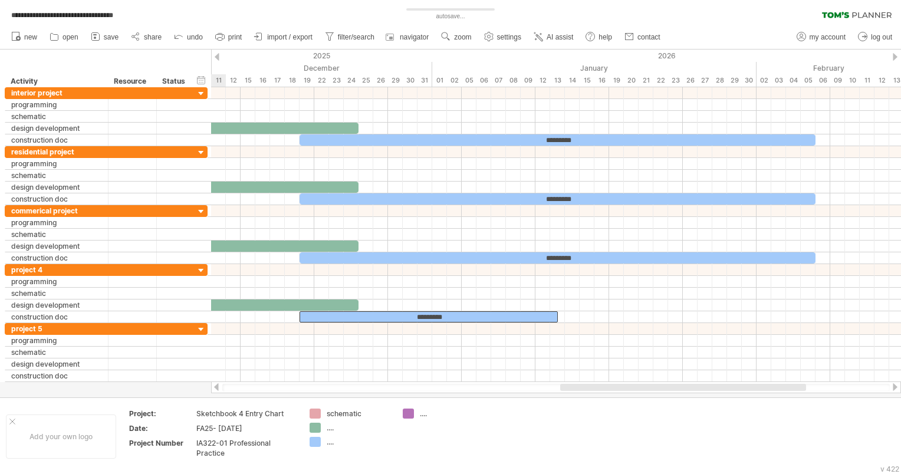
drag, startPoint x: 672, startPoint y: 384, endPoint x: 798, endPoint y: 391, distance: 126.4
click at [798, 391] on div at bounding box center [556, 387] width 690 height 12
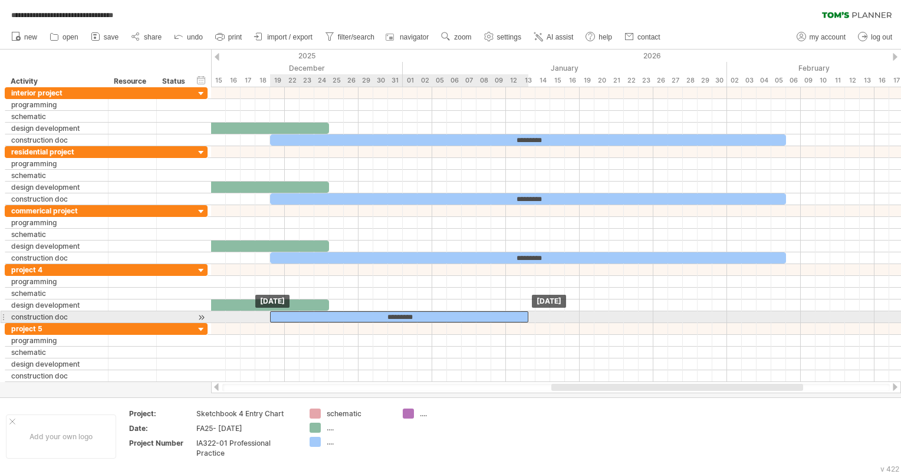
click at [524, 312] on div "*********" at bounding box center [399, 316] width 258 height 11
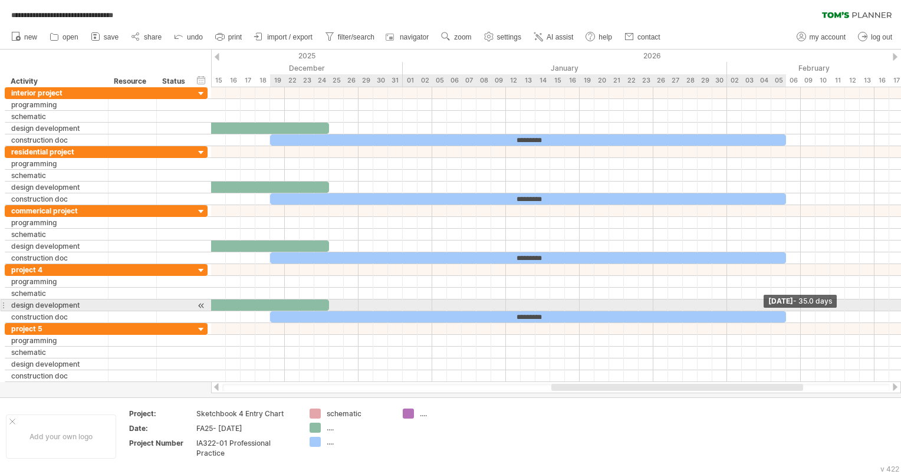
drag, startPoint x: 526, startPoint y: 313, endPoint x: 780, endPoint y: 309, distance: 254.1
click at [780, 311] on div "*********" at bounding box center [528, 316] width 516 height 11
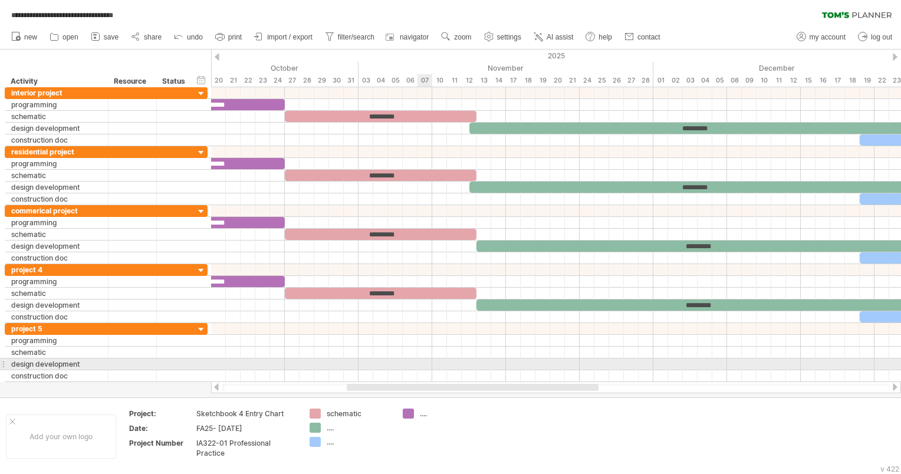
drag, startPoint x: 630, startPoint y: 387, endPoint x: 426, endPoint y: 364, distance: 205.8
click at [426, 364] on div "**********" at bounding box center [450, 237] width 901 height 474
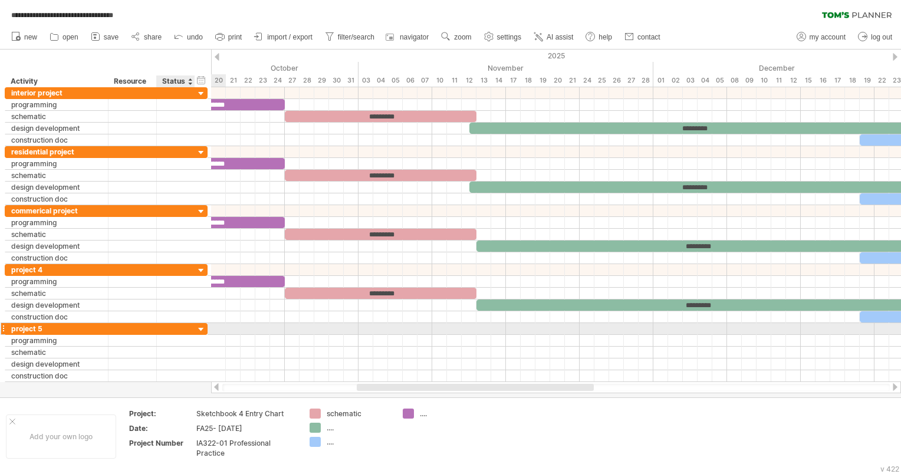
click at [169, 328] on div at bounding box center [176, 328] width 26 height 11
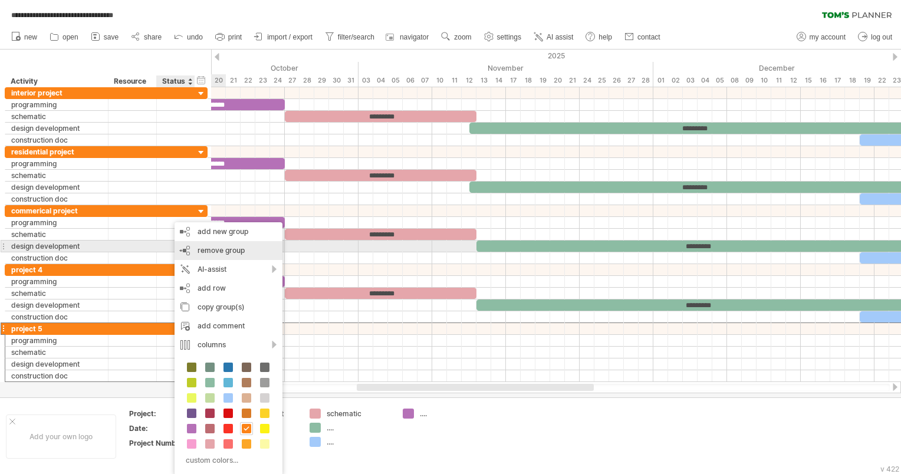
click at [218, 243] on div "remove group remove selected groups" at bounding box center [229, 250] width 108 height 19
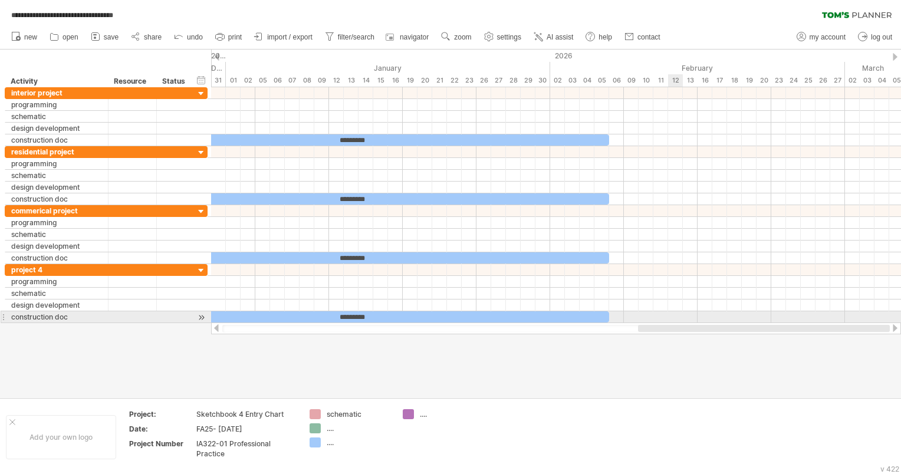
drag, startPoint x: 370, startPoint y: 330, endPoint x: 698, endPoint y: 317, distance: 328.1
click at [698, 317] on div "**********" at bounding box center [450, 237] width 901 height 474
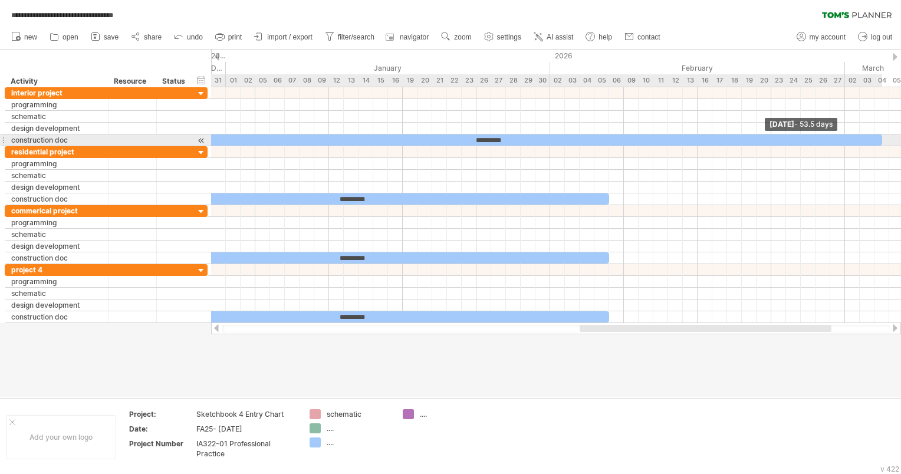
drag, startPoint x: 607, startPoint y: 137, endPoint x: 878, endPoint y: 139, distance: 271.8
click at [878, 139] on div "*********" at bounding box center [487, 139] width 789 height 11
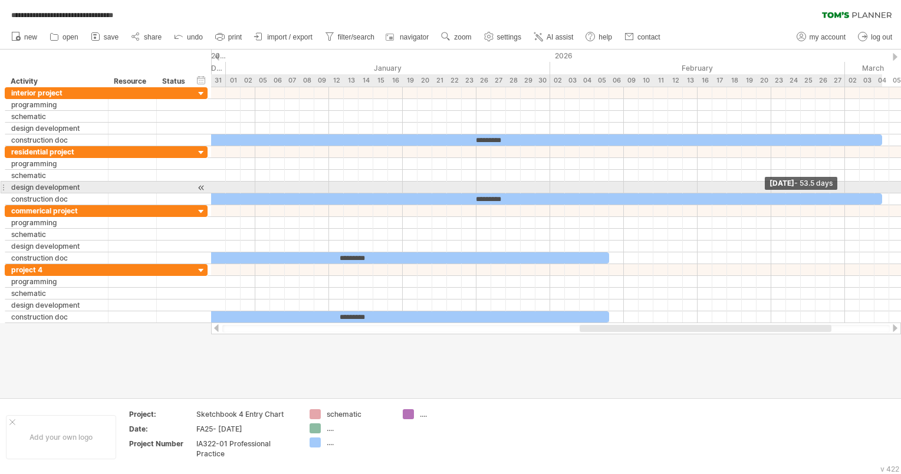
drag, startPoint x: 607, startPoint y: 195, endPoint x: 883, endPoint y: 186, distance: 275.5
click at [883, 186] on div "1-2 weeks ********* ********* ********* 1-2 weeks ********* ********* *********…" at bounding box center [556, 205] width 690 height 236
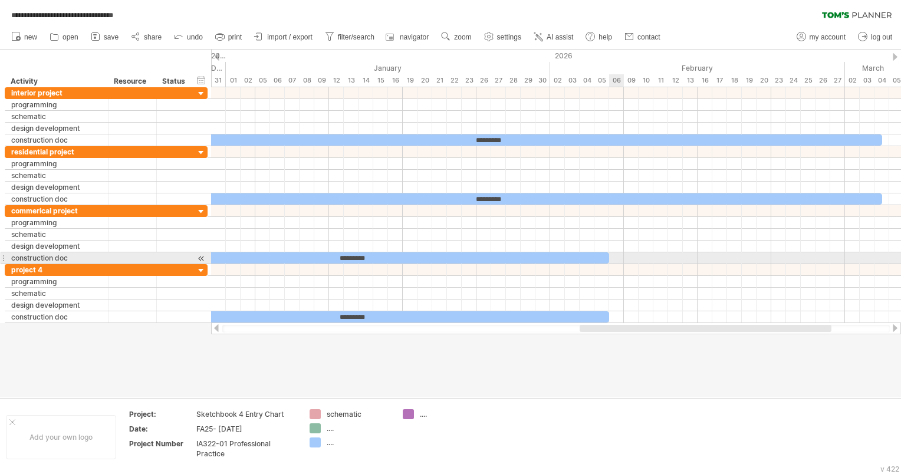
click at [618, 257] on div at bounding box center [556, 258] width 690 height 12
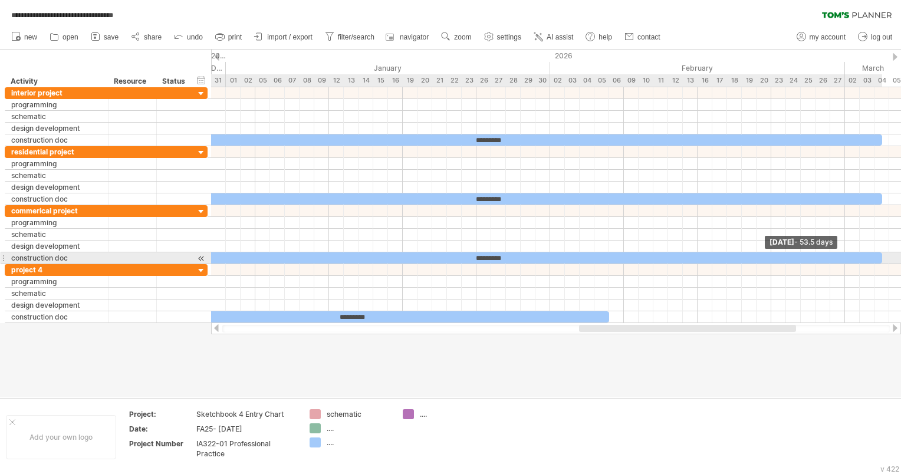
drag, startPoint x: 608, startPoint y: 254, endPoint x: 877, endPoint y: 254, distance: 269.4
click at [877, 254] on div "*********" at bounding box center [487, 257] width 789 height 11
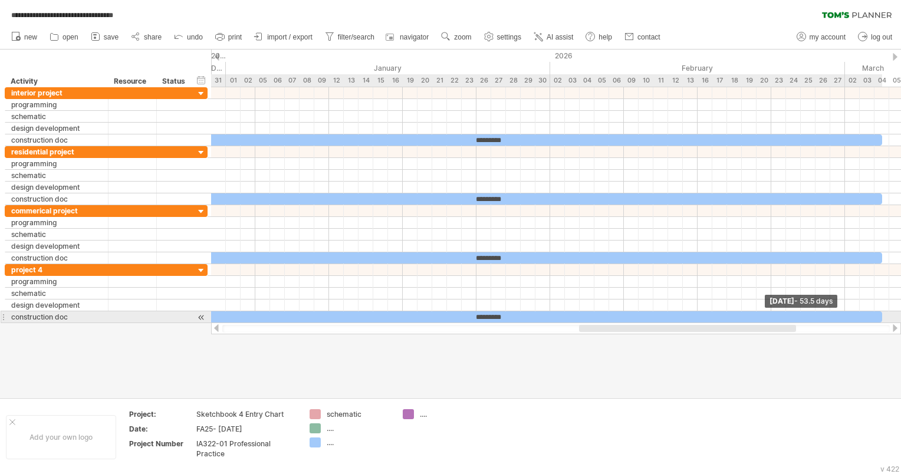
drag, startPoint x: 607, startPoint y: 316, endPoint x: 856, endPoint y: 314, distance: 249.4
click at [881, 311] on span at bounding box center [882, 316] width 5 height 11
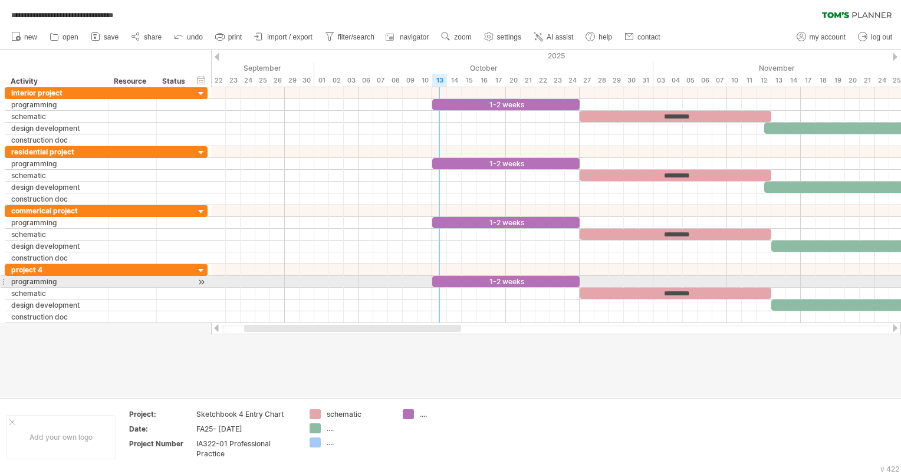
drag, startPoint x: 781, startPoint y: 329, endPoint x: 446, endPoint y: 284, distance: 337.9
click at [446, 284] on div "**********" at bounding box center [450, 237] width 901 height 474
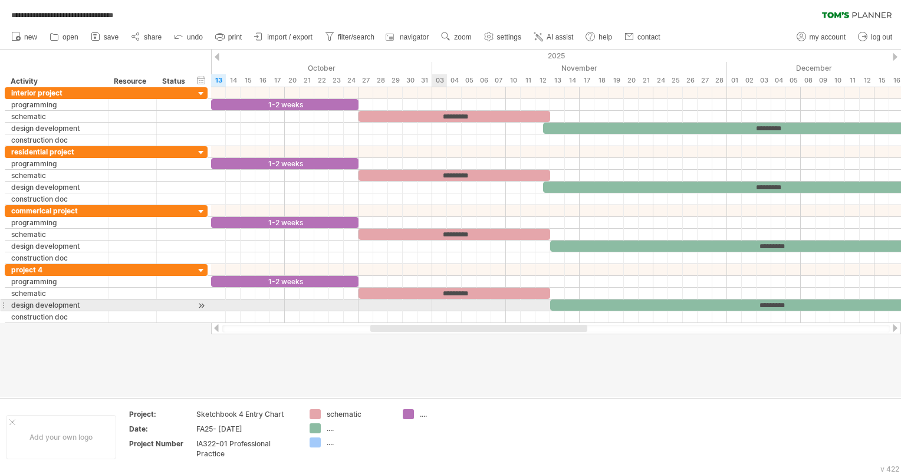
drag, startPoint x: 380, startPoint y: 328, endPoint x: 444, endPoint y: 311, distance: 65.9
click at [444, 311] on div "**********" at bounding box center [450, 237] width 901 height 474
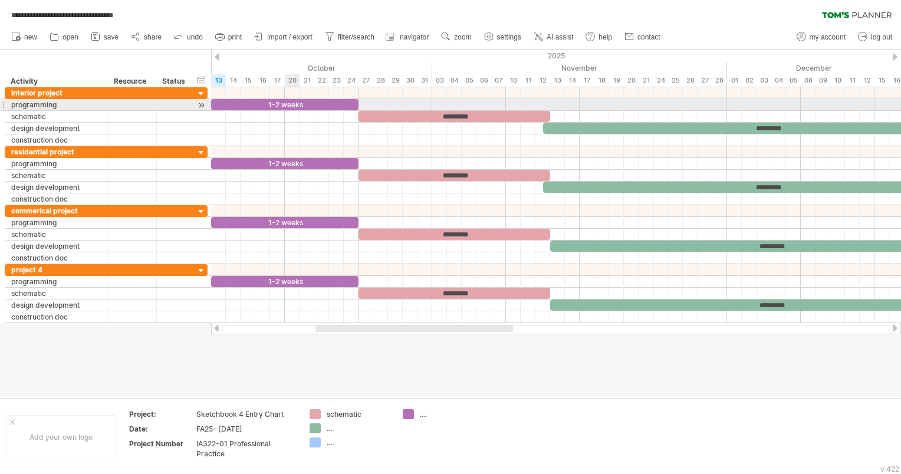
click at [298, 103] on div "1-2 weeks" at bounding box center [284, 104] width 147 height 11
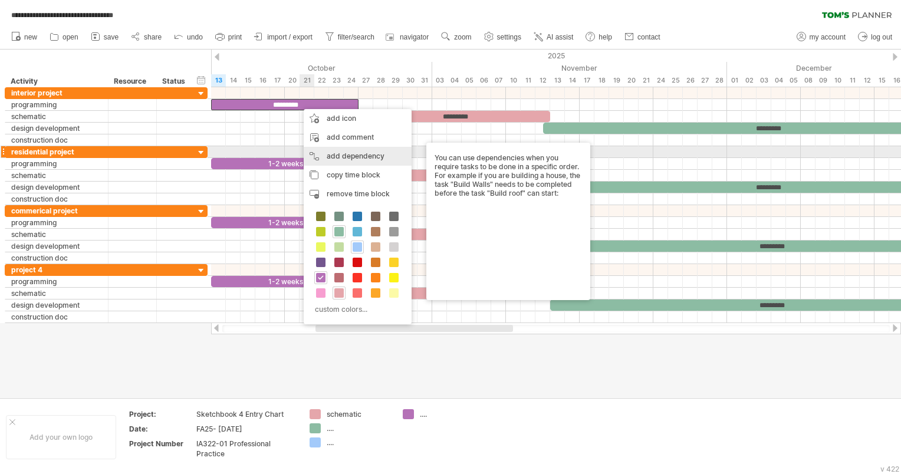
click at [353, 156] on div "add dependency You can use dependencies when you require tasks to be done in a …" at bounding box center [358, 156] width 108 height 19
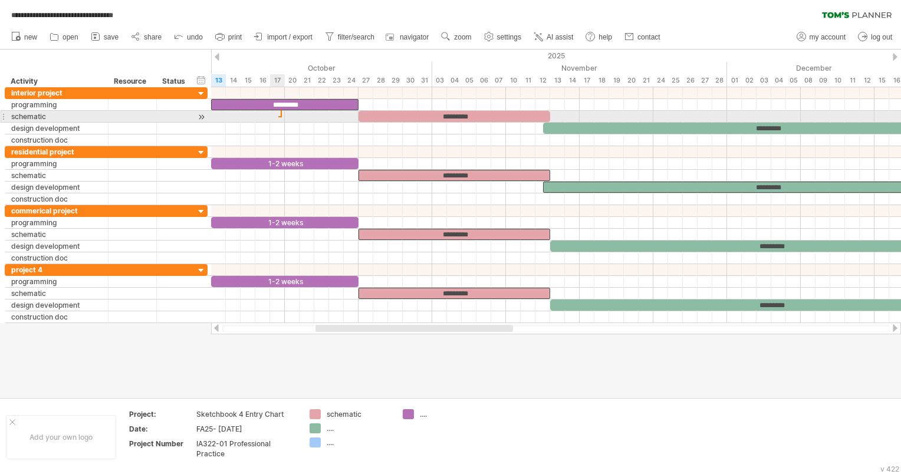
click at [278, 119] on div at bounding box center [556, 117] width 690 height 12
click at [354, 111] on div at bounding box center [556, 117] width 690 height 12
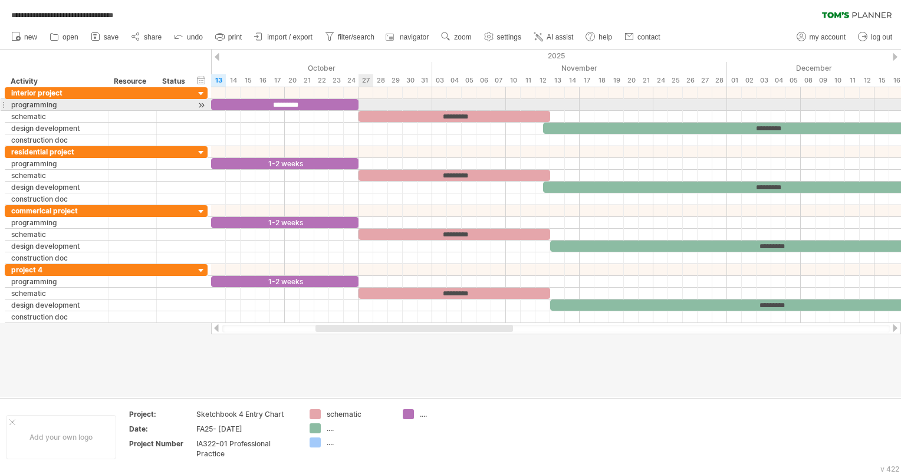
click at [358, 106] on span at bounding box center [358, 104] width 5 height 11
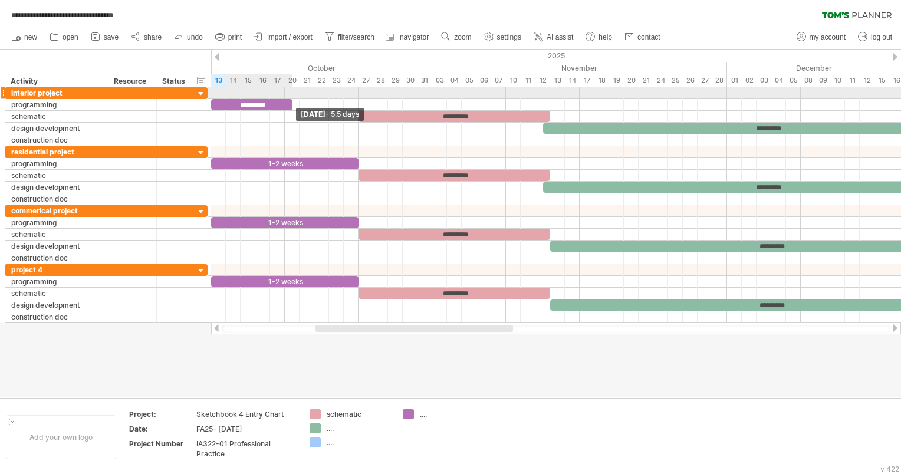
drag, startPoint x: 357, startPoint y: 104, endPoint x: 293, endPoint y: 96, distance: 64.2
click at [293, 96] on div "********* ********* ********* ********* 1-2 weeks ********* ********* *********…" at bounding box center [556, 205] width 690 height 236
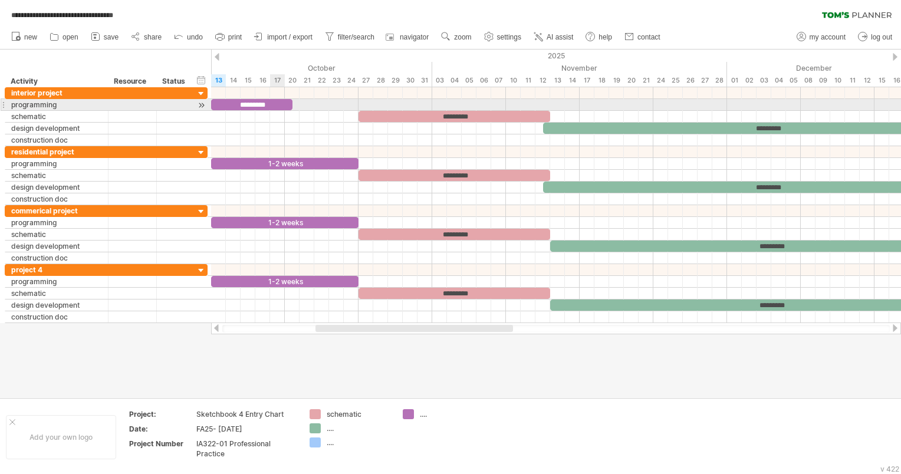
click at [276, 106] on div "*********" at bounding box center [251, 104] width 81 height 11
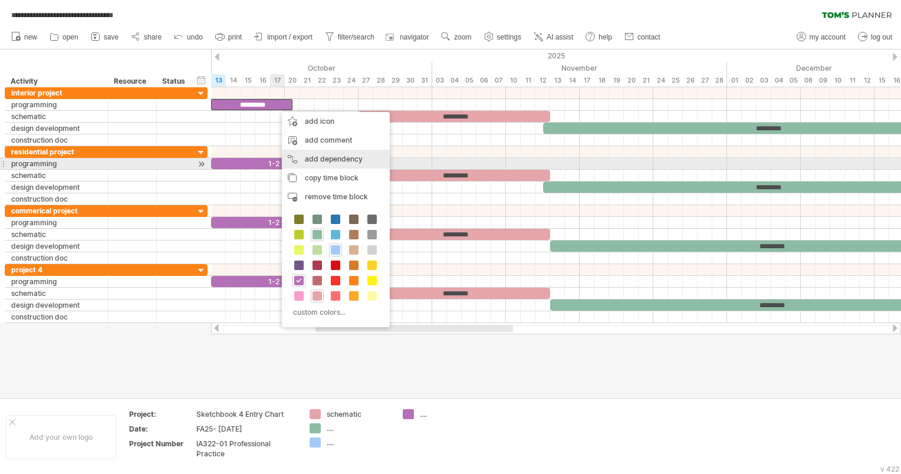
click at [322, 159] on div "add dependency You can use dependencies when you require tasks to be done in a …" at bounding box center [336, 159] width 108 height 19
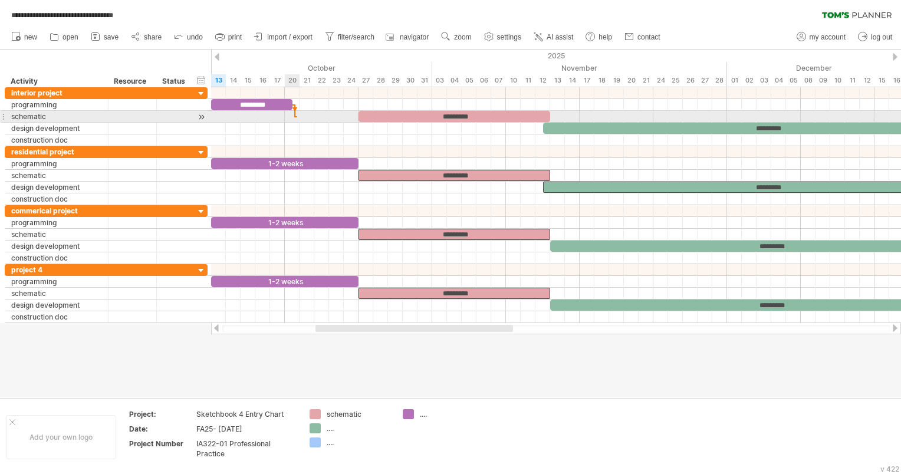
click at [297, 111] on div at bounding box center [556, 117] width 690 height 12
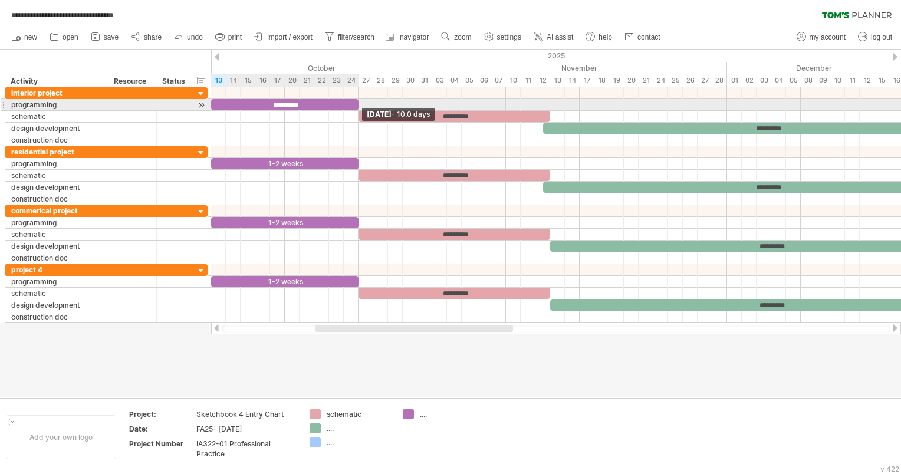
drag, startPoint x: 290, startPoint y: 104, endPoint x: 355, endPoint y: 100, distance: 65.0
click at [355, 100] on div "*********" at bounding box center [284, 104] width 147 height 11
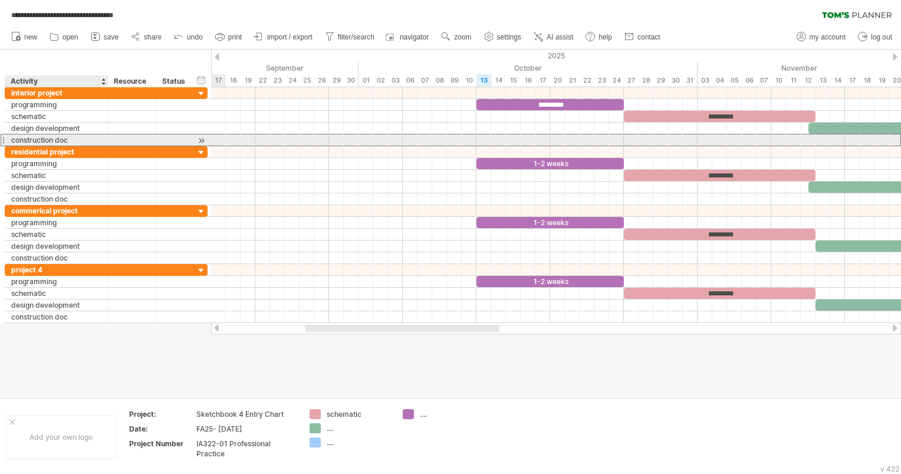
click at [85, 138] on div "construction doc" at bounding box center [56, 139] width 91 height 11
click at [85, 138] on input "**********" at bounding box center [56, 139] width 91 height 11
type input "**********"
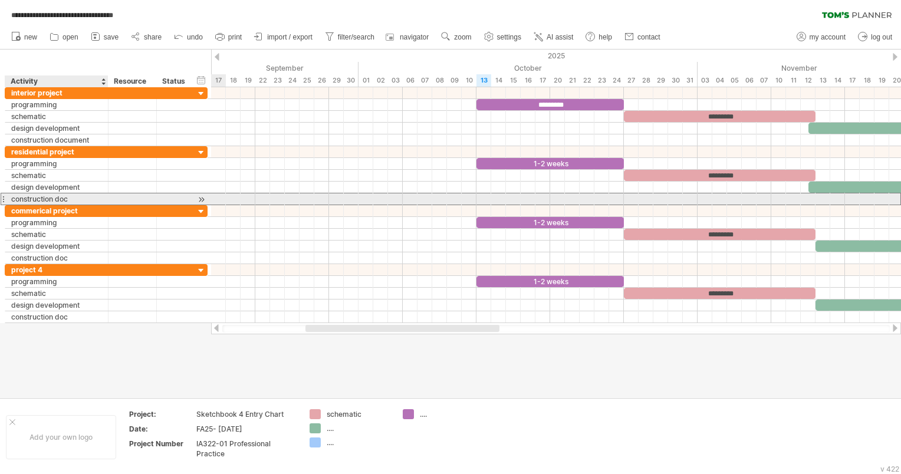
click at [85, 198] on div "construction doc" at bounding box center [56, 198] width 91 height 11
type input "**********"
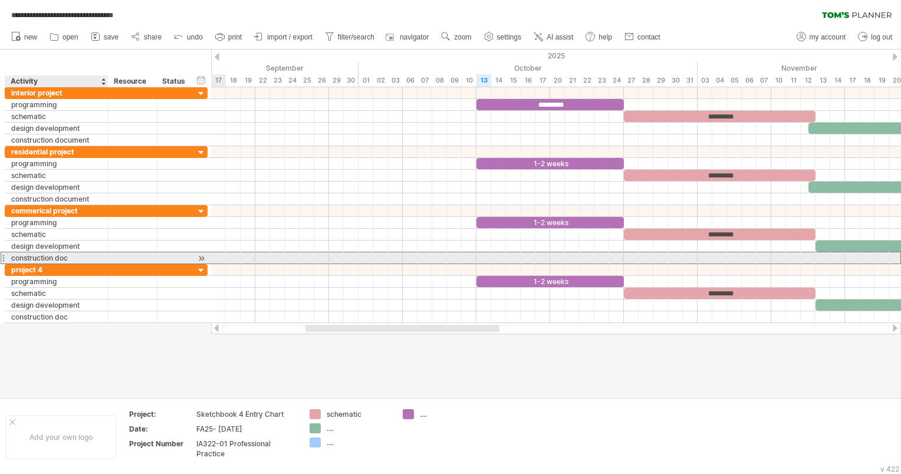
click at [84, 254] on div "construction doc" at bounding box center [56, 257] width 91 height 11
type input "**********"
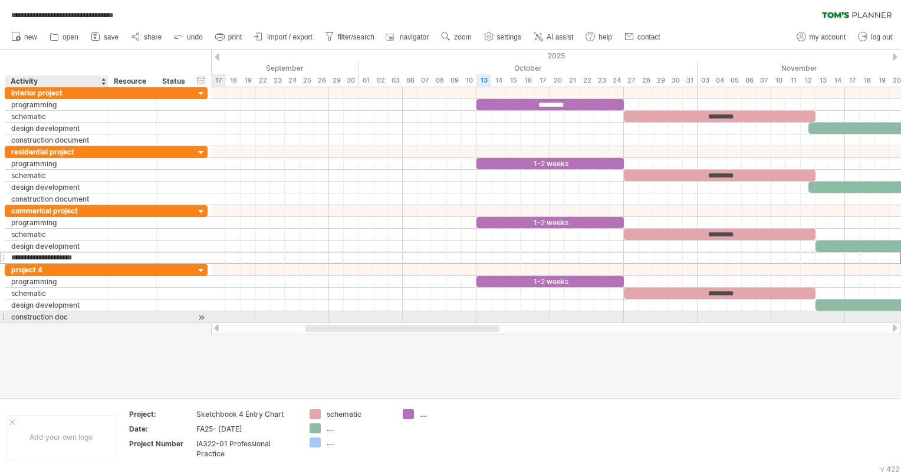
click at [78, 314] on div "construction doc" at bounding box center [56, 316] width 91 height 11
type input "**********"
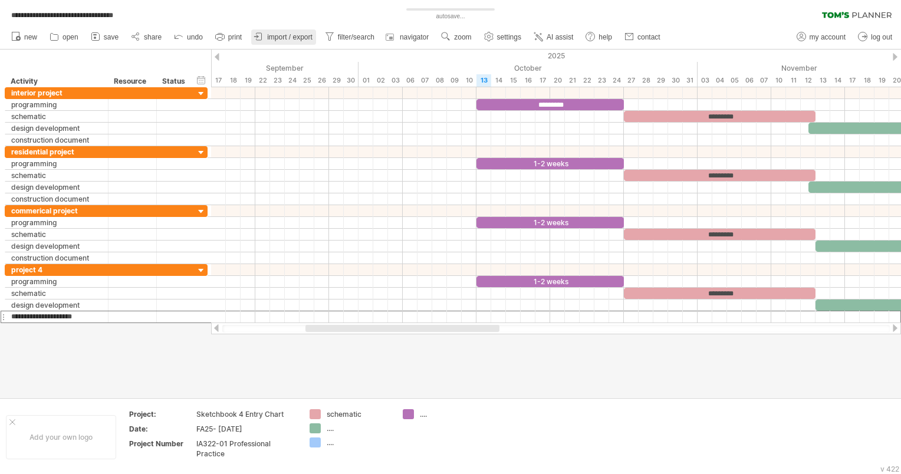
click at [296, 35] on span "import / export" at bounding box center [289, 37] width 45 height 8
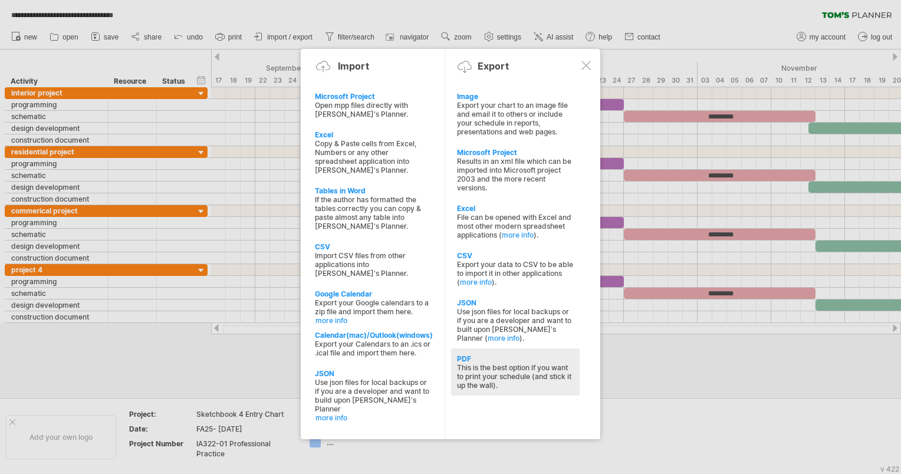
click at [526, 378] on div "This is the best option if you want to print your schedule (and stick it up the…" at bounding box center [515, 376] width 117 height 27
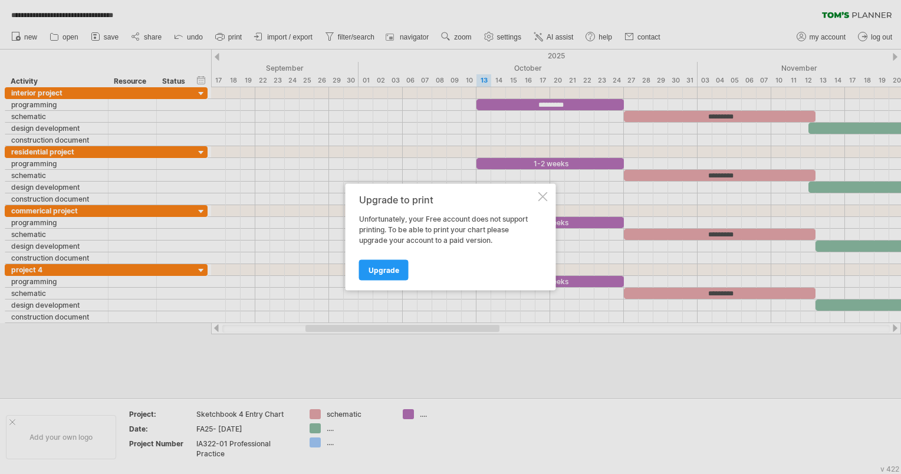
click at [544, 195] on div at bounding box center [542, 196] width 9 height 9
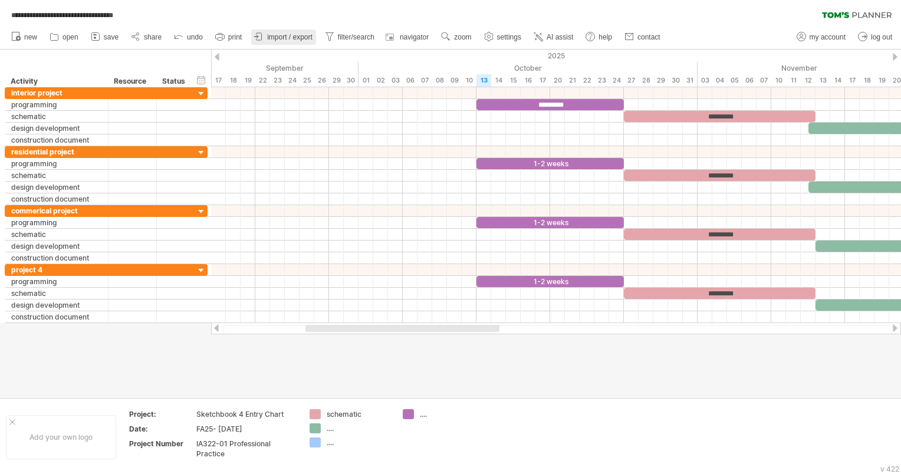
click at [281, 33] on span "import / export" at bounding box center [289, 37] width 45 height 8
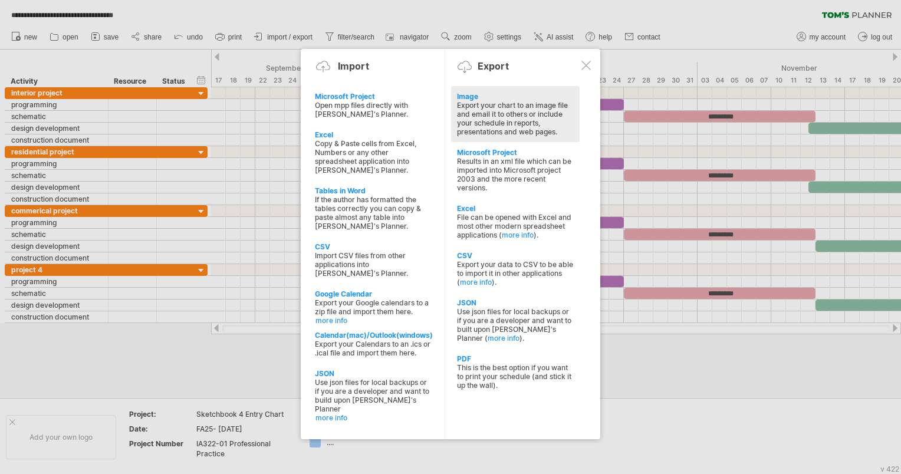
click at [491, 110] on div "Export your chart to an image file and email it to others or include your sched…" at bounding box center [515, 118] width 117 height 35
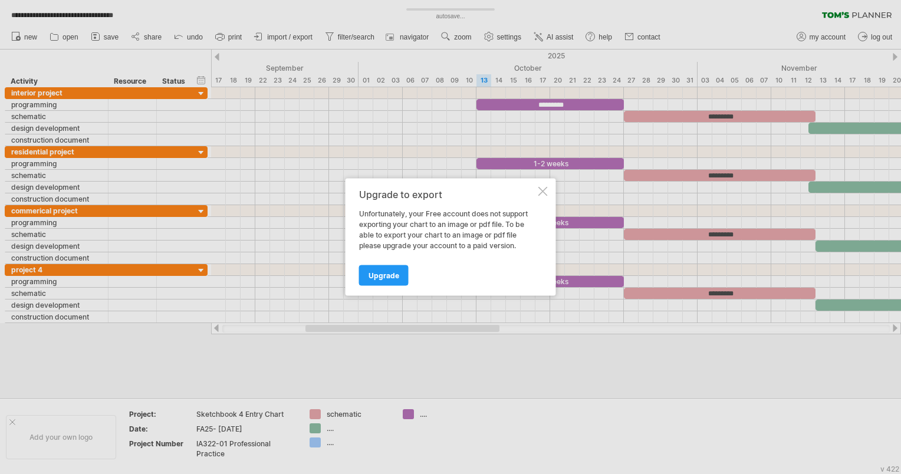
click at [546, 189] on div at bounding box center [542, 191] width 9 height 9
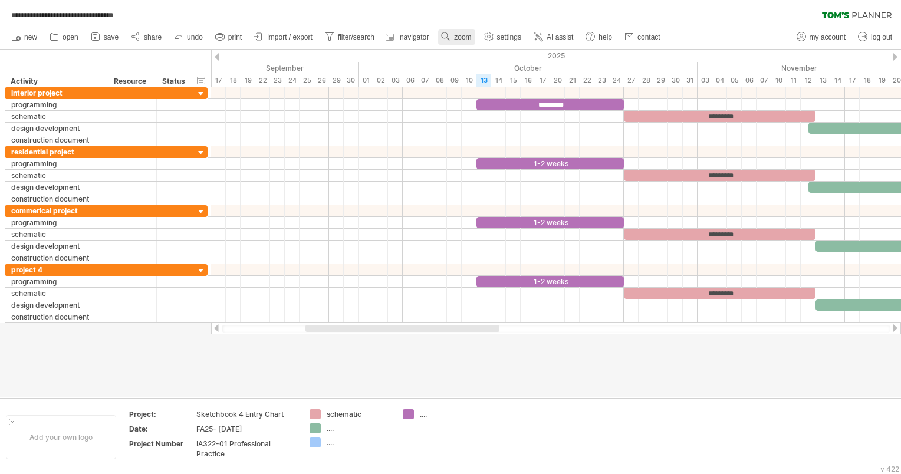
click at [460, 37] on span "zoom" at bounding box center [462, 37] width 17 height 8
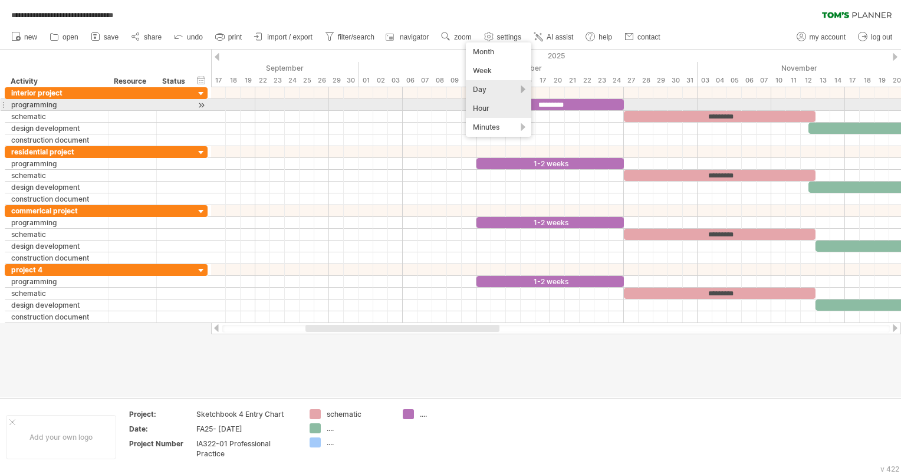
click at [498, 104] on div "Hour" at bounding box center [498, 108] width 65 height 19
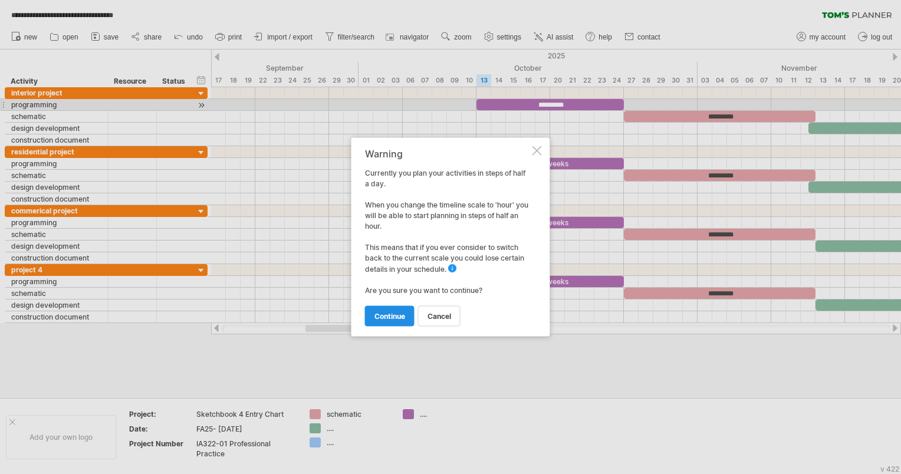
click at [377, 318] on span "continue" at bounding box center [389, 316] width 31 height 9
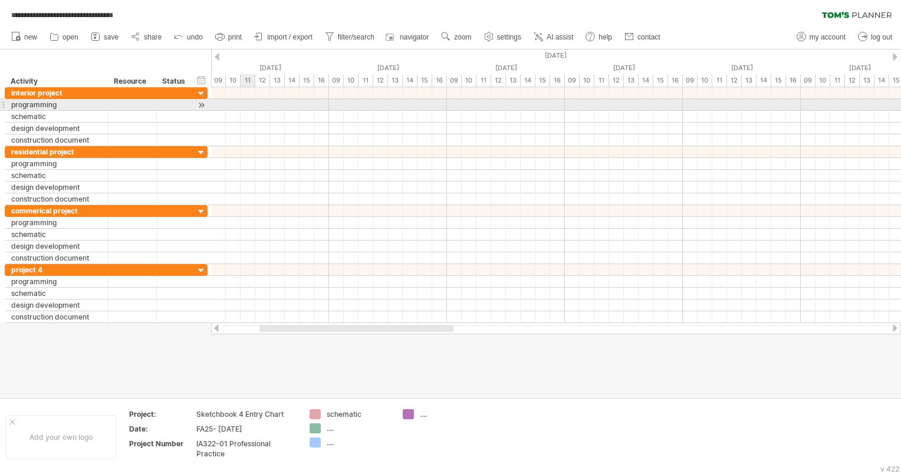
click at [241, 106] on div at bounding box center [556, 105] width 690 height 12
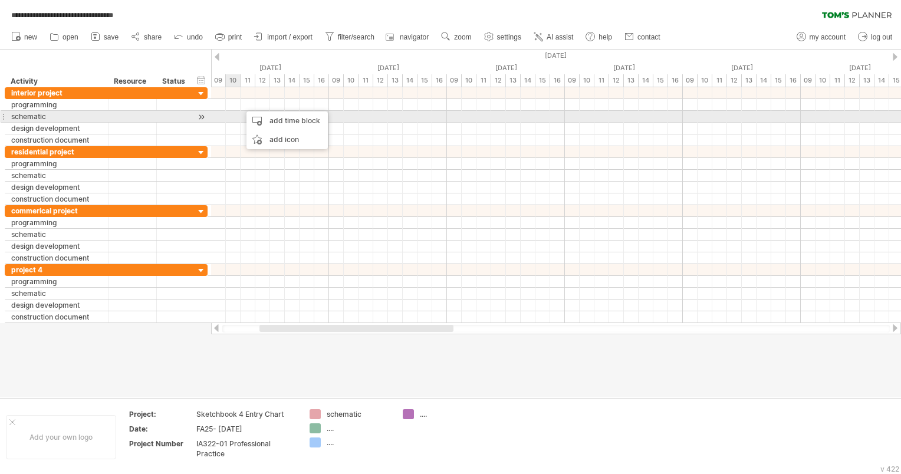
click at [232, 123] on div at bounding box center [556, 129] width 690 height 12
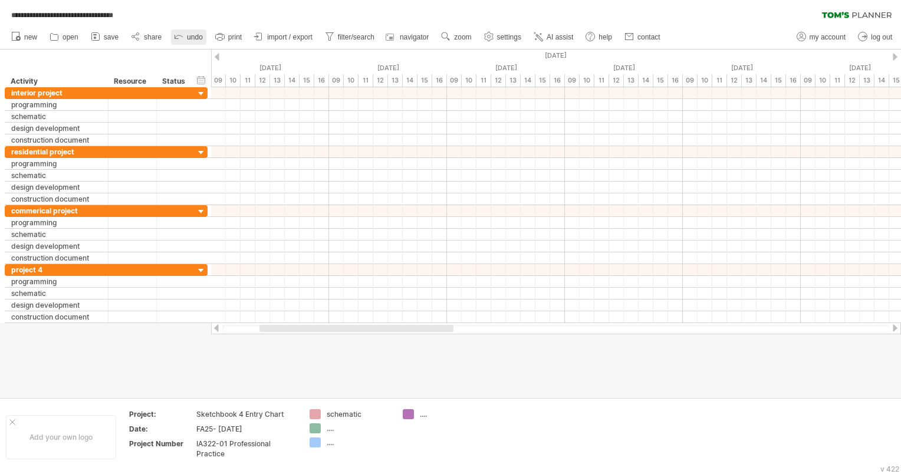
click at [180, 31] on icon at bounding box center [179, 36] width 12 height 12
click at [188, 35] on span "undo" at bounding box center [195, 37] width 16 height 8
